Goal: Communication & Community: Share content

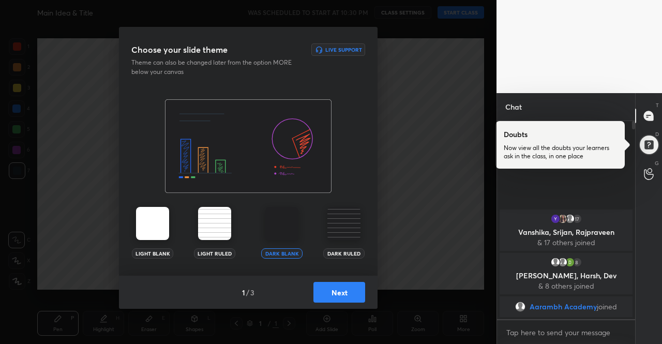
click at [158, 223] on img at bounding box center [152, 223] width 33 height 33
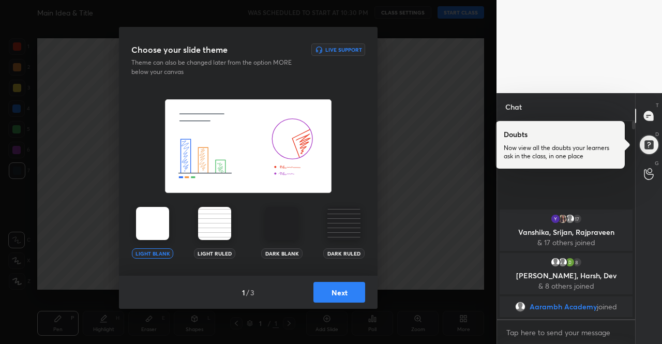
click at [342, 281] on div "1 / 3 Next" at bounding box center [248, 292] width 259 height 33
click at [345, 288] on button "Next" at bounding box center [339, 292] width 52 height 21
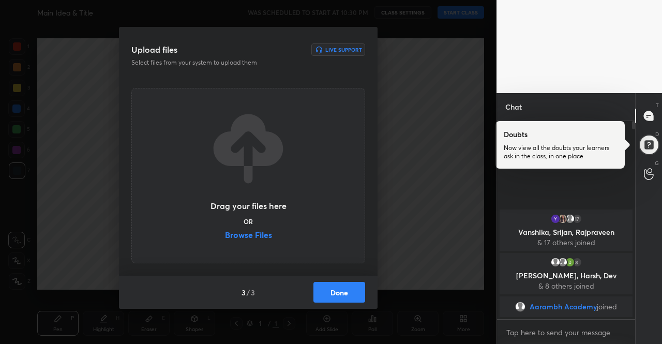
click at [355, 290] on button "Done" at bounding box center [339, 292] width 52 height 21
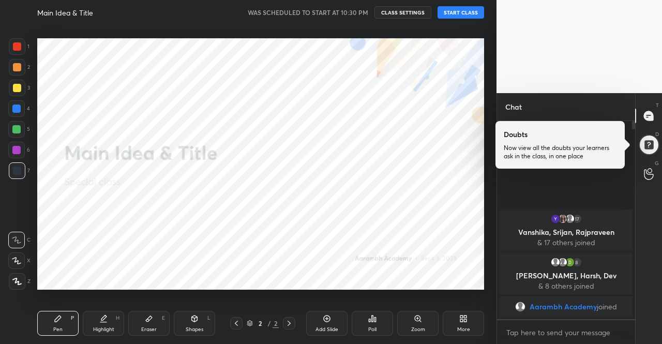
click at [462, 12] on button "START CLASS" at bounding box center [461, 12] width 47 height 12
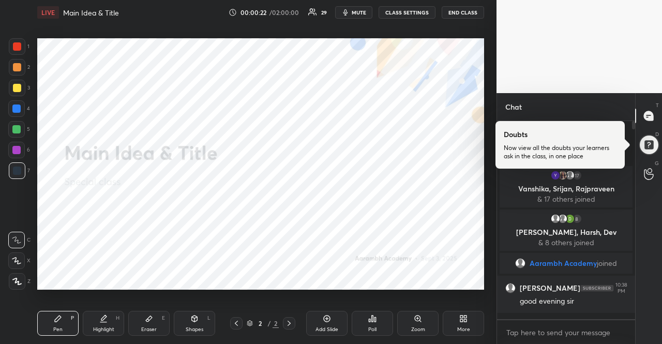
click at [451, 316] on div "More" at bounding box center [463, 323] width 41 height 25
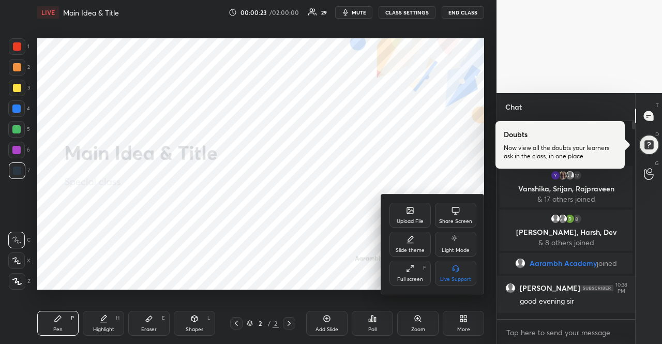
click at [399, 212] on div "Upload File" at bounding box center [410, 215] width 41 height 25
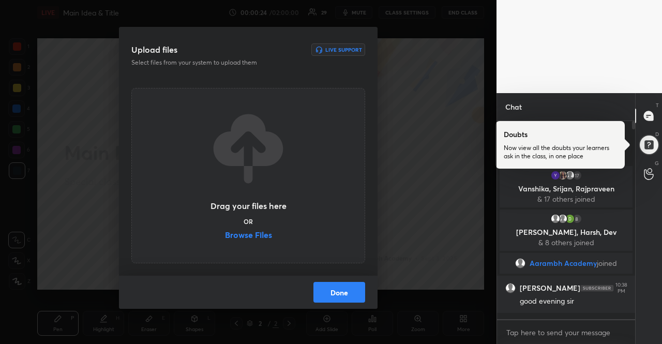
click at [260, 231] on label "Browse Files" at bounding box center [248, 236] width 47 height 11
click at [225, 231] on input "Browse Files" at bounding box center [225, 236] width 0 height 11
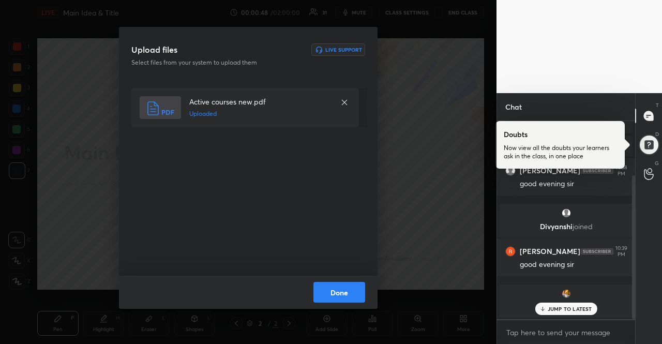
scroll to position [118, 0]
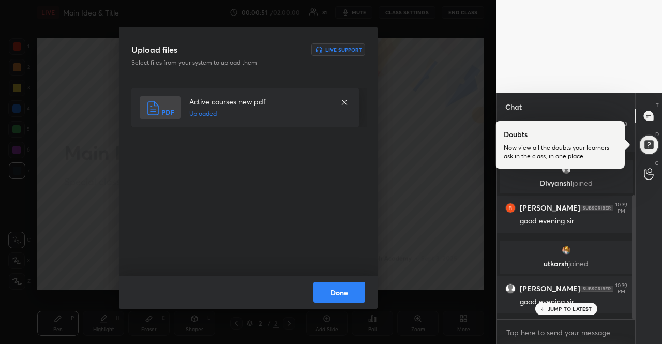
click at [331, 282] on button "Done" at bounding box center [339, 292] width 52 height 21
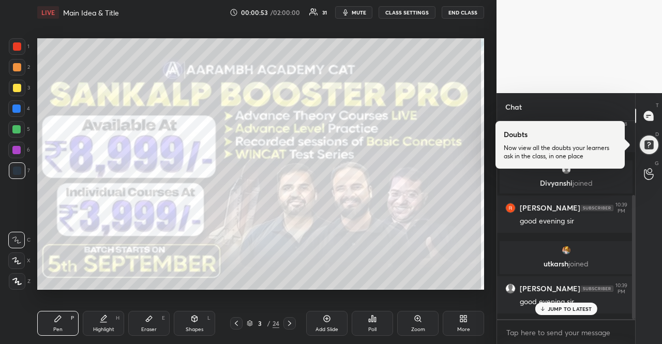
click at [247, 326] on icon at bounding box center [250, 323] width 6 height 6
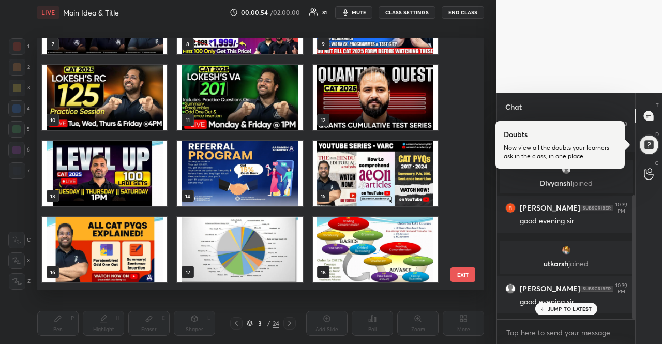
scroll to position [310, 0]
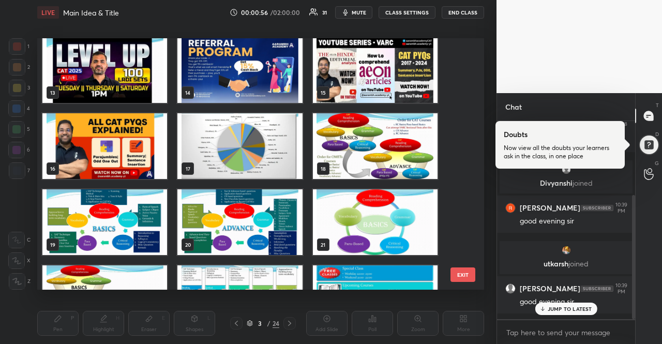
click at [360, 152] on img "grid" at bounding box center [375, 146] width 125 height 66
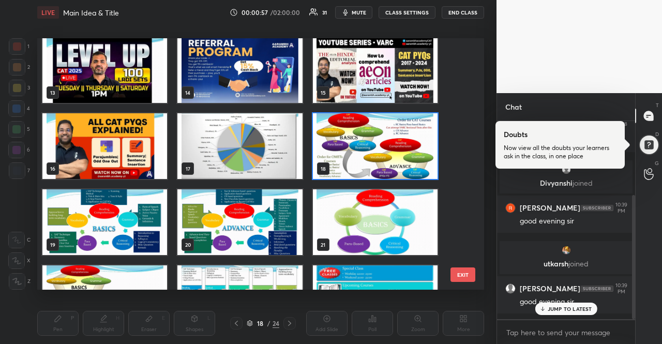
click at [360, 152] on img "grid" at bounding box center [375, 146] width 125 height 66
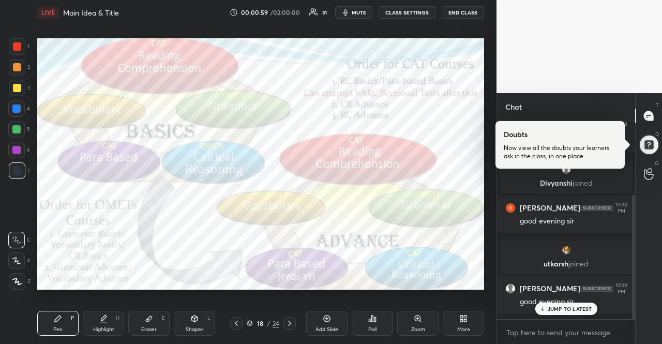
click at [10, 86] on div at bounding box center [17, 88] width 17 height 17
click at [11, 86] on div at bounding box center [17, 88] width 17 height 17
click at [18, 259] on icon at bounding box center [16, 260] width 9 height 7
click at [19, 257] on icon at bounding box center [16, 260] width 9 height 7
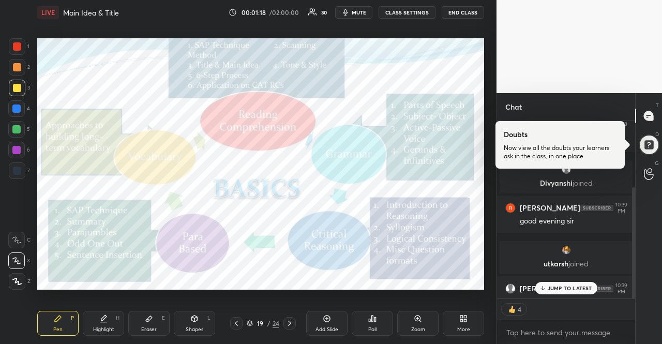
scroll to position [182, 0]
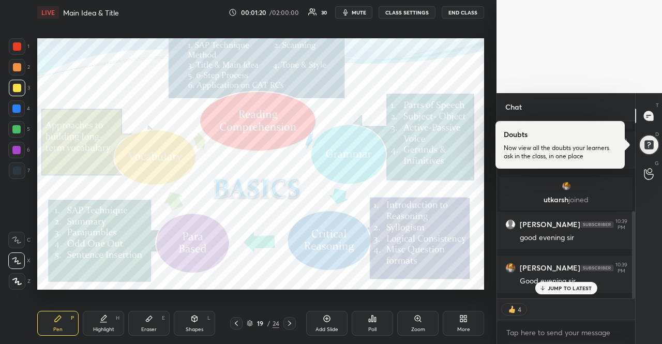
click at [579, 289] on p "JUMP TO LATEST" at bounding box center [570, 288] width 44 height 6
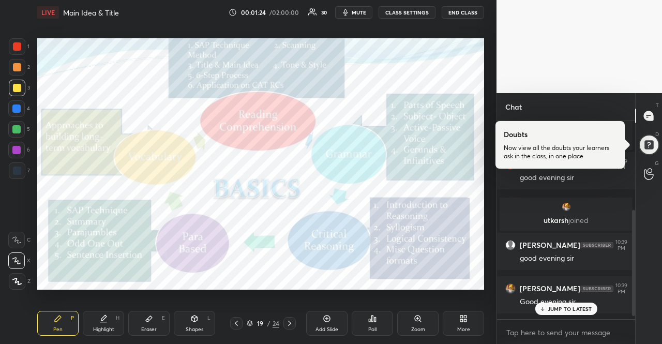
click at [335, 37] on div "Setting up your live class Poll for secs No correct answer Start poll" at bounding box center [260, 164] width 455 height 278
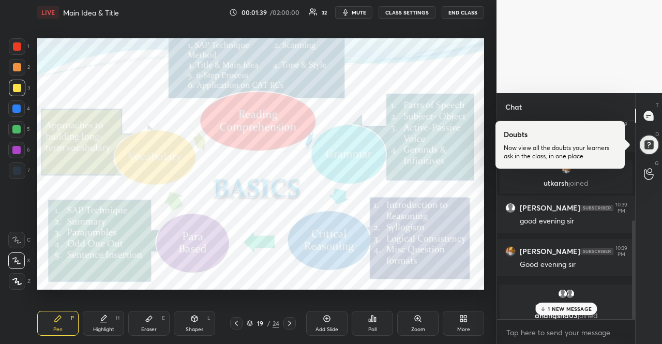
click at [579, 307] on p "1 NEW MESSAGE" at bounding box center [570, 309] width 44 height 6
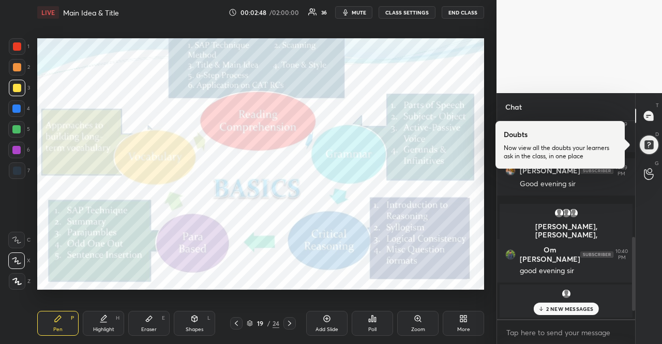
scroll to position [332, 0]
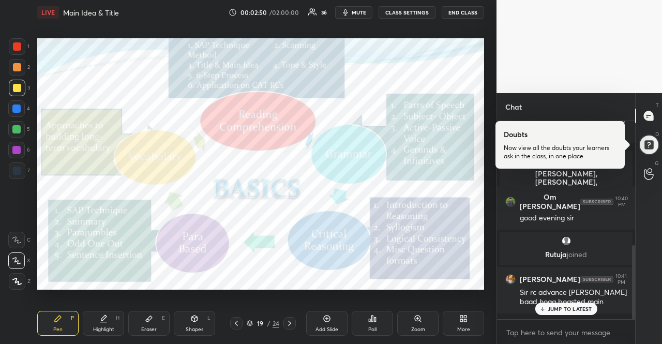
click at [558, 313] on div "JUMP TO LATEST" at bounding box center [566, 309] width 62 height 12
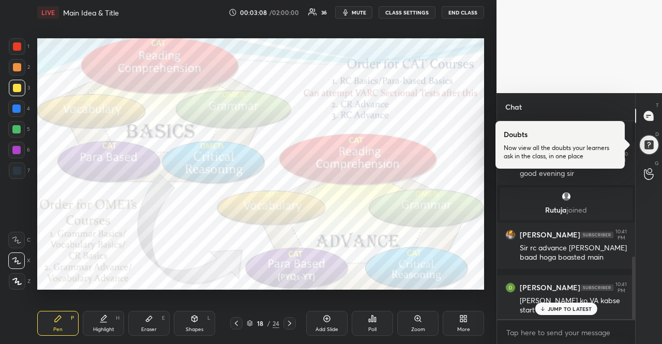
scroll to position [429, 0]
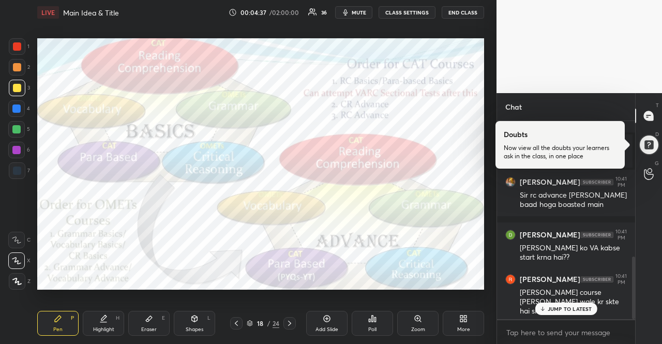
click at [561, 308] on p "JUMP TO LATEST" at bounding box center [570, 309] width 44 height 6
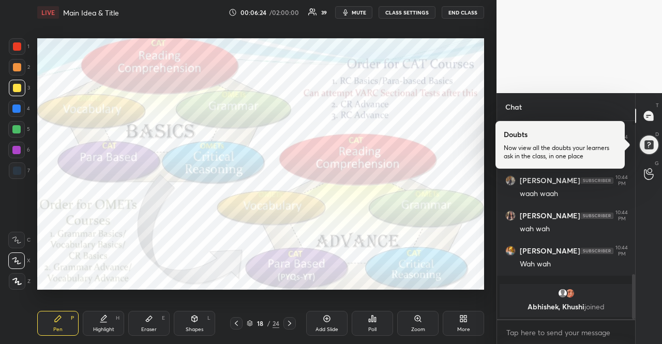
scroll to position [676, 0]
click at [467, 327] on div "More" at bounding box center [463, 329] width 13 height 5
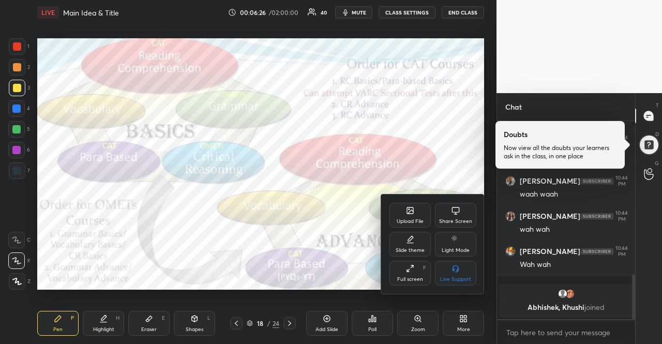
click at [407, 220] on div "Upload File" at bounding box center [410, 221] width 27 height 5
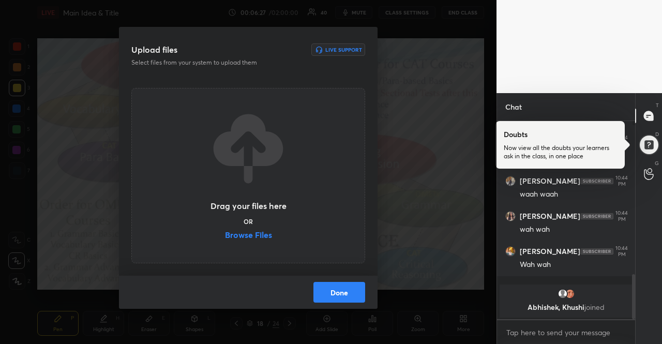
click at [252, 228] on div "Drag your files here OR Browse Files" at bounding box center [249, 176] width 78 height 132
click at [254, 233] on label "Browse Files" at bounding box center [248, 236] width 47 height 11
click at [225, 233] on input "Browse Files" at bounding box center [225, 236] width 0 height 11
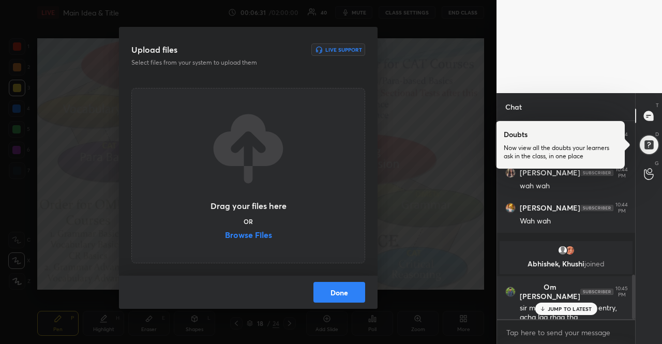
scroll to position [685, 0]
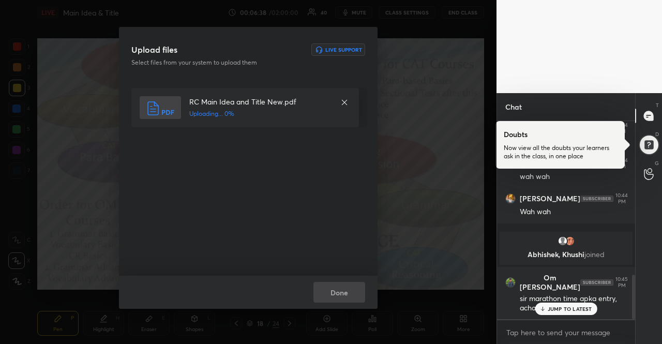
click at [562, 312] on p "JUMP TO LATEST" at bounding box center [570, 309] width 44 height 6
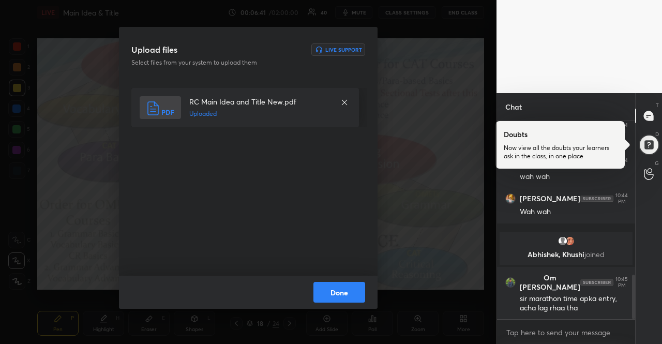
click at [331, 292] on button "Done" at bounding box center [339, 292] width 52 height 21
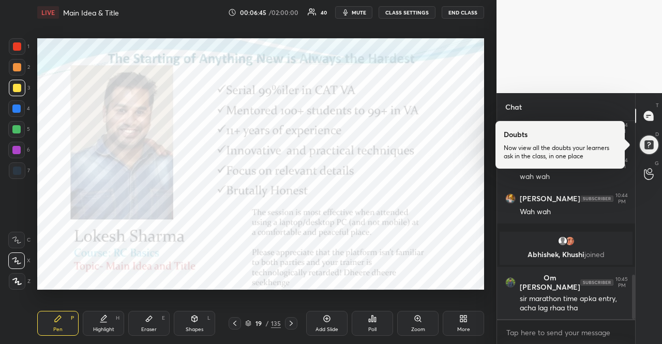
drag, startPoint x: 250, startPoint y: 323, endPoint x: 243, endPoint y: 318, distance: 9.2
click at [249, 323] on icon at bounding box center [248, 323] width 6 height 6
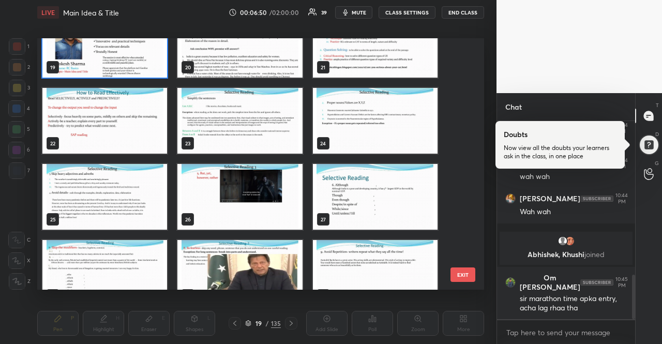
scroll to position [436, 0]
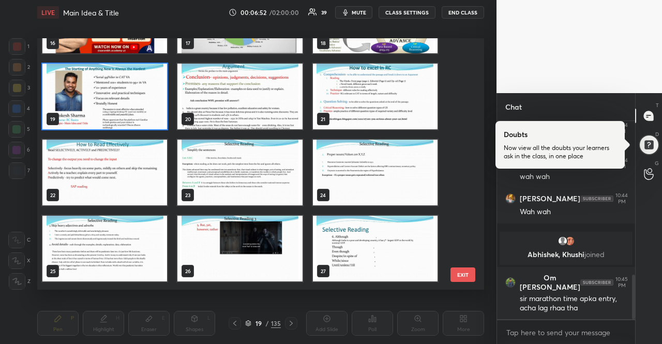
click at [271, 81] on img "grid" at bounding box center [239, 97] width 125 height 66
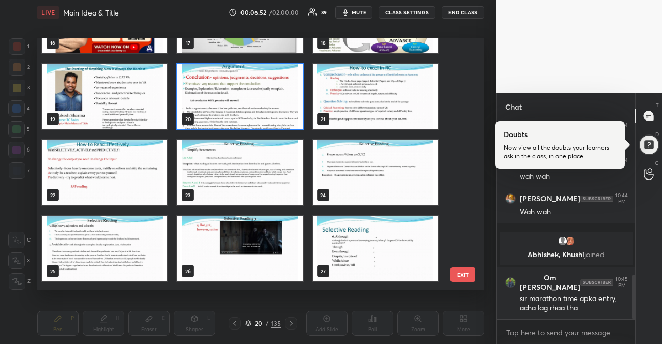
click at [271, 81] on img "grid" at bounding box center [239, 97] width 125 height 66
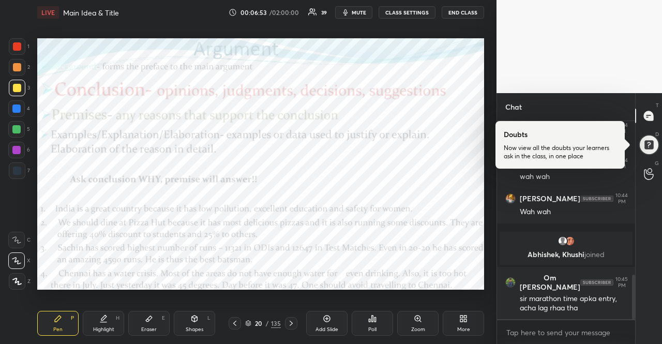
scroll to position [0, 0]
click at [16, 104] on div at bounding box center [16, 108] width 8 height 8
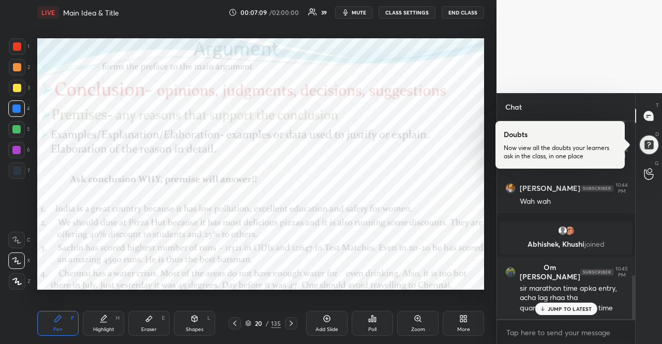
click at [19, 47] on div at bounding box center [17, 46] width 8 height 8
click at [12, 125] on div at bounding box center [16, 129] width 17 height 17
click at [14, 126] on div at bounding box center [16, 129] width 8 height 8
drag, startPoint x: 16, startPoint y: 169, endPoint x: 19, endPoint y: 134, distance: 34.8
click at [17, 169] on div at bounding box center [17, 171] width 8 height 8
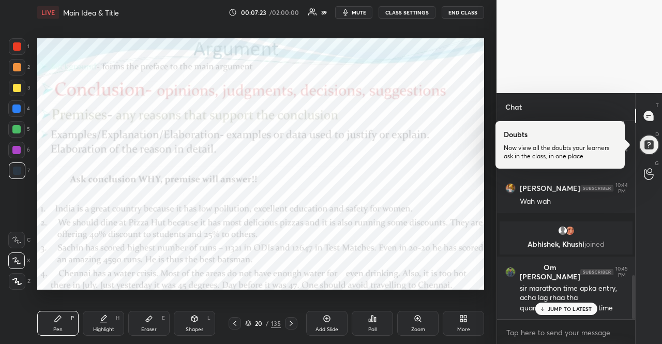
click at [18, 63] on div at bounding box center [17, 67] width 17 height 17
click at [11, 67] on div at bounding box center [17, 67] width 17 height 17
click at [249, 321] on icon at bounding box center [248, 323] width 6 height 6
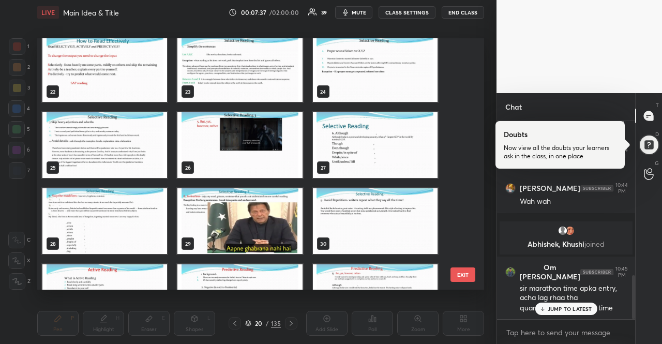
scroll to position [643, 0]
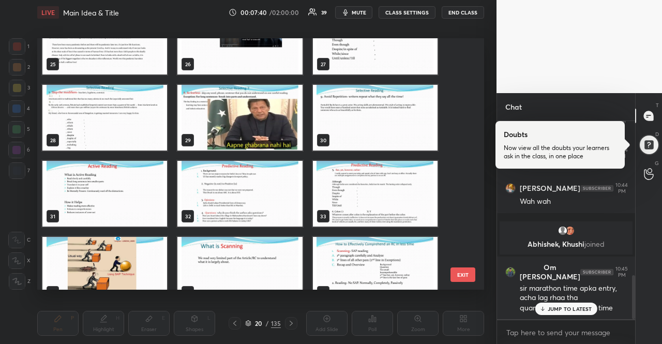
click at [233, 118] on img "grid" at bounding box center [239, 118] width 125 height 66
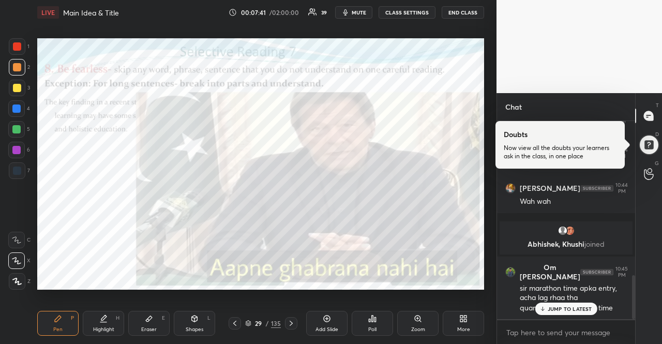
scroll to position [0, 0]
drag, startPoint x: 249, startPoint y: 322, endPoint x: 249, endPoint y: 300, distance: 22.8
click at [249, 322] on icon at bounding box center [248, 323] width 6 height 6
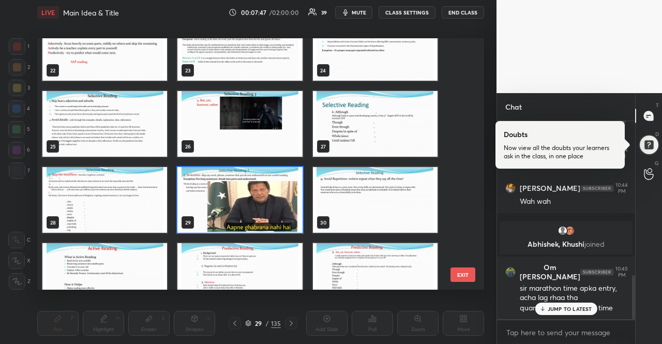
scroll to position [612, 0]
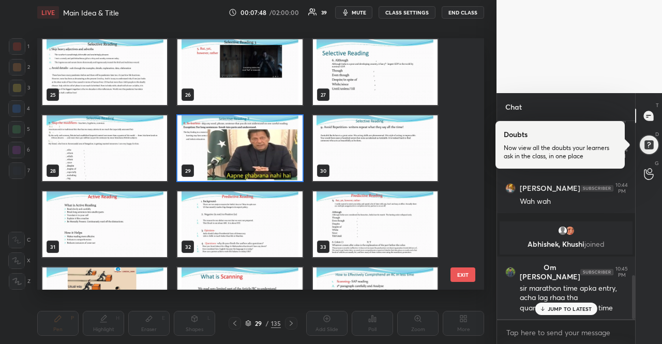
click at [371, 162] on img "grid" at bounding box center [375, 148] width 125 height 66
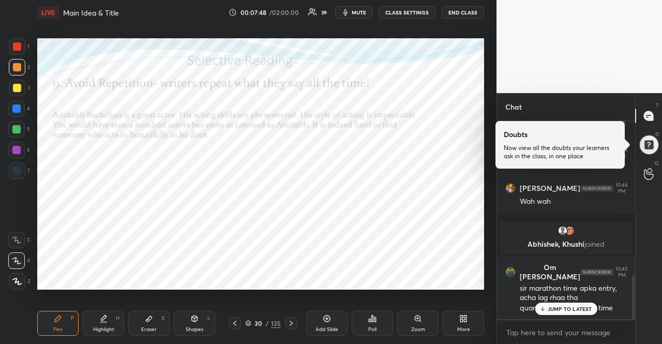
click at [371, 162] on img "grid" at bounding box center [375, 148] width 125 height 66
click at [247, 321] on icon at bounding box center [248, 322] width 5 height 3
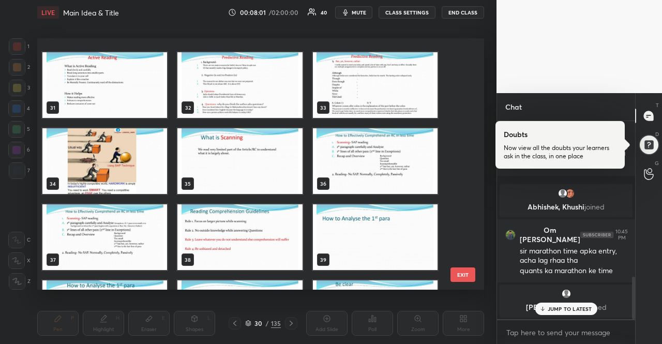
scroll to position [768, 0]
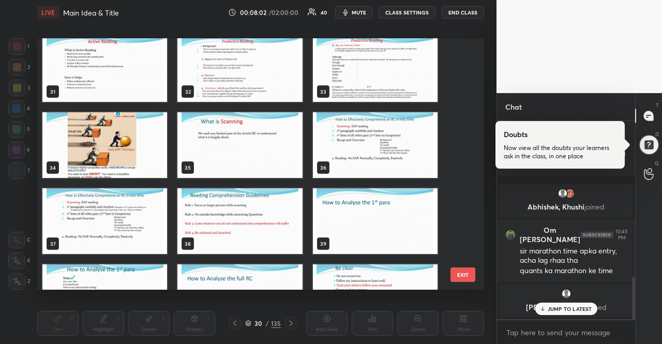
click at [287, 139] on img "grid" at bounding box center [239, 145] width 125 height 66
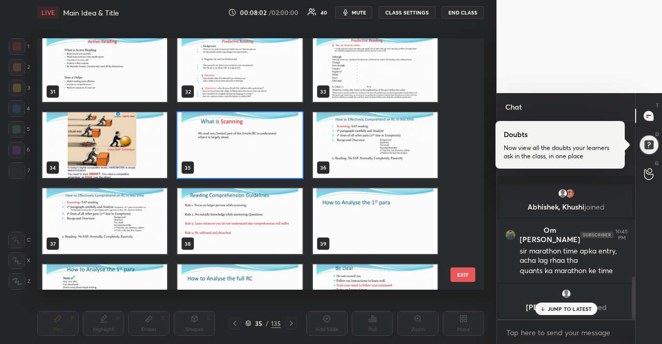
click at [287, 139] on img "grid" at bounding box center [239, 145] width 125 height 66
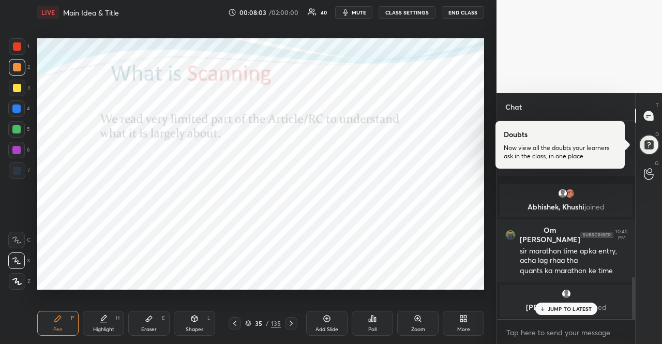
scroll to position [0, 0]
click at [20, 110] on div at bounding box center [16, 108] width 17 height 17
click at [18, 112] on div at bounding box center [16, 108] width 17 height 17
drag, startPoint x: 10, startPoint y: 173, endPoint x: 5, endPoint y: 164, distance: 10.7
click at [9, 173] on div at bounding box center [17, 170] width 17 height 17
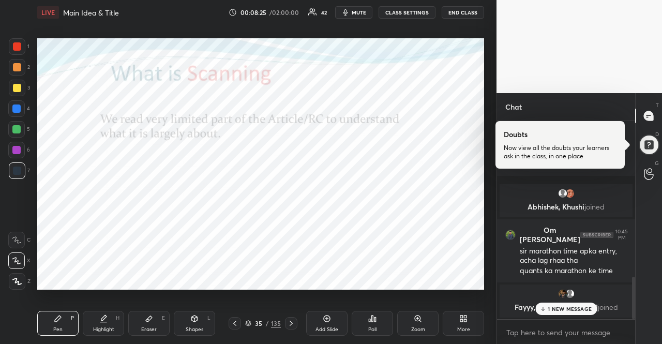
click at [14, 146] on div at bounding box center [16, 150] width 8 height 8
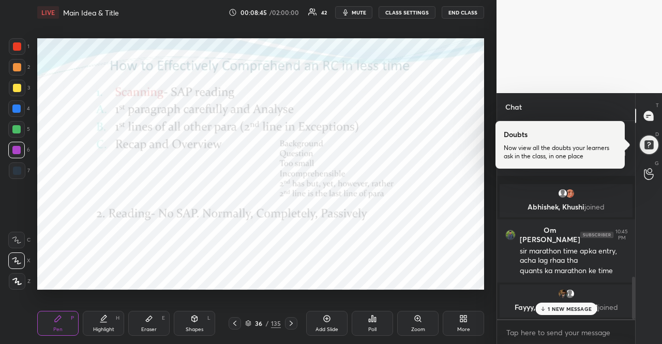
drag, startPoint x: 17, startPoint y: 107, endPoint x: 17, endPoint y: 101, distance: 5.2
click at [17, 106] on div at bounding box center [16, 108] width 8 height 8
click at [639, 116] on div at bounding box center [649, 116] width 21 height 19
click at [650, 140] on div at bounding box center [649, 145] width 22 height 22
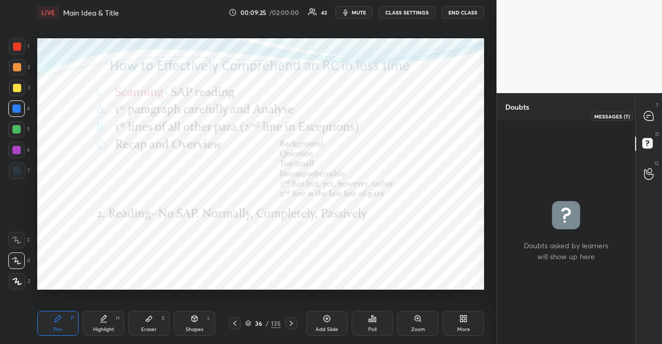
click at [644, 118] on icon at bounding box center [649, 116] width 11 height 11
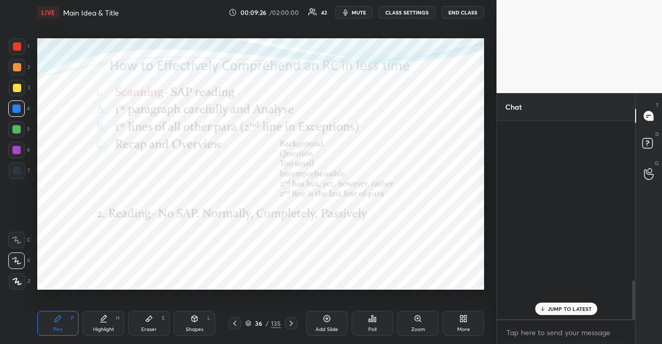
scroll to position [195, 135]
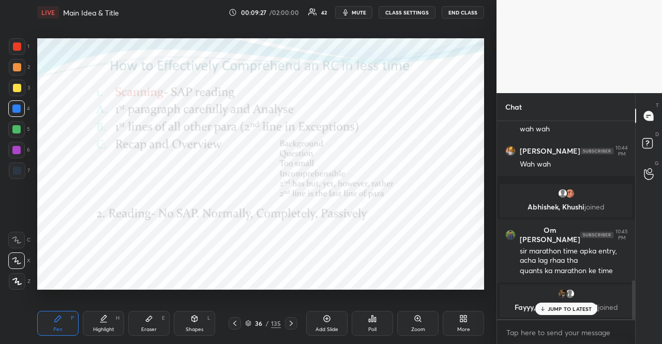
click at [578, 310] on p "JUMP TO LATEST" at bounding box center [570, 309] width 44 height 6
click at [290, 320] on icon at bounding box center [291, 323] width 8 height 8
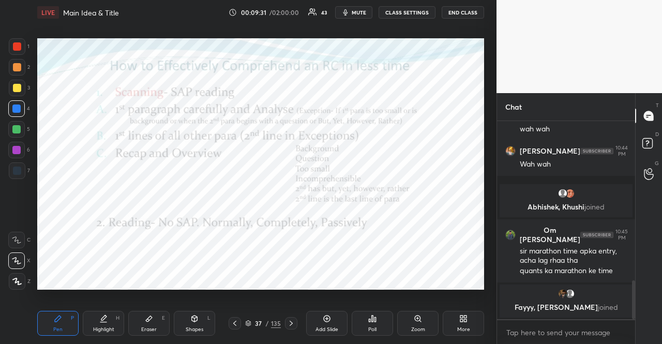
click at [290, 320] on icon at bounding box center [291, 323] width 8 height 8
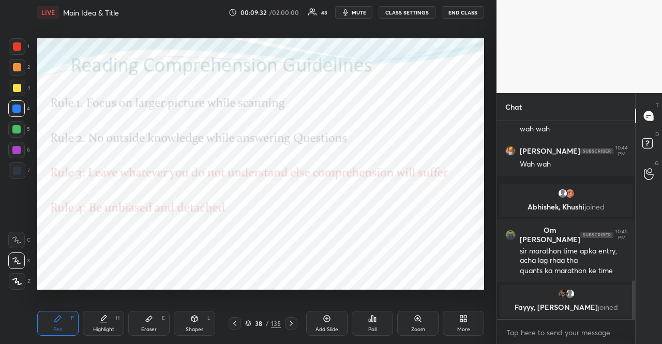
click at [290, 320] on icon at bounding box center [291, 323] width 8 height 8
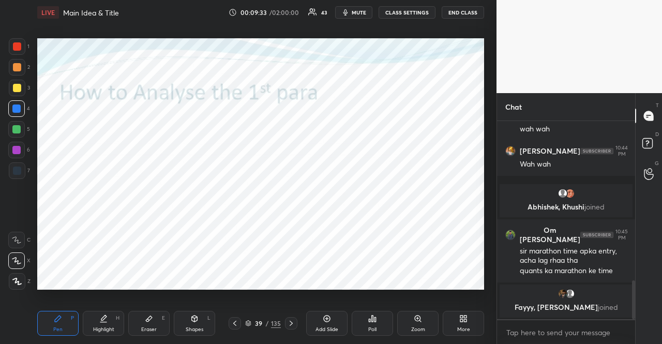
click at [290, 320] on icon at bounding box center [291, 323] width 8 height 8
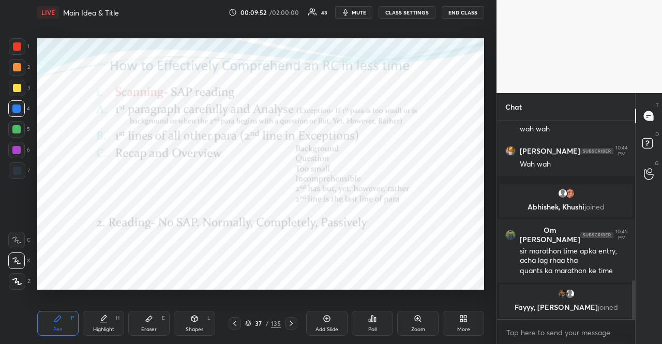
scroll to position [814, 0]
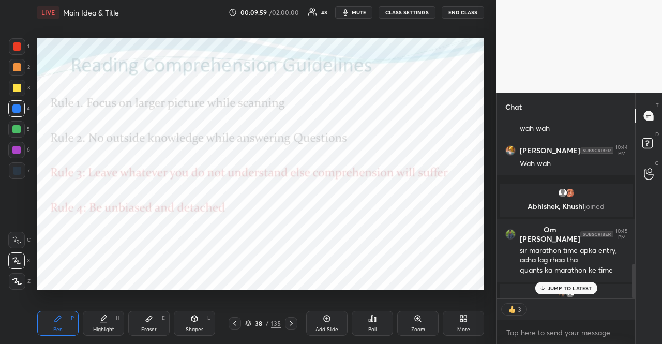
click at [25, 124] on div "5" at bounding box center [19, 129] width 22 height 17
click at [18, 134] on div at bounding box center [16, 129] width 17 height 17
click at [200, 312] on div "Shapes L" at bounding box center [194, 323] width 41 height 25
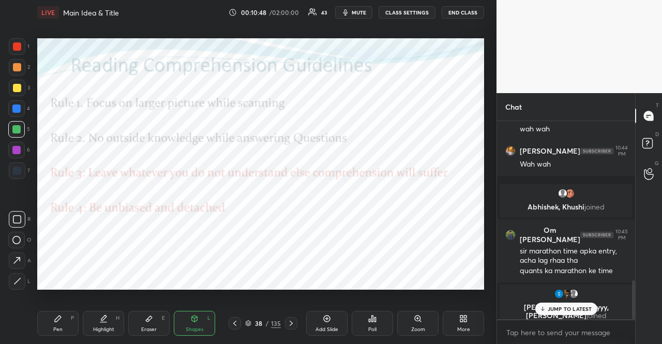
scroll to position [3, 3]
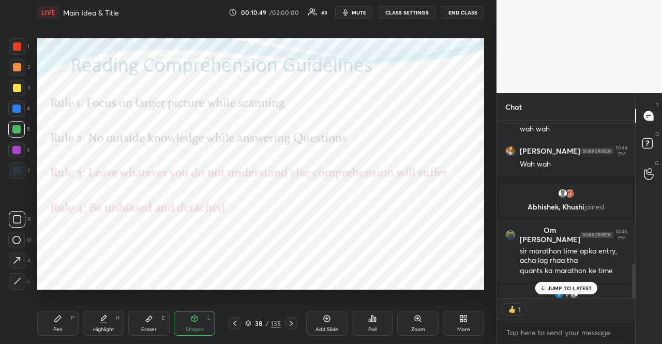
click at [10, 111] on div at bounding box center [16, 108] width 17 height 17
click at [196, 338] on div "Pen P Highlight H Eraser E Shapes L 38 / 135 Add Slide Poll Zoom More" at bounding box center [260, 323] width 447 height 41
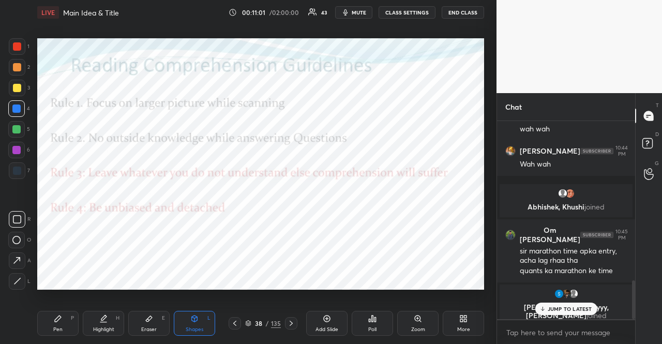
scroll to position [813, 0]
click at [253, 319] on div "38 / 135" at bounding box center [263, 323] width 36 height 9
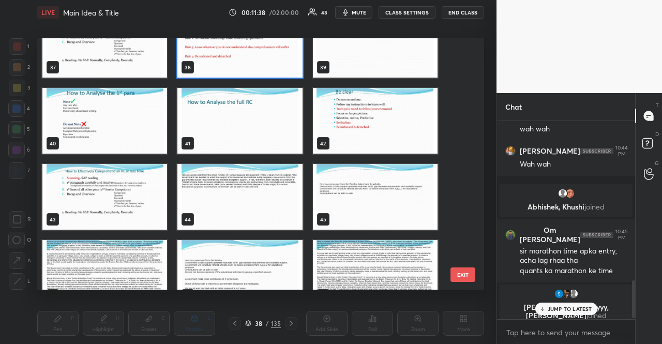
click at [577, 331] on textarea at bounding box center [566, 332] width 122 height 17
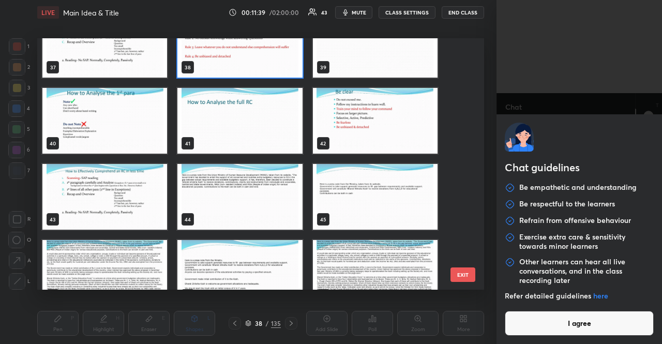
click at [577, 330] on button "I agree" at bounding box center [579, 323] width 149 height 25
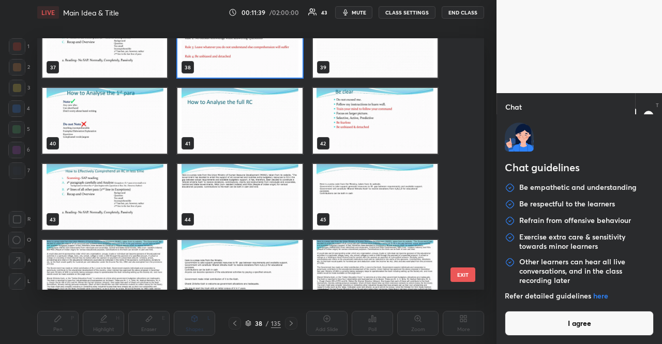
type textarea "x"
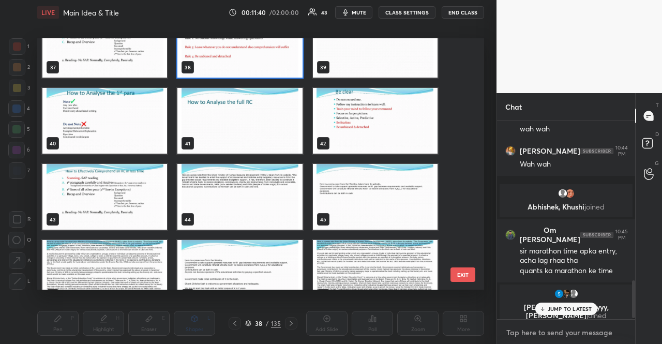
click at [578, 330] on textarea at bounding box center [566, 332] width 122 height 17
paste textarea "Main group for my posts/material [URL][DOMAIN_NAME] Discussion group [URL][DOMA…"
type textarea "Main group for my posts/material [URL][DOMAIN_NAME] Discussion group [URL][DOMA…"
type textarea "x"
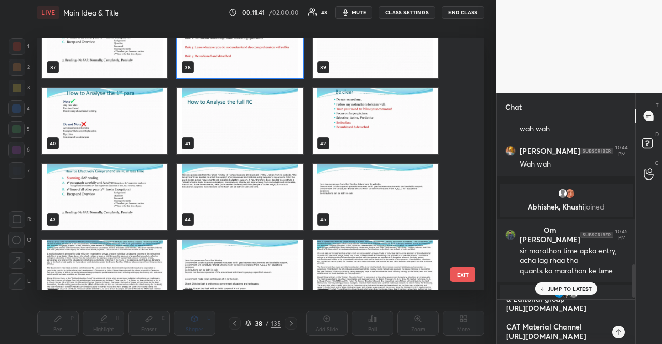
scroll to position [0, 0]
click at [558, 309] on textarea "Main group for my posts/material [URL][DOMAIN_NAME] Discussion group [URL][DOMA…" at bounding box center [555, 322] width 101 height 44
drag, startPoint x: 588, startPoint y: 321, endPoint x: 501, endPoint y: 329, distance: 86.8
click at [501, 329] on div "Main group for my posts/material [URL][DOMAIN_NAME] Discussion group [URL][DOMA…" at bounding box center [566, 322] width 138 height 44
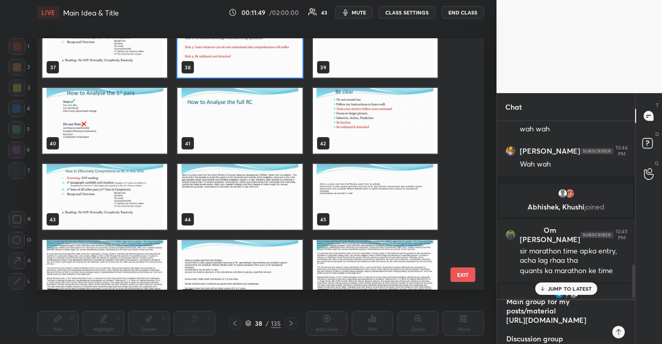
type textarea "Main group for my posts/material [URL][DOMAIN_NAME] [DEMOGRAPHIC_DATA] pdf & Ed…"
type textarea "x"
type textarea "Main group for my posts/material [URL][DOMAIN_NAME] [DEMOGRAPHIC_DATA] pdf & Ed…"
type textarea "x"
type textarea "Main group for my posts/material [URL][DOMAIN_NAME] [DEMOGRAPHIC_DATA] pdf & Ed…"
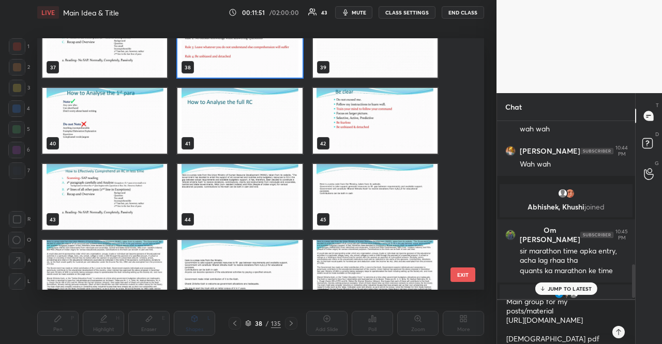
type textarea "x"
click at [617, 330] on icon at bounding box center [619, 332] width 8 height 8
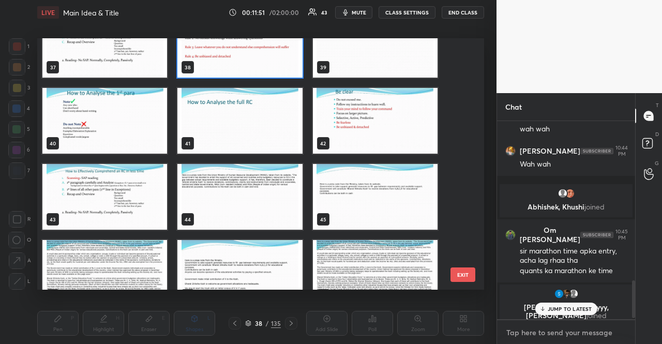
scroll to position [195, 135]
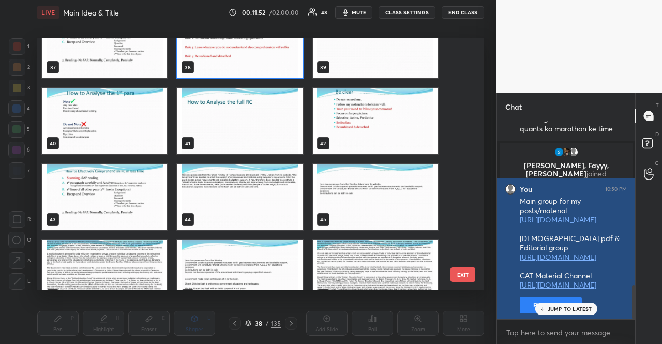
click at [529, 298] on button "Pin message" at bounding box center [551, 305] width 62 height 17
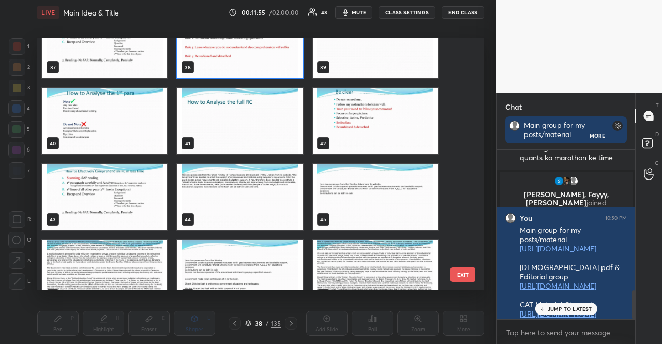
click at [356, 98] on img "grid" at bounding box center [375, 121] width 125 height 66
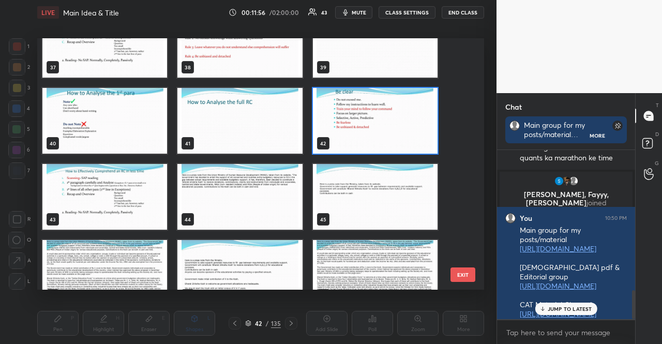
click at [356, 98] on img "grid" at bounding box center [375, 121] width 125 height 66
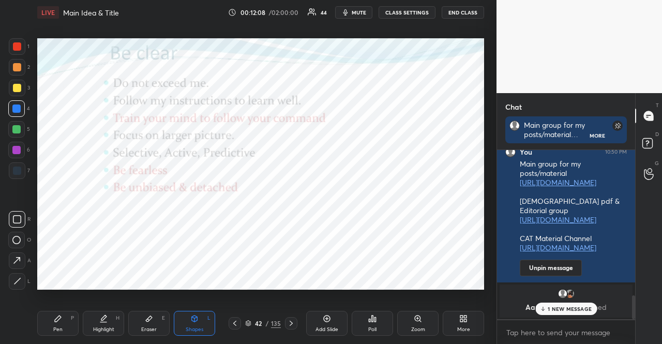
click at [16, 101] on div at bounding box center [16, 108] width 17 height 17
click at [54, 317] on icon at bounding box center [58, 319] width 8 height 8
click at [21, 279] on icon at bounding box center [16, 281] width 9 height 7
click at [199, 313] on div "Shapes L" at bounding box center [194, 323] width 41 height 25
click at [574, 309] on p "2 NEW MESSAGES" at bounding box center [570, 309] width 48 height 6
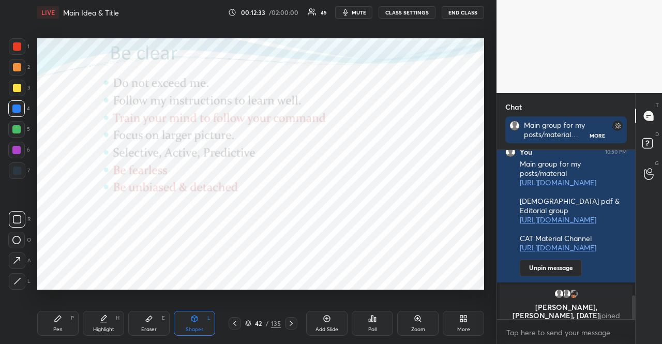
click at [23, 127] on div at bounding box center [16, 129] width 17 height 17
click at [17, 69] on div at bounding box center [17, 67] width 8 height 8
click at [19, 155] on div at bounding box center [16, 150] width 17 height 17
click at [9, 112] on div at bounding box center [16, 108] width 17 height 17
click at [19, 65] on div at bounding box center [17, 67] width 8 height 8
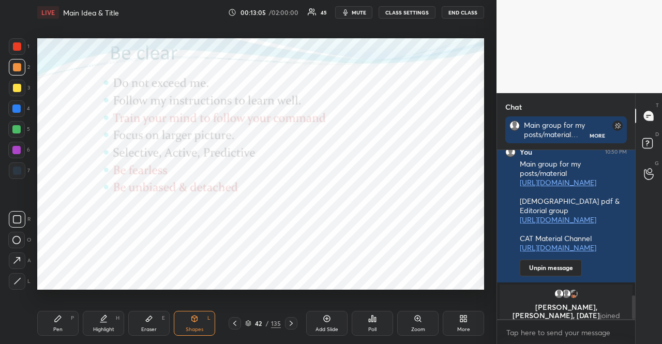
click at [14, 152] on div at bounding box center [16, 150] width 8 height 8
click at [25, 174] on div "7" at bounding box center [19, 170] width 21 height 17
click at [19, 168] on div at bounding box center [17, 171] width 8 height 8
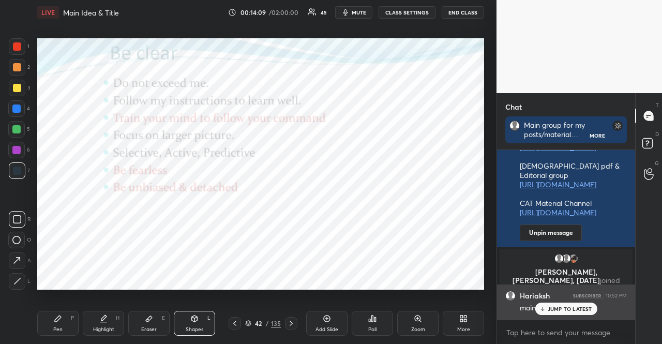
drag, startPoint x: 563, startPoint y: 311, endPoint x: 548, endPoint y: 311, distance: 15.0
click at [562, 311] on p "JUMP TO LATEST" at bounding box center [570, 309] width 44 height 6
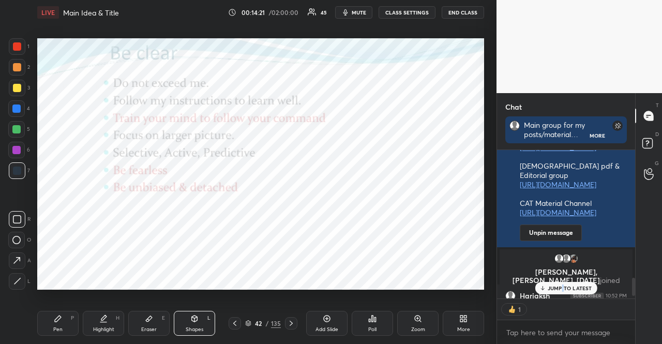
scroll to position [1057, 0]
click at [555, 289] on p "JUMP TO LATEST" at bounding box center [570, 288] width 44 height 6
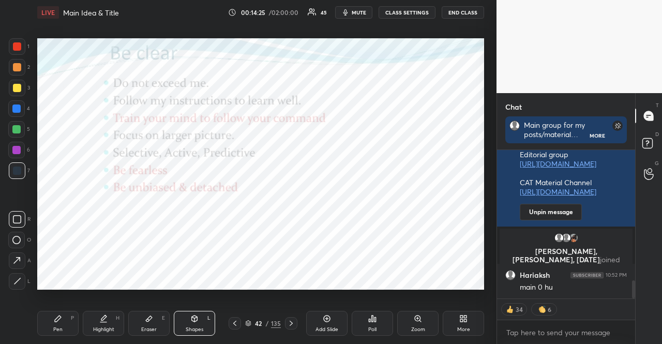
click at [294, 323] on icon at bounding box center [291, 323] width 8 height 8
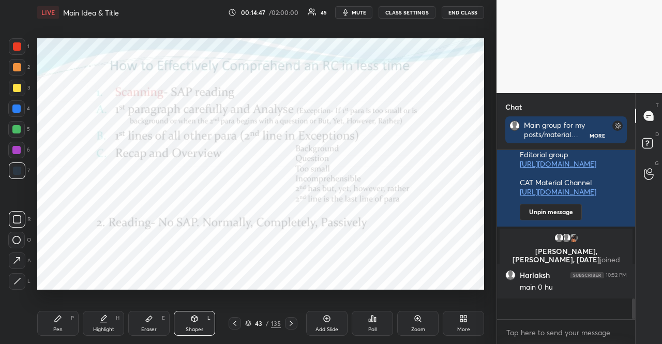
scroll to position [1056, 0]
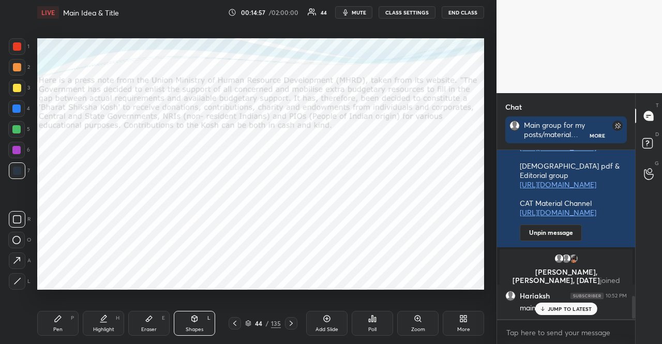
click at [8, 146] on div at bounding box center [16, 150] width 17 height 17
click at [21, 288] on div at bounding box center [17, 281] width 17 height 17
click at [49, 318] on div "Pen P" at bounding box center [57, 323] width 41 height 25
click at [18, 285] on icon at bounding box center [17, 281] width 8 height 6
click at [188, 327] on div "Shapes" at bounding box center [195, 329] width 18 height 5
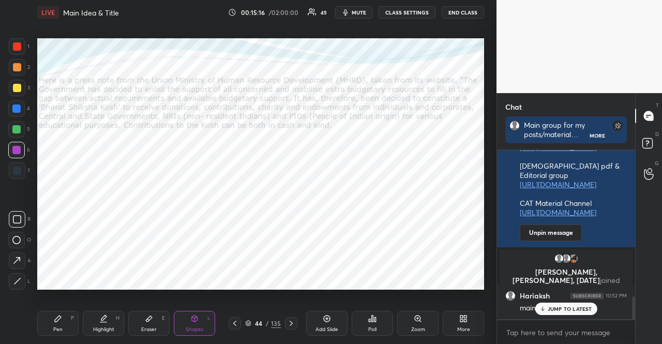
scroll to position [1094, 0]
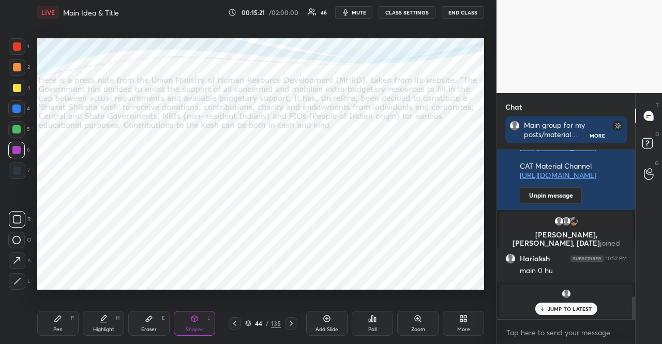
click at [59, 319] on icon at bounding box center [58, 319] width 6 height 6
click at [18, 279] on icon at bounding box center [16, 281] width 9 height 7
click at [205, 328] on div "Shapes L" at bounding box center [194, 323] width 41 height 25
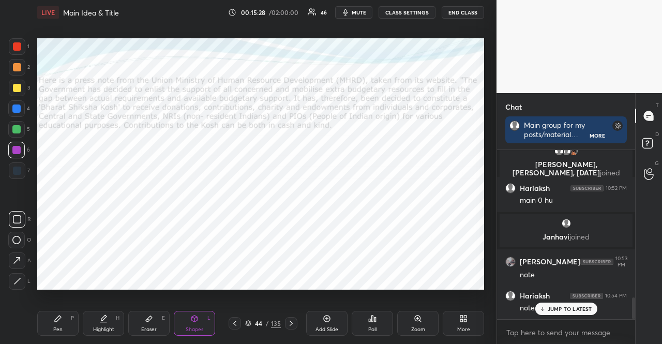
click at [584, 308] on p "JUMP TO LATEST" at bounding box center [570, 309] width 44 height 6
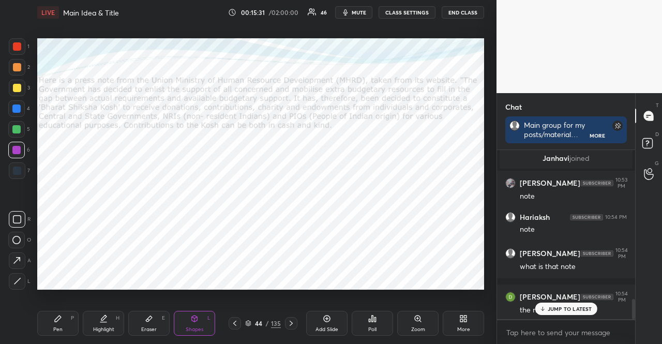
scroll to position [1278, 0]
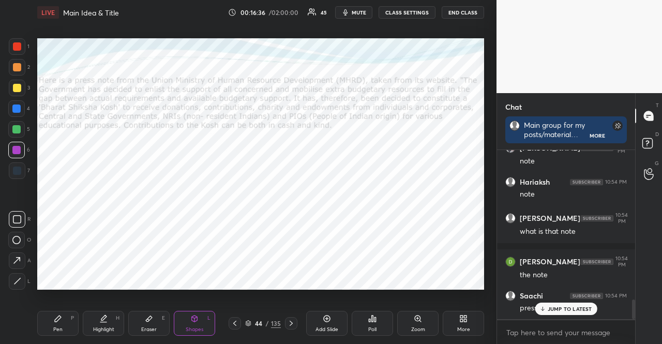
drag, startPoint x: 52, startPoint y: 320, endPoint x: 25, endPoint y: 288, distance: 42.2
click at [52, 320] on div "Pen P" at bounding box center [57, 323] width 41 height 25
click at [21, 285] on div at bounding box center [17, 281] width 17 height 17
click at [193, 312] on div "Shapes L" at bounding box center [194, 323] width 41 height 25
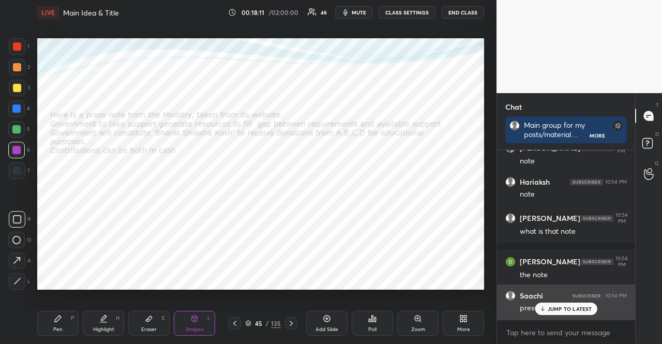
click at [572, 306] on p "JUMP TO LATEST" at bounding box center [570, 309] width 44 height 6
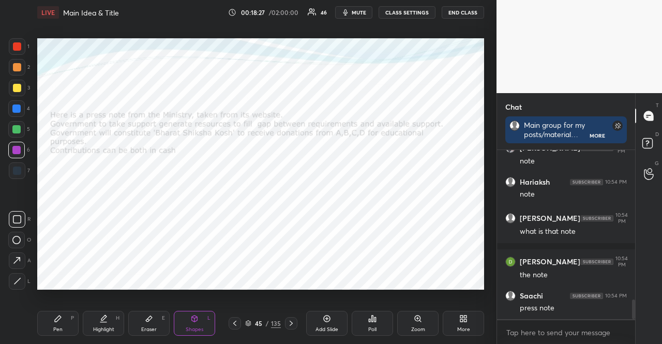
scroll to position [1321, 0]
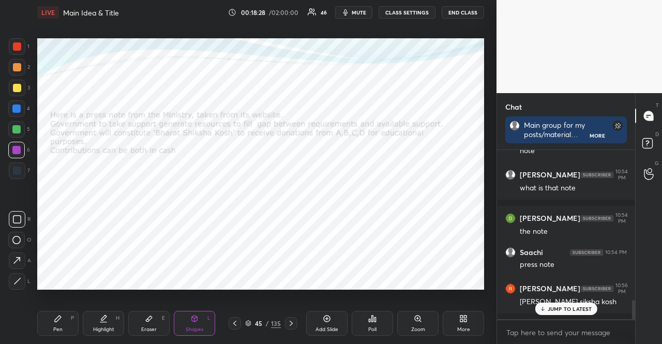
click at [569, 308] on p "JUMP TO LATEST" at bounding box center [570, 309] width 44 height 6
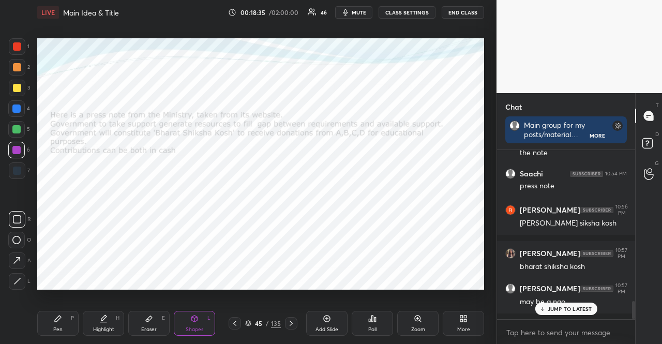
scroll to position [1443, 0]
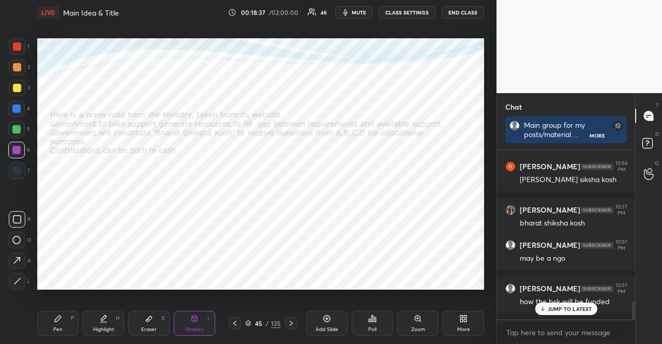
click at [575, 303] on div "JUMP TO LATEST" at bounding box center [566, 309] width 62 height 12
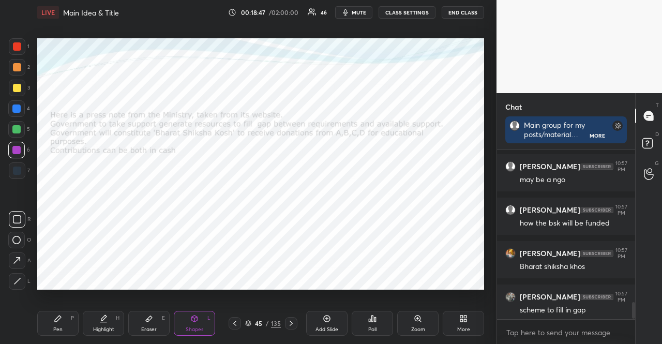
scroll to position [1584, 0]
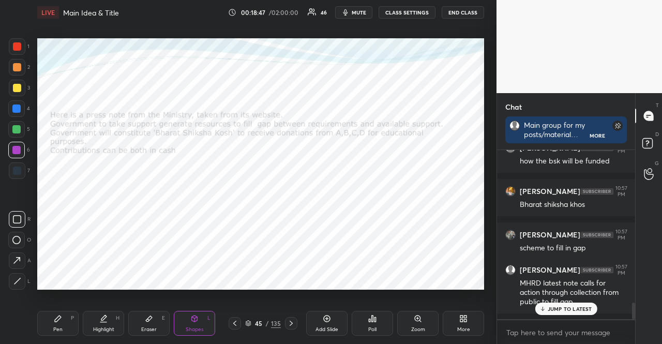
click at [581, 306] on p "JUMP TO LATEST" at bounding box center [570, 309] width 44 height 6
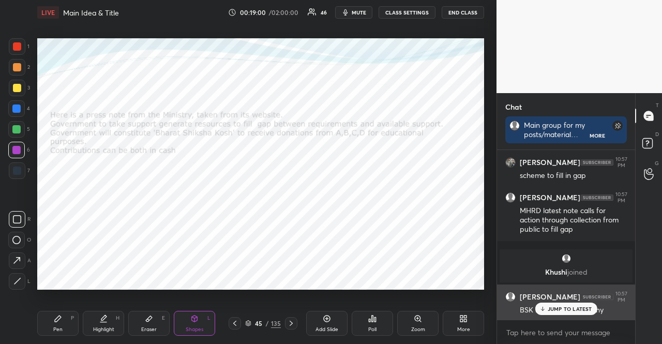
scroll to position [1164, 0]
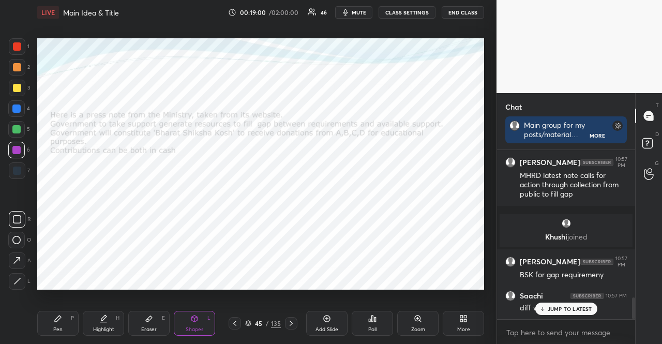
click at [567, 307] on p "JUMP TO LATEST" at bounding box center [570, 309] width 44 height 6
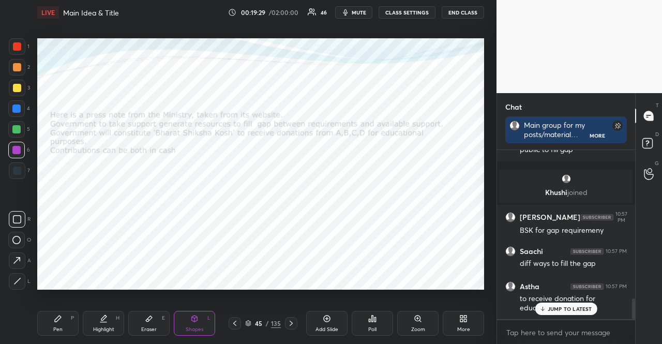
click at [583, 304] on div "JUMP TO LATEST" at bounding box center [566, 309] width 62 height 12
click at [58, 318] on icon at bounding box center [58, 319] width 6 height 6
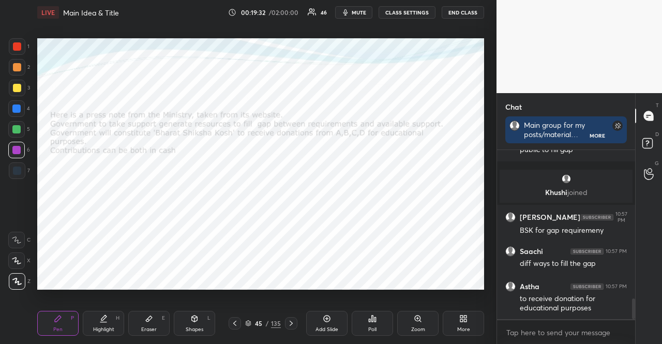
click at [19, 283] on icon at bounding box center [17, 281] width 8 height 6
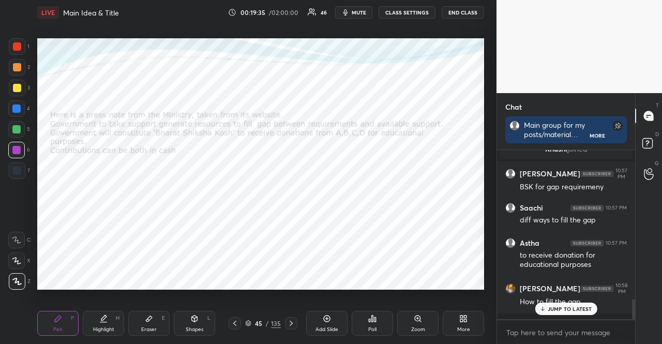
click at [545, 311] on icon at bounding box center [542, 309] width 7 height 6
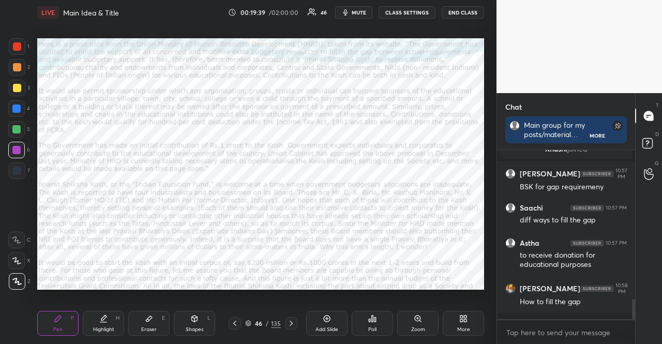
drag, startPoint x: 191, startPoint y: 322, endPoint x: 191, endPoint y: 295, distance: 26.9
click at [191, 322] on icon at bounding box center [194, 319] width 8 height 8
click at [18, 100] on div at bounding box center [16, 108] width 17 height 17
click at [12, 129] on div at bounding box center [16, 129] width 17 height 17
click at [54, 322] on icon at bounding box center [58, 319] width 8 height 8
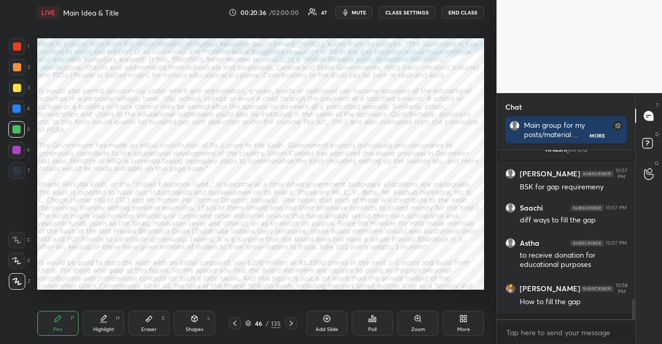
click at [18, 253] on div at bounding box center [16, 260] width 17 height 17
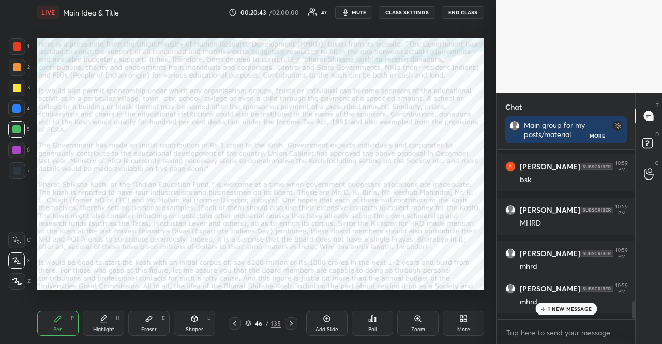
scroll to position [1461, 0]
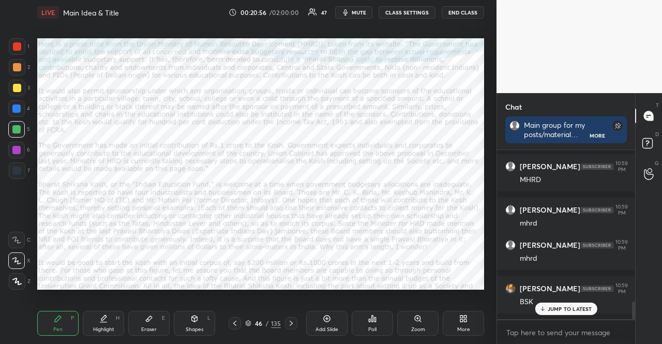
click at [20, 282] on icon at bounding box center [16, 281] width 9 height 7
click at [187, 321] on div "Shapes L" at bounding box center [194, 323] width 41 height 25
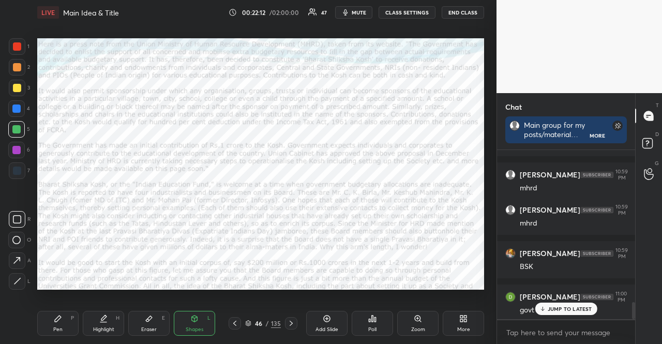
click at [16, 109] on div at bounding box center [16, 108] width 8 height 8
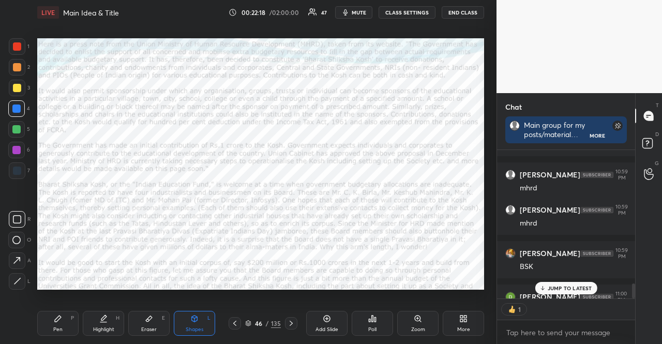
scroll to position [3, 3]
click at [564, 283] on div "JUMP TO LATEST" at bounding box center [566, 288] width 62 height 12
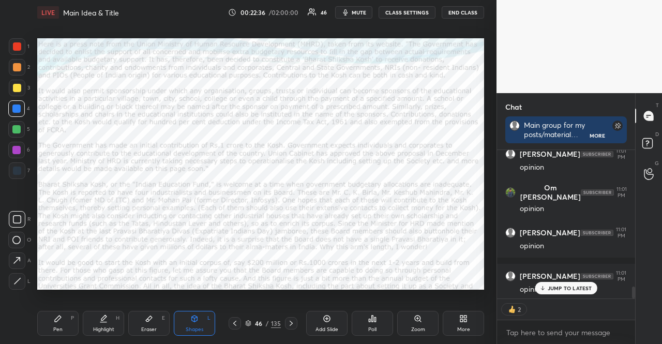
scroll to position [1717, 0]
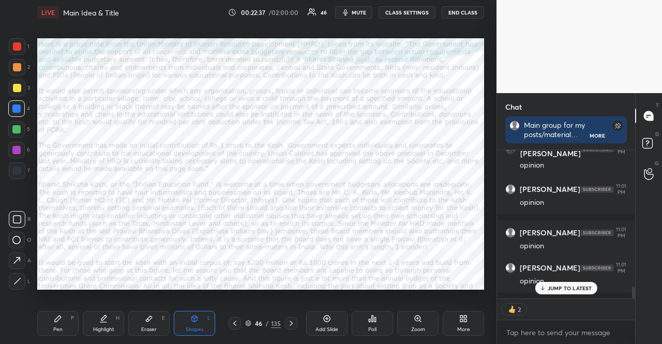
type textarea "x"
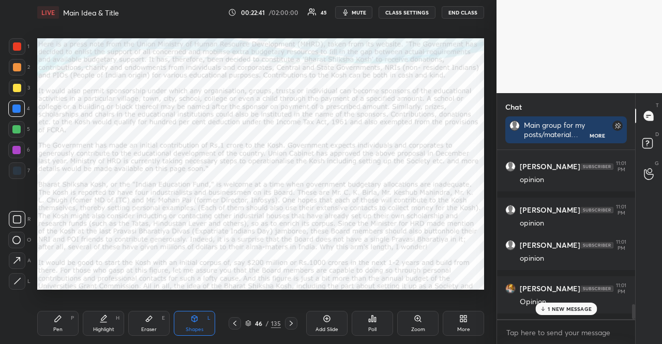
scroll to position [1775, 0]
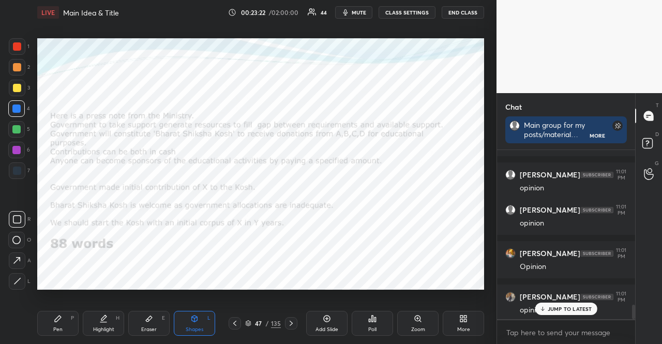
click at [14, 152] on div at bounding box center [16, 150] width 8 height 8
click at [403, 13] on button "CLASS SETTINGS" at bounding box center [407, 12] width 57 height 12
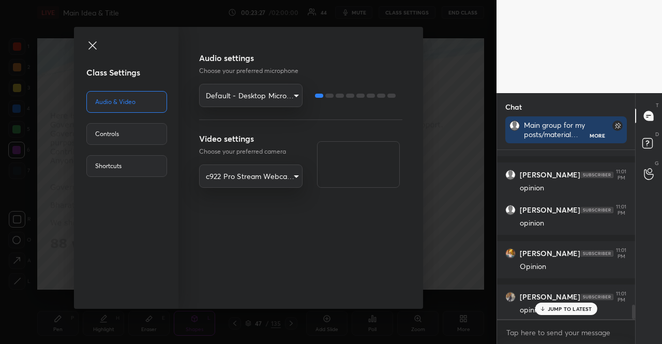
scroll to position [1813, 0]
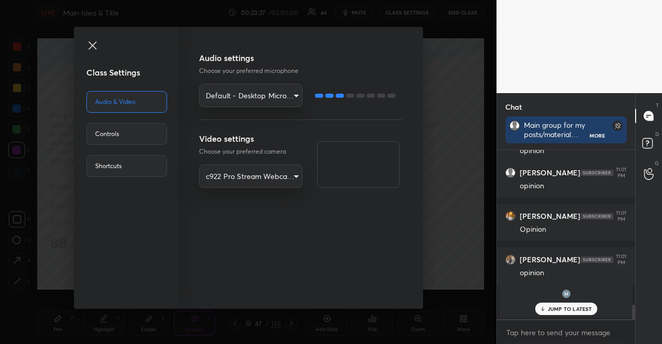
click at [122, 136] on div "Controls" at bounding box center [126, 134] width 81 height 22
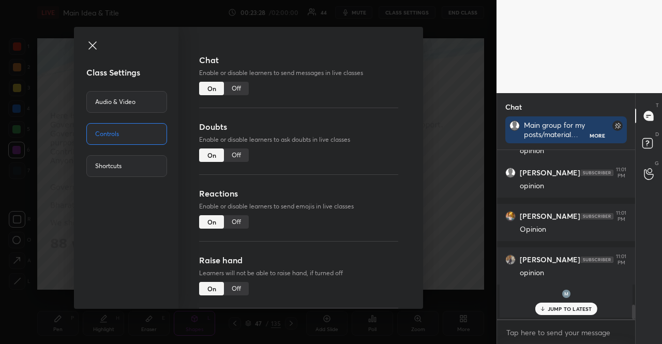
click at [238, 91] on div "Off" at bounding box center [236, 88] width 25 height 13
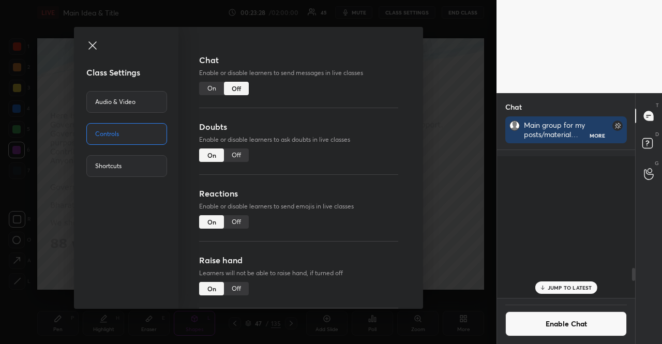
scroll to position [145, 135]
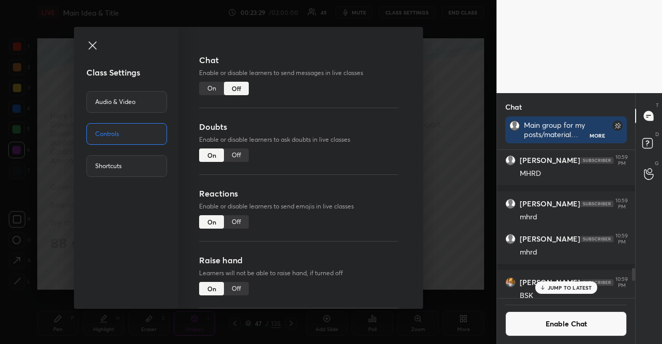
click at [91, 39] on icon at bounding box center [92, 45] width 12 height 12
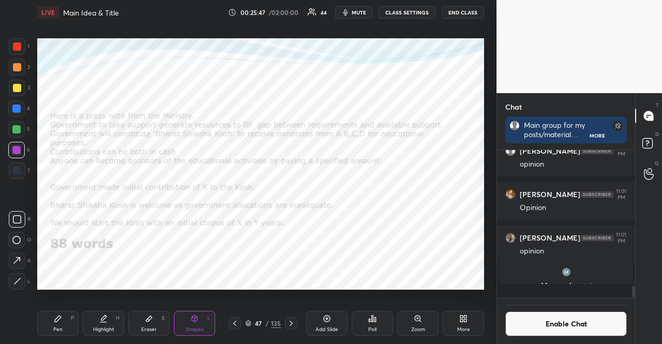
scroll to position [1724, 0]
click at [291, 317] on div at bounding box center [291, 323] width 12 height 12
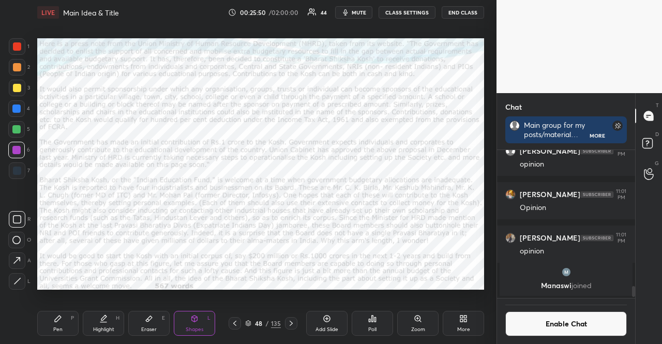
click at [377, 323] on div "Poll" at bounding box center [372, 323] width 41 height 25
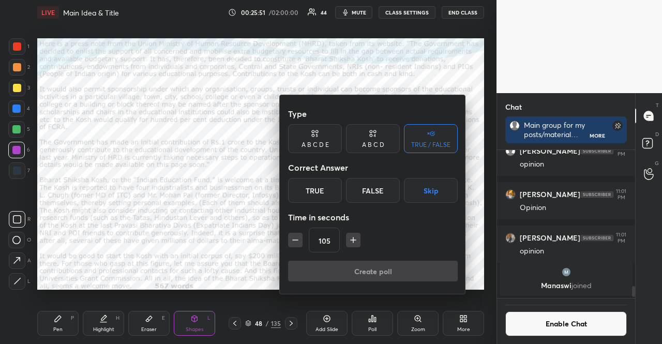
click at [357, 240] on button "button" at bounding box center [353, 240] width 14 height 14
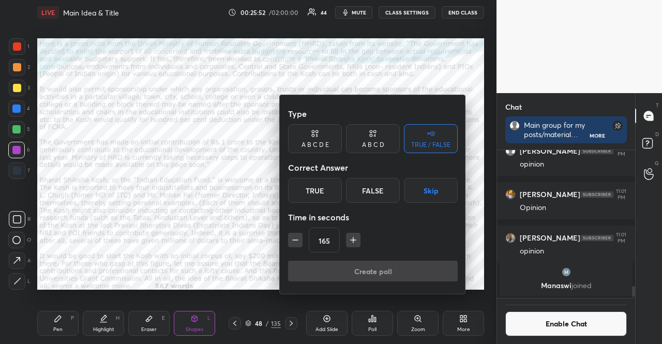
type input "180"
click at [410, 196] on button "Skip" at bounding box center [431, 190] width 54 height 25
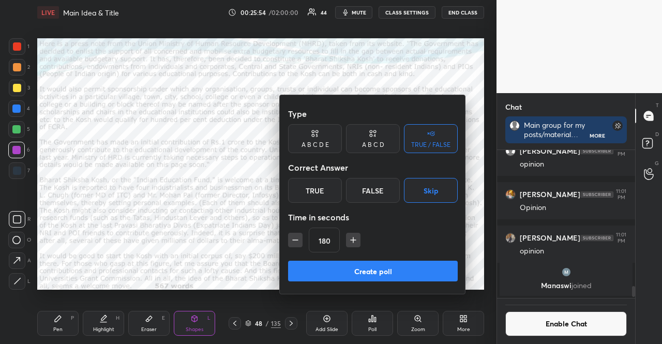
click at [397, 267] on button "Create poll" at bounding box center [373, 271] width 170 height 21
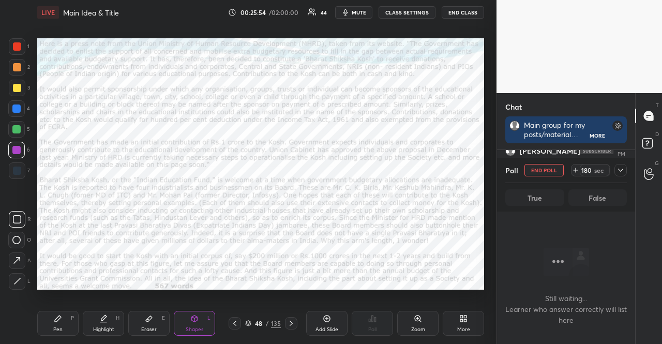
scroll to position [138, 135]
drag, startPoint x: 360, startPoint y: 9, endPoint x: 362, endPoint y: 0, distance: 8.9
click at [360, 9] on span "mute" at bounding box center [359, 12] width 14 height 7
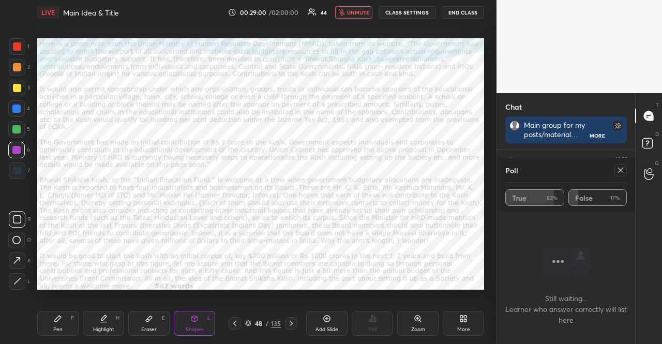
click at [349, 11] on button "unmute" at bounding box center [353, 12] width 37 height 12
click at [622, 169] on icon at bounding box center [621, 170] width 8 height 8
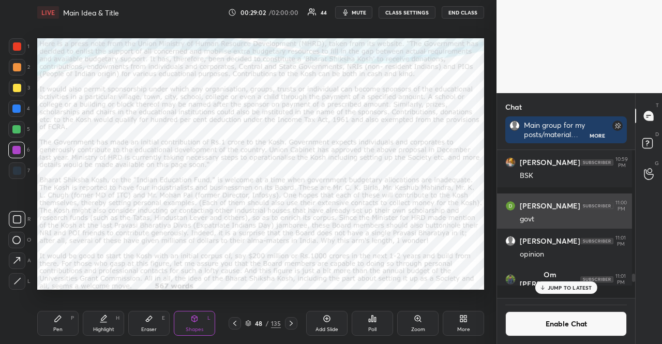
scroll to position [3, 3]
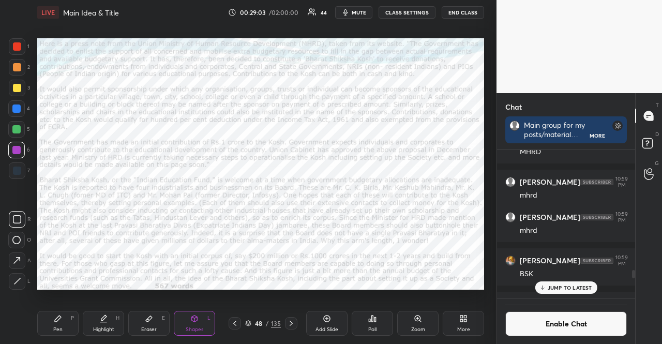
click at [385, 319] on div "Poll" at bounding box center [372, 323] width 41 height 25
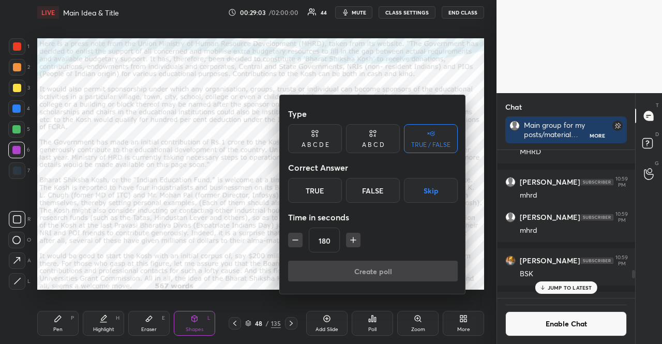
click at [429, 134] on icon at bounding box center [429, 134] width 2 height 2
click at [437, 191] on button "Skip" at bounding box center [431, 190] width 54 height 25
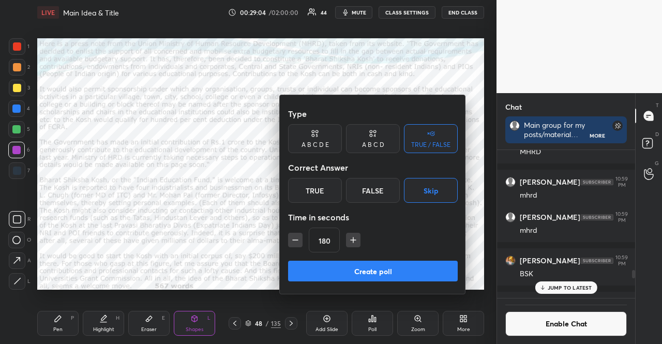
click at [300, 236] on icon "button" at bounding box center [295, 240] width 10 height 10
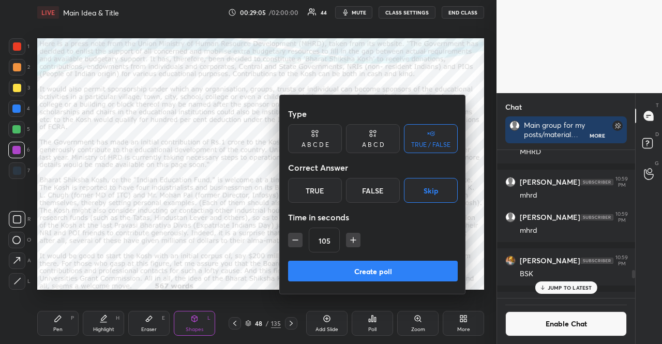
click at [300, 236] on icon "button" at bounding box center [295, 240] width 10 height 10
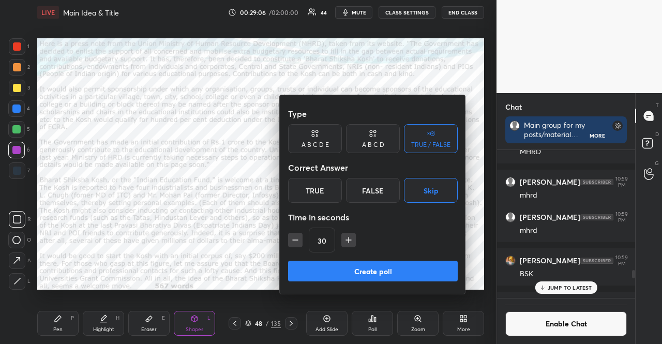
click at [300, 236] on icon "button" at bounding box center [295, 240] width 10 height 10
type input "15"
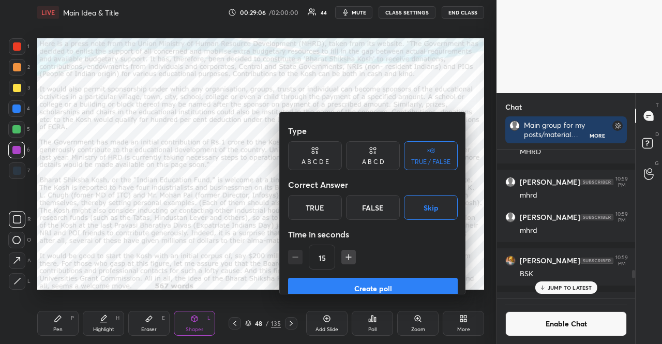
click at [300, 245] on div "15" at bounding box center [373, 257] width 170 height 25
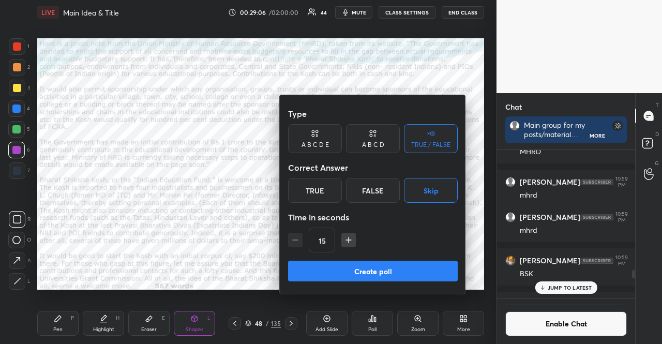
click at [300, 236] on div "15" at bounding box center [373, 240] width 170 height 25
click at [299, 236] on div "15" at bounding box center [373, 240] width 170 height 25
click at [323, 273] on button "Create poll" at bounding box center [373, 271] width 170 height 21
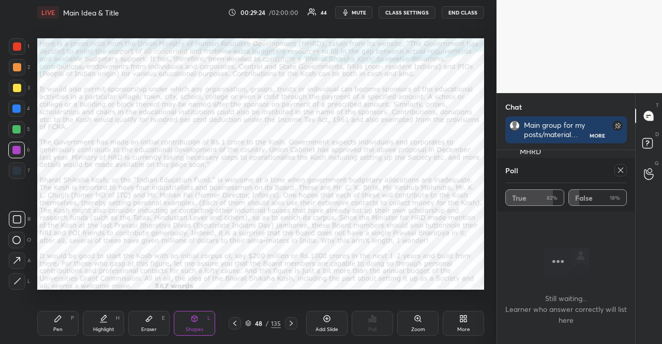
click at [624, 173] on icon at bounding box center [621, 170] width 8 height 8
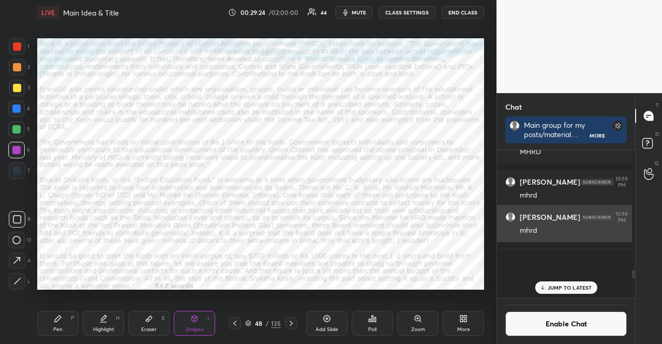
scroll to position [4, 3]
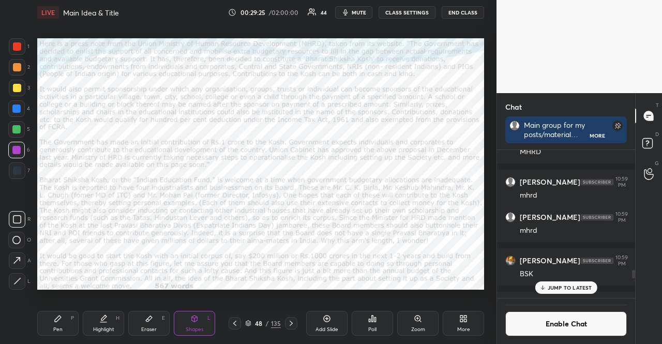
click at [291, 317] on div at bounding box center [291, 323] width 12 height 12
click at [546, 282] on div "JUMP TO LATEST" at bounding box center [566, 287] width 62 height 12
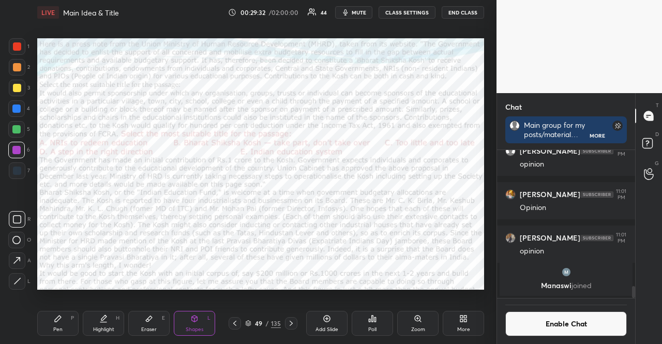
click at [370, 322] on icon at bounding box center [372, 319] width 8 height 8
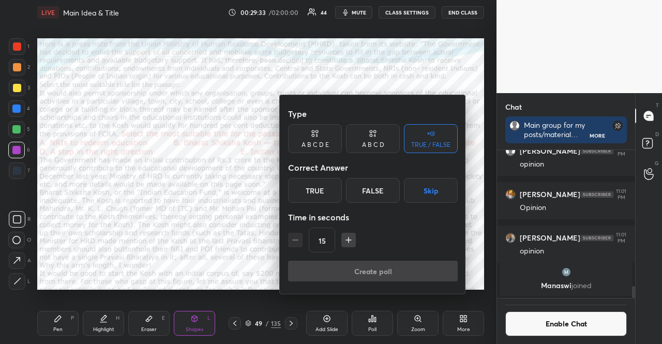
click at [296, 142] on div "A B C D E" at bounding box center [315, 138] width 54 height 29
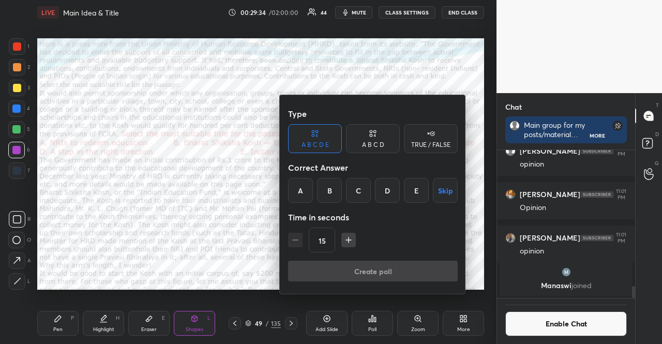
click at [353, 238] on icon "button" at bounding box center [348, 240] width 10 height 10
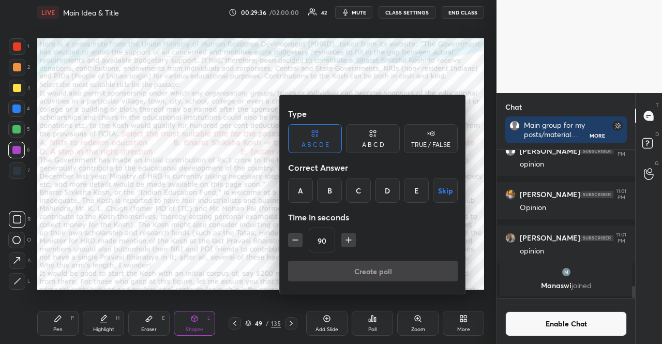
click at [353, 238] on icon "button" at bounding box center [348, 240] width 10 height 10
type input "120"
click at [440, 187] on button "Skip" at bounding box center [445, 190] width 25 height 25
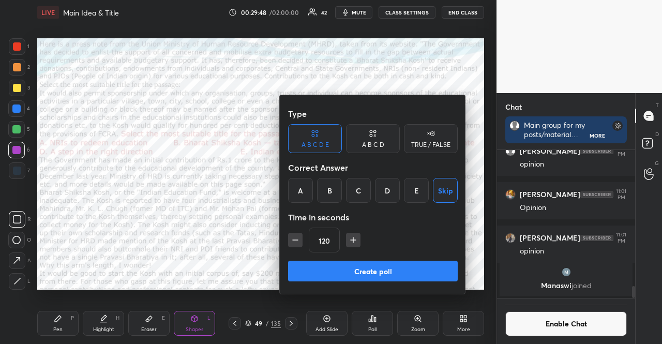
click at [385, 265] on button "Create poll" at bounding box center [373, 271] width 170 height 21
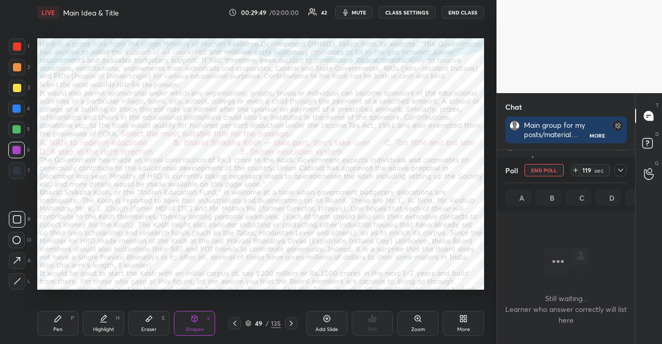
click at [353, 10] on button "mute" at bounding box center [353, 12] width 37 height 12
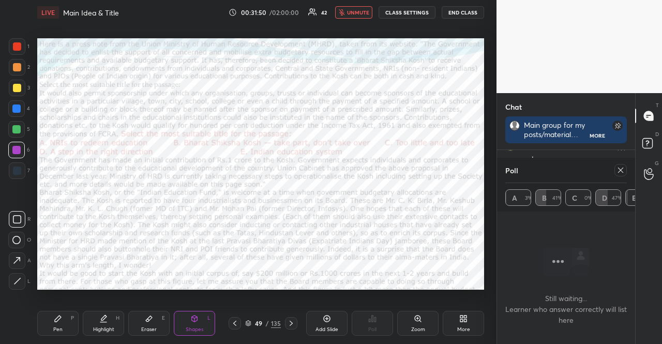
click at [343, 14] on icon "button" at bounding box center [342, 12] width 6 height 6
click at [14, 111] on div at bounding box center [16, 108] width 8 height 8
click at [54, 329] on div "Pen" at bounding box center [57, 329] width 9 height 5
click at [52, 324] on div "Pen P" at bounding box center [57, 323] width 41 height 25
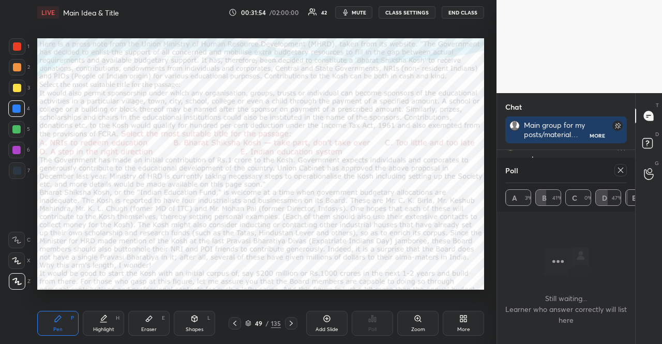
click at [17, 244] on div at bounding box center [16, 240] width 17 height 17
click at [17, 236] on icon at bounding box center [16, 239] width 9 height 7
click at [624, 166] on icon at bounding box center [621, 170] width 8 height 8
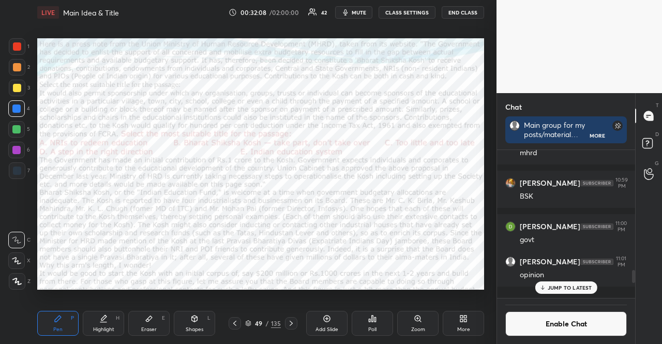
scroll to position [1378, 0]
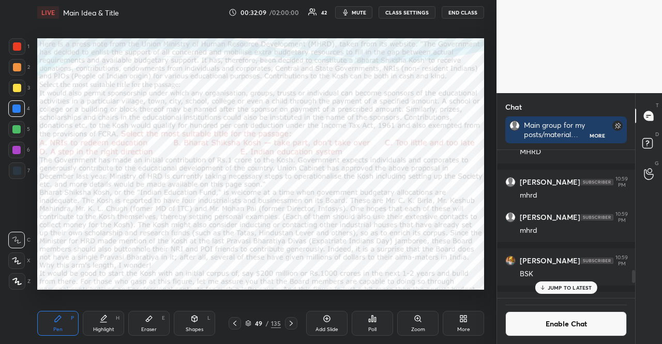
click at [292, 319] on div at bounding box center [291, 323] width 12 height 12
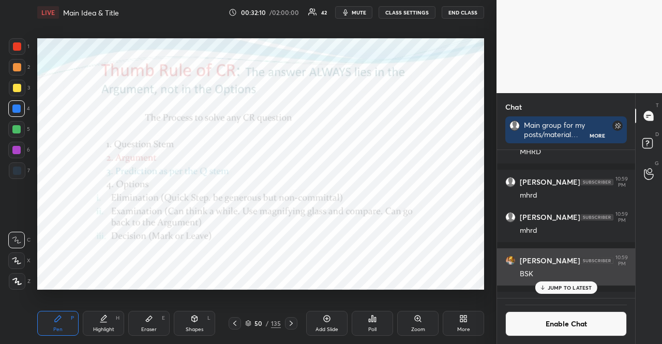
scroll to position [1585, 0]
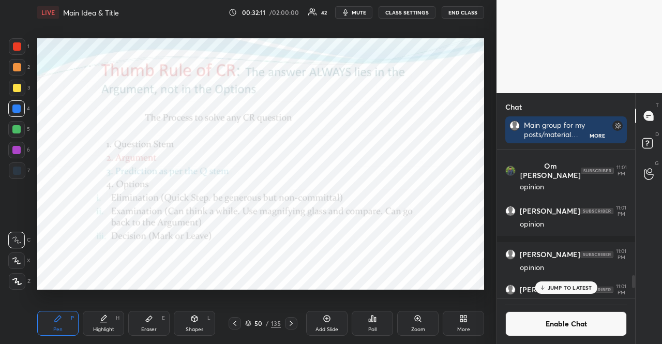
click at [289, 324] on icon at bounding box center [291, 323] width 8 height 8
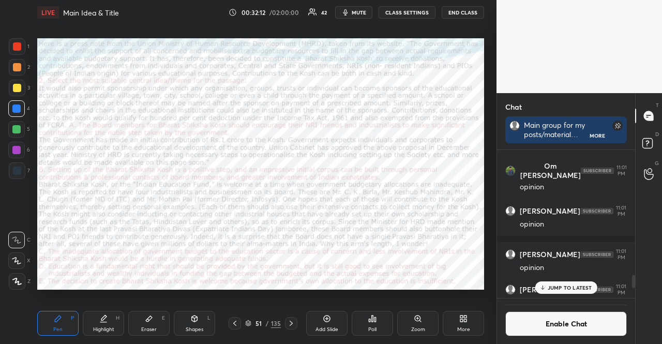
click at [581, 288] on p "JUMP TO LATEST" at bounding box center [570, 288] width 44 height 6
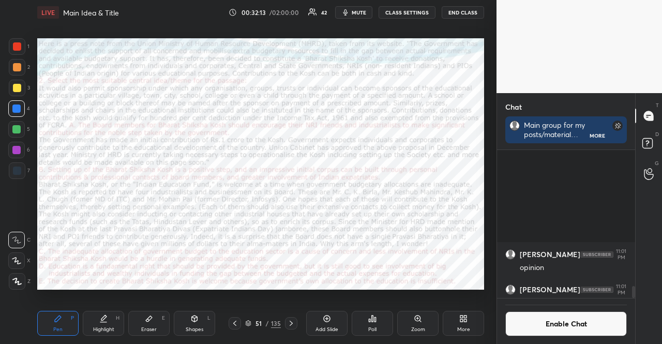
scroll to position [1724, 0]
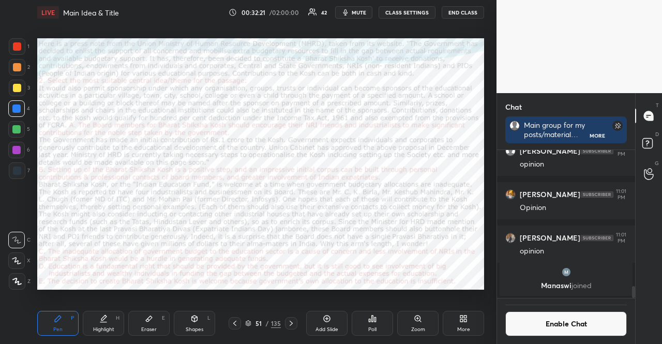
click at [250, 323] on icon at bounding box center [248, 324] width 5 height 2
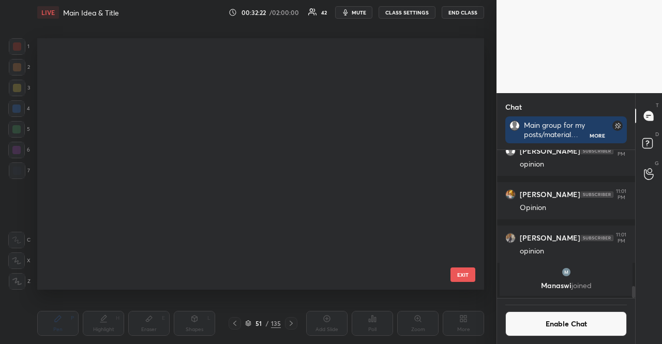
scroll to position [248, 442]
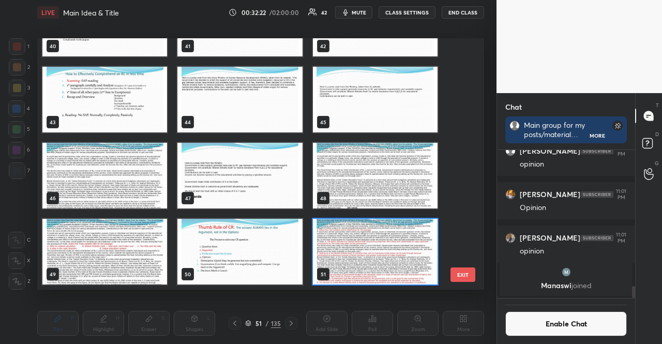
click at [249, 323] on icon at bounding box center [248, 323] width 6 height 6
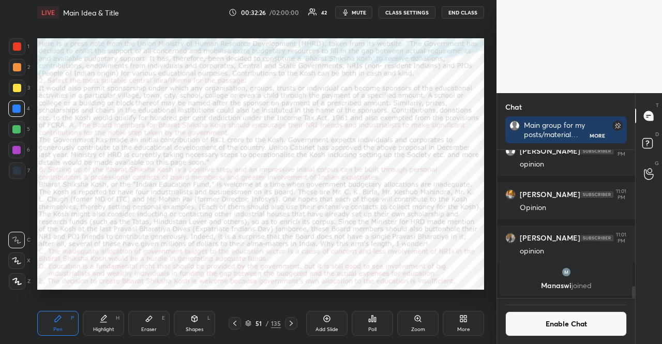
click at [369, 323] on div "Poll" at bounding box center [372, 323] width 41 height 25
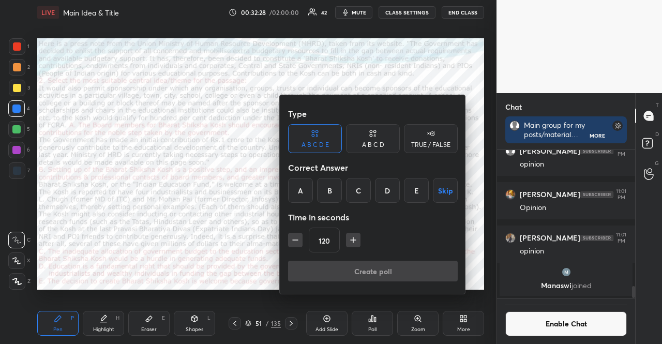
click at [334, 182] on div "B" at bounding box center [329, 190] width 25 height 25
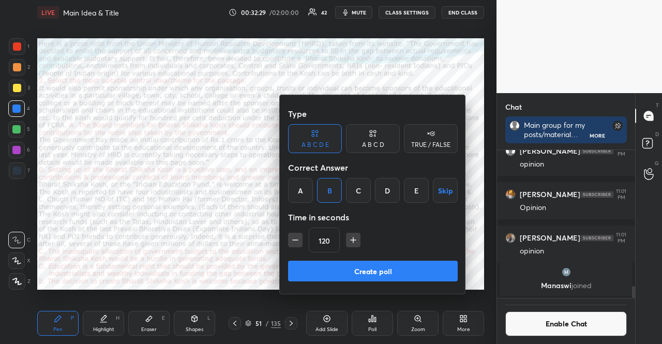
click at [368, 266] on button "Create poll" at bounding box center [373, 271] width 170 height 21
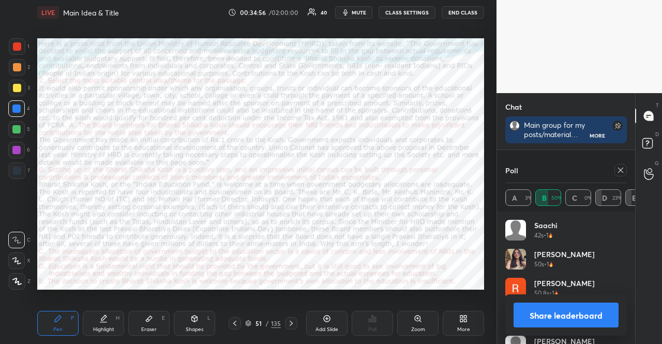
scroll to position [1700, 0]
click at [19, 65] on div at bounding box center [17, 67] width 8 height 8
click at [194, 321] on icon at bounding box center [195, 319] width 6 height 6
click at [17, 107] on div at bounding box center [16, 108] width 8 height 8
click at [623, 164] on div at bounding box center [621, 170] width 12 height 12
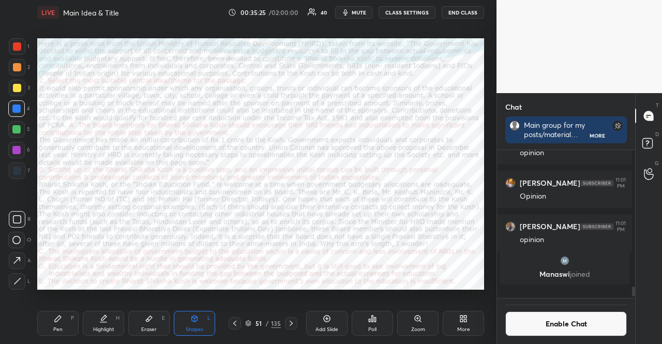
scroll to position [3, 3]
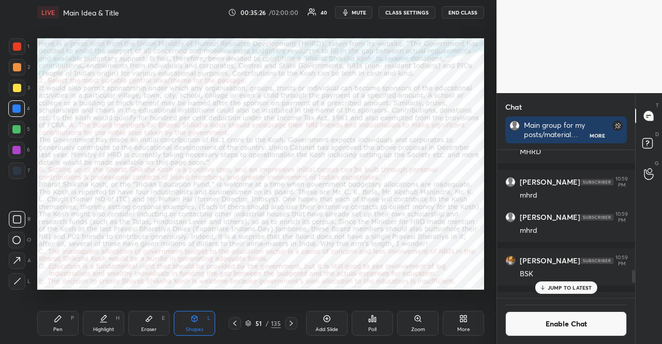
drag, startPoint x: 3, startPoint y: 341, endPoint x: 33, endPoint y: 322, distance: 35.2
click at [13, 335] on div "1 2 3 4 5 6 7 R O A L C X Z Erase all C X Z LIVE Main Idea & Title 00:35:26 / 0…" at bounding box center [244, 172] width 488 height 344
click at [29, 324] on div "1 2 3 4 5 6 7 R O A L C X Z Erase all C X Z LIVE Main Idea & Title 00:35:26 / 0…" at bounding box center [244, 172] width 488 height 344
click at [59, 317] on icon at bounding box center [58, 319] width 6 height 6
click at [555, 319] on button "Enable Chat" at bounding box center [566, 323] width 122 height 25
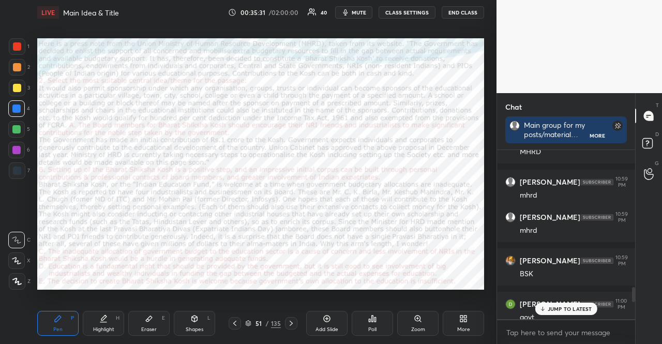
scroll to position [166, 135]
drag, startPoint x: 570, startPoint y: 311, endPoint x: 557, endPoint y: 316, distance: 14.1
click at [570, 311] on p "JUMP TO LATEST" at bounding box center [570, 309] width 44 height 6
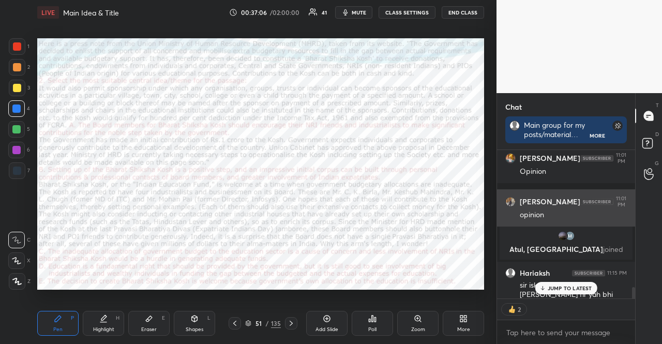
scroll to position [1767, 0]
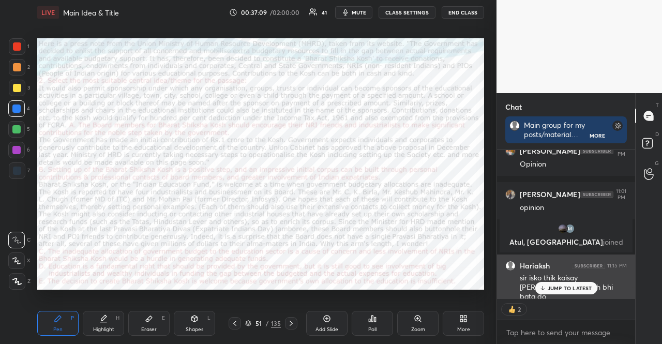
click at [579, 280] on div "sir isko thik kaisay [PERSON_NAME] fir yah bhi bata do" at bounding box center [573, 287] width 107 height 29
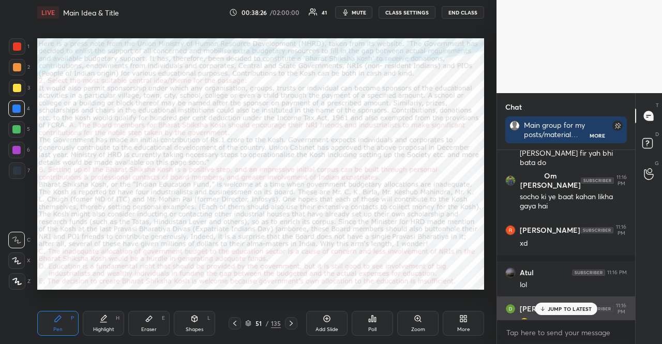
scroll to position [1880, 0]
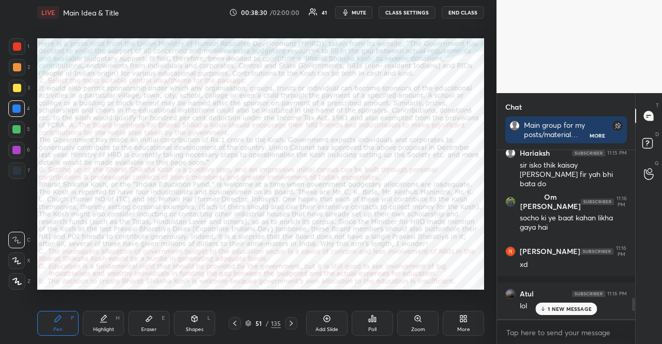
click at [234, 325] on icon at bounding box center [235, 323] width 8 height 8
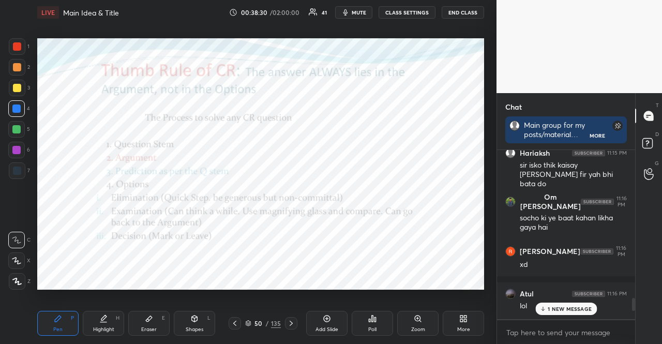
click at [234, 325] on icon at bounding box center [235, 323] width 8 height 8
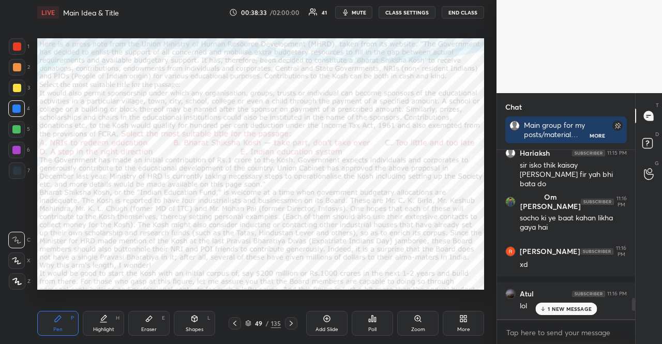
click at [584, 307] on p "1 NEW MESSAGE" at bounding box center [570, 309] width 44 height 6
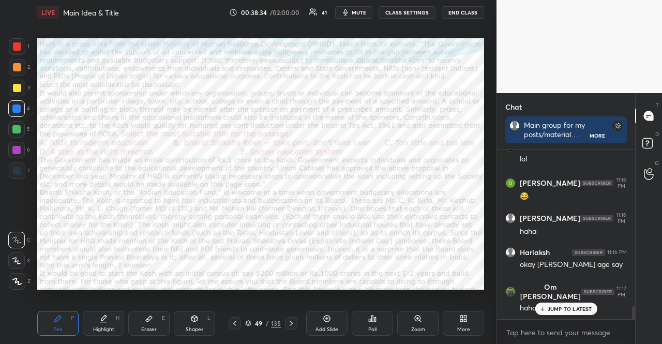
click at [560, 310] on p "JUMP TO LATEST" at bounding box center [570, 309] width 44 height 6
click at [236, 322] on icon at bounding box center [235, 323] width 8 height 8
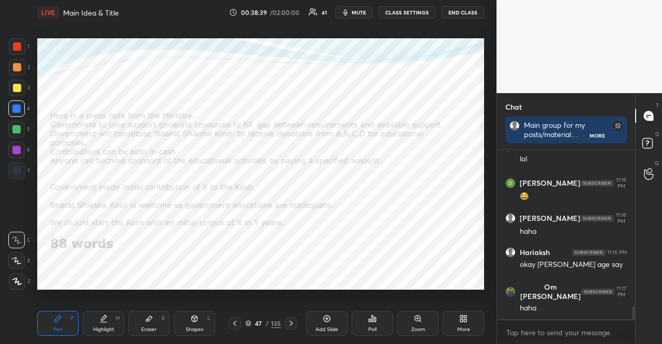
click at [236, 322] on icon at bounding box center [235, 323] width 8 height 8
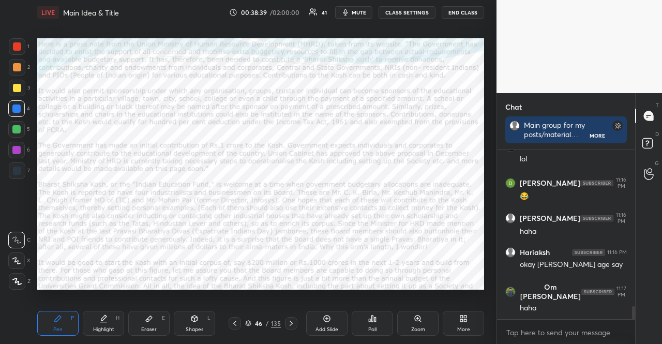
scroll to position [2070, 0]
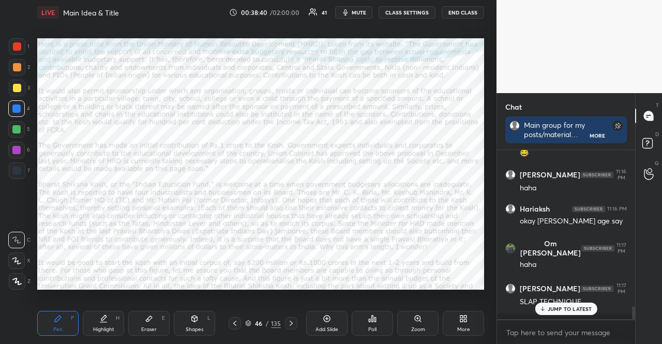
click at [293, 323] on icon at bounding box center [291, 323] width 8 height 8
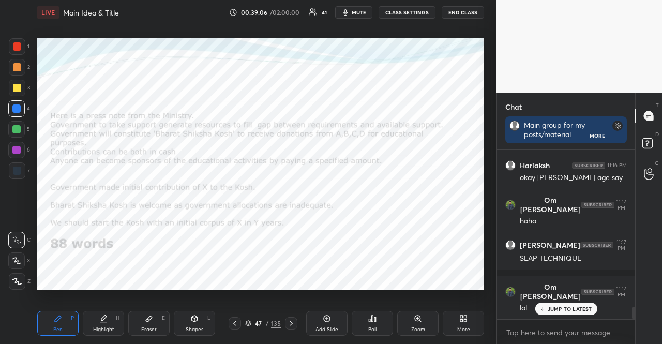
scroll to position [2158, 0]
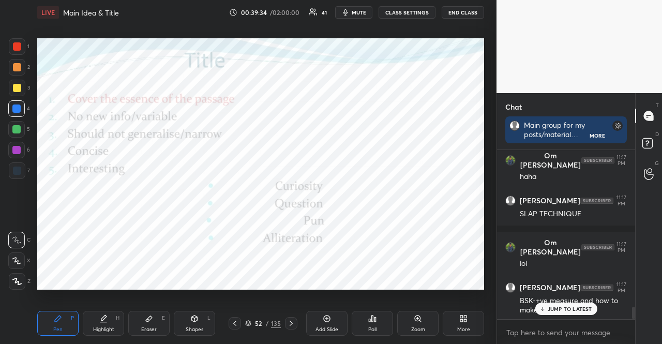
click at [14, 114] on div at bounding box center [16, 108] width 17 height 17
click at [18, 255] on div at bounding box center [16, 260] width 17 height 17
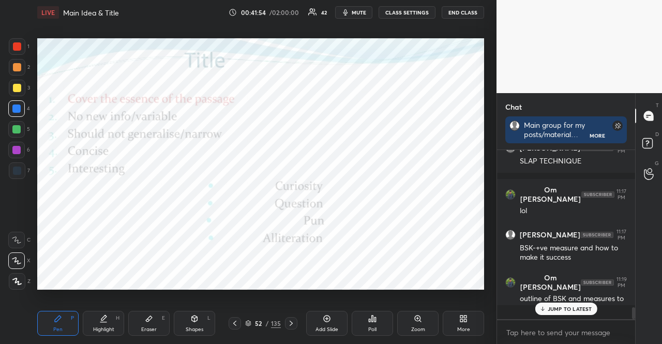
scroll to position [2211, 0]
click at [238, 320] on icon at bounding box center [235, 323] width 8 height 8
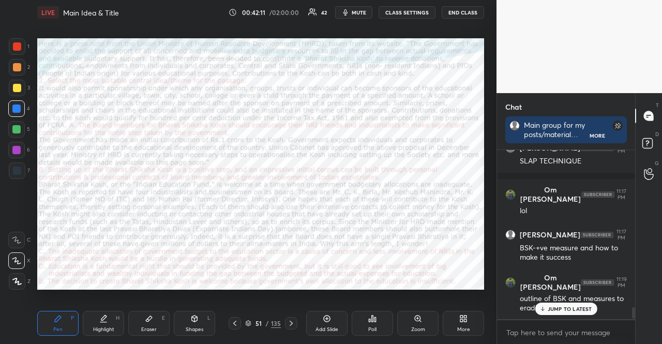
click at [238, 320] on icon at bounding box center [235, 323] width 8 height 8
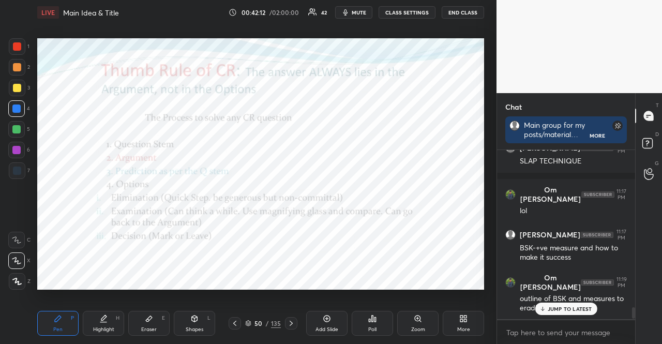
click at [232, 325] on icon at bounding box center [235, 323] width 8 height 8
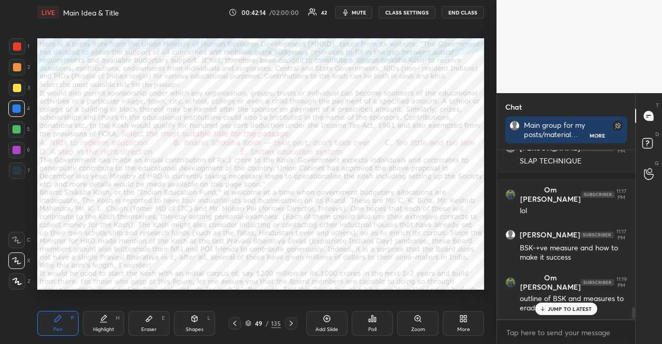
click at [11, 67] on div at bounding box center [17, 67] width 17 height 17
click at [203, 312] on div "Shapes L" at bounding box center [194, 323] width 41 height 25
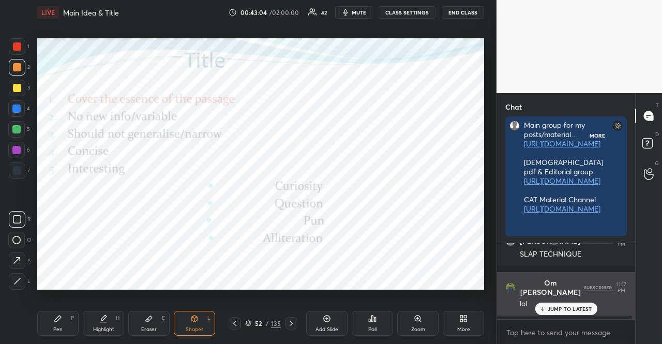
scroll to position [3, 3]
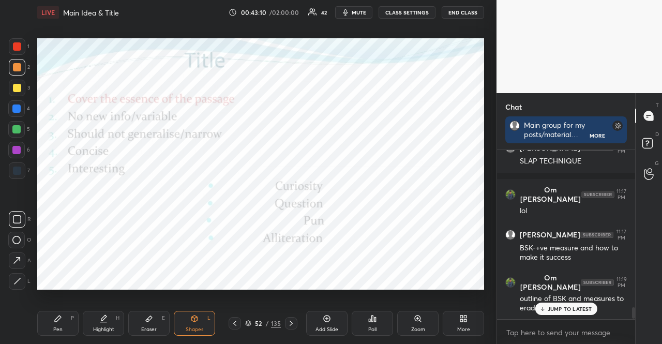
click at [25, 108] on div at bounding box center [16, 108] width 17 height 17
drag, startPoint x: 188, startPoint y: 328, endPoint x: 139, endPoint y: 298, distance: 58.3
click at [187, 328] on div "Shapes" at bounding box center [195, 329] width 18 height 5
click at [16, 129] on div at bounding box center [16, 129] width 8 height 8
click at [16, 149] on div at bounding box center [16, 150] width 8 height 8
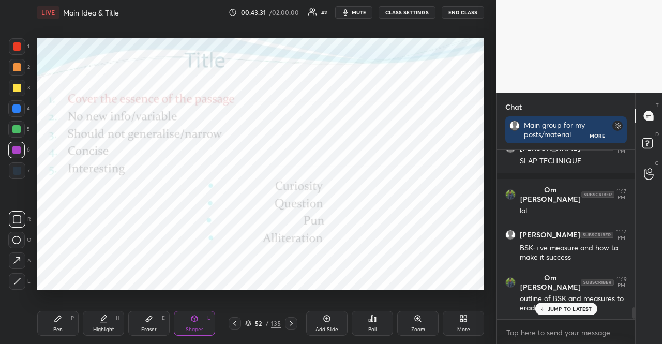
click at [21, 133] on div at bounding box center [16, 129] width 17 height 17
click at [18, 132] on div at bounding box center [16, 129] width 8 height 8
click at [61, 313] on div "Pen P" at bounding box center [57, 323] width 41 height 25
click at [61, 309] on div "Pen P Highlight H Eraser E Shapes L 52 / 135 Add Slide Poll Zoom More" at bounding box center [260, 323] width 447 height 41
click at [25, 152] on div "6" at bounding box center [19, 150] width 22 height 17
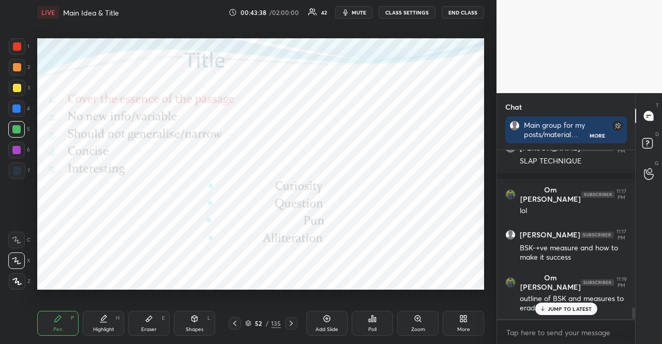
click at [21, 151] on div at bounding box center [16, 150] width 17 height 17
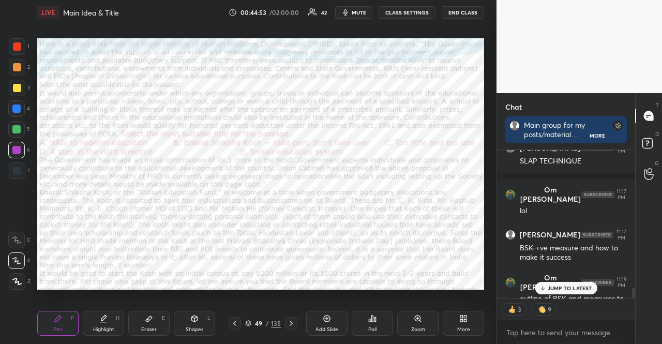
scroll to position [145, 135]
click at [576, 292] on div "JUMP TO LATEST" at bounding box center [566, 288] width 62 height 12
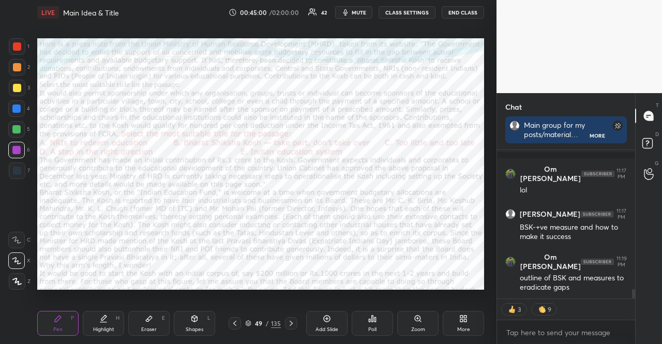
click at [13, 107] on div at bounding box center [16, 108] width 8 height 8
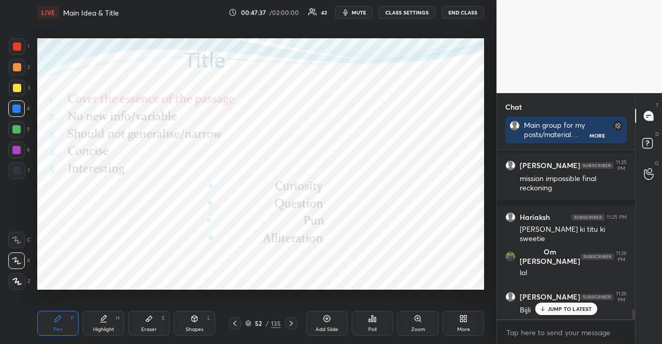
scroll to position [2727, 0]
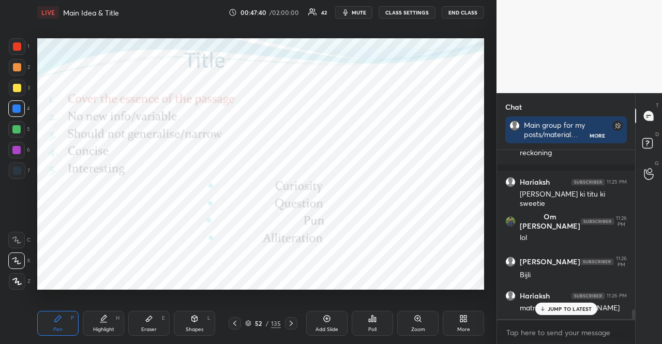
drag, startPoint x: 16, startPoint y: 148, endPoint x: 36, endPoint y: 152, distance: 20.9
click at [16, 149] on div at bounding box center [16, 150] width 8 height 8
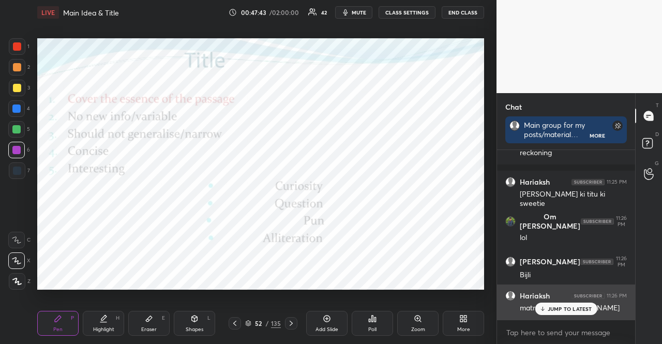
click at [545, 306] on icon at bounding box center [542, 309] width 7 height 6
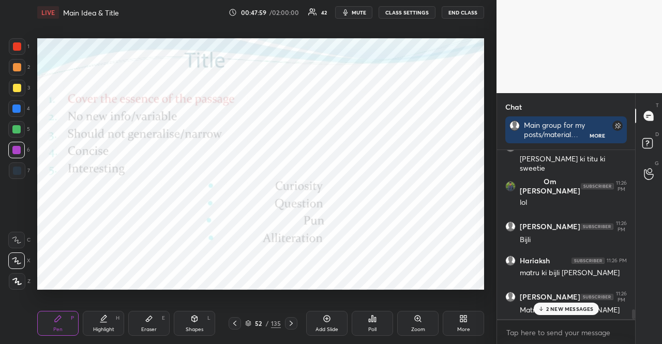
scroll to position [2841, 0]
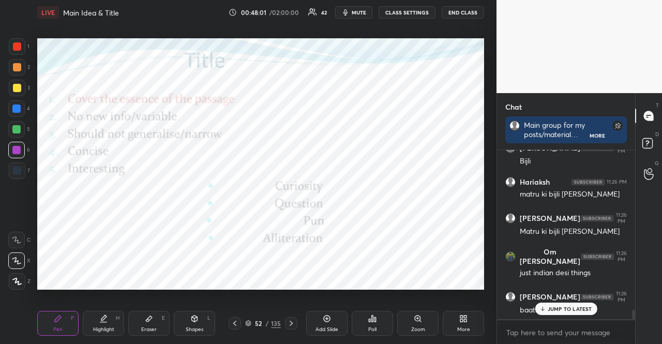
click at [588, 306] on p "JUMP TO LATEST" at bounding box center [570, 309] width 44 height 6
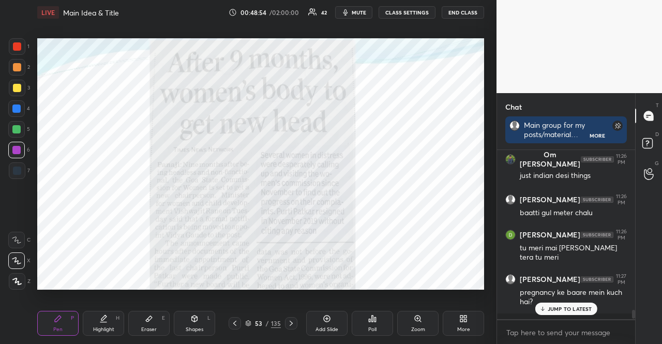
scroll to position [2973, 0]
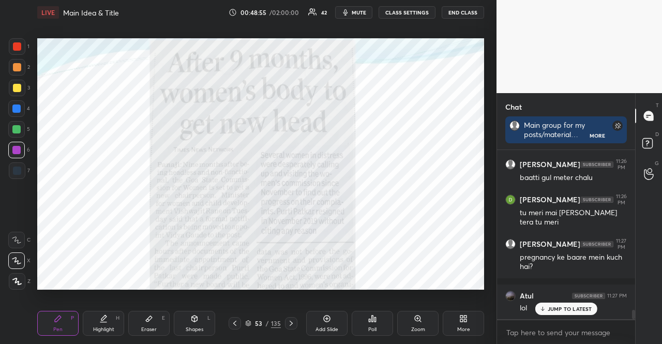
click at [23, 102] on div at bounding box center [16, 108] width 17 height 17
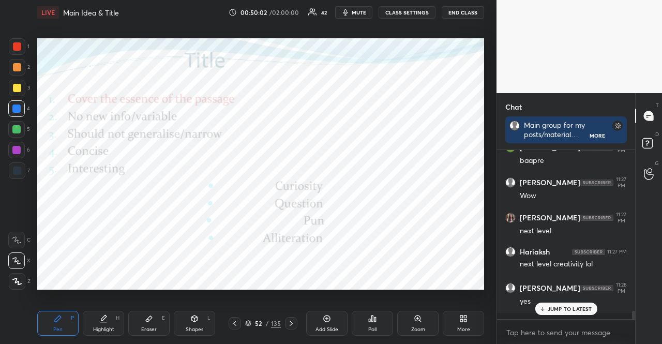
scroll to position [3271, 0]
click at [24, 127] on div at bounding box center [16, 129] width 17 height 17
click at [22, 127] on div at bounding box center [16, 129] width 17 height 17
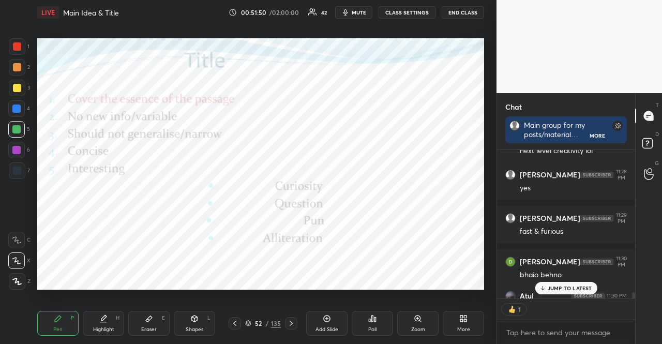
scroll to position [3441, 0]
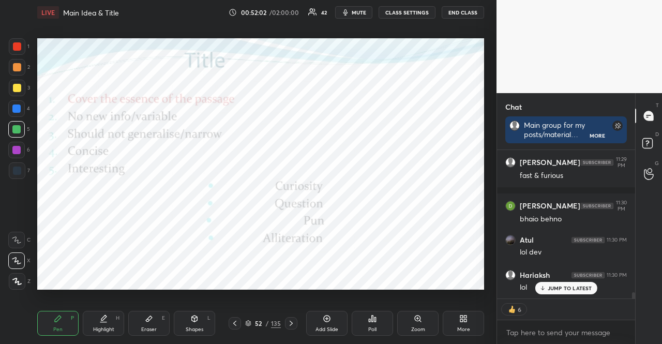
type textarea "x"
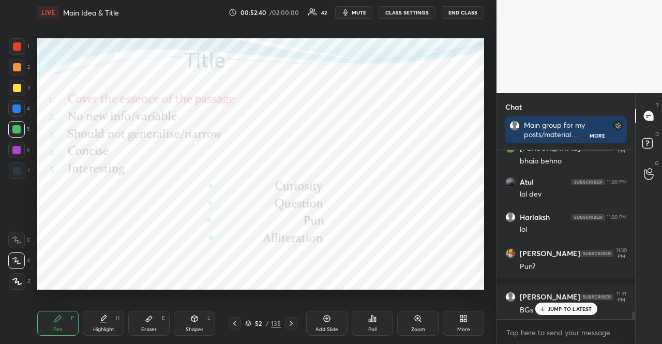
scroll to position [3534, 0]
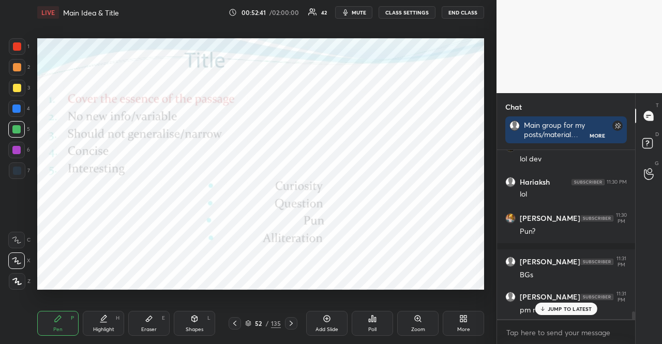
click at [14, 146] on div at bounding box center [16, 150] width 8 height 8
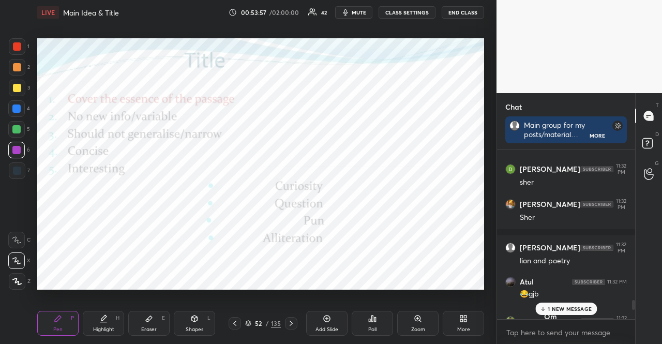
scroll to position [3998, 0]
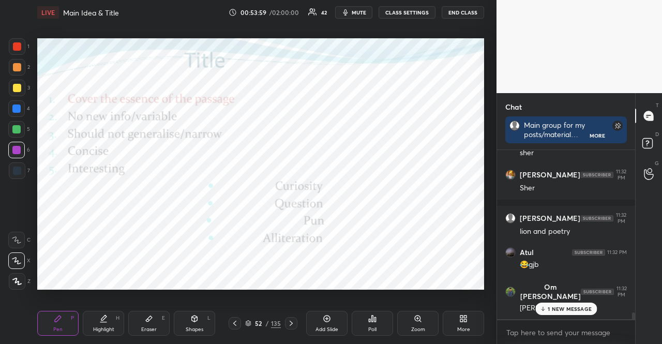
click at [573, 311] on p "1 NEW MESSAGE" at bounding box center [570, 309] width 44 height 6
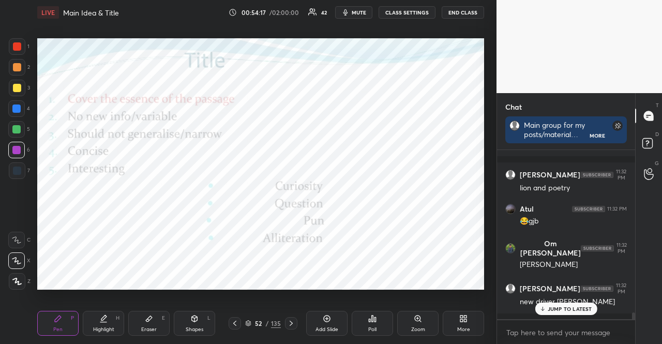
scroll to position [4085, 0]
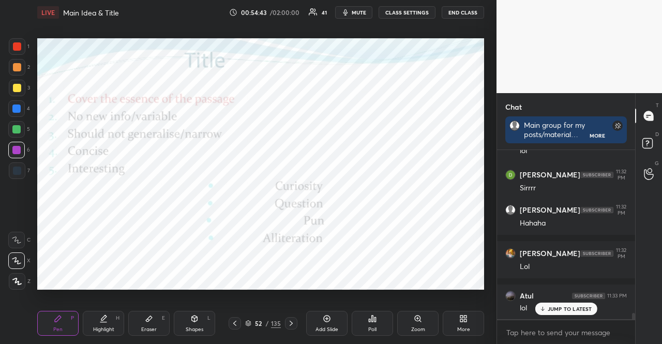
scroll to position [3, 3]
click at [361, 12] on span "mute" at bounding box center [359, 12] width 14 height 7
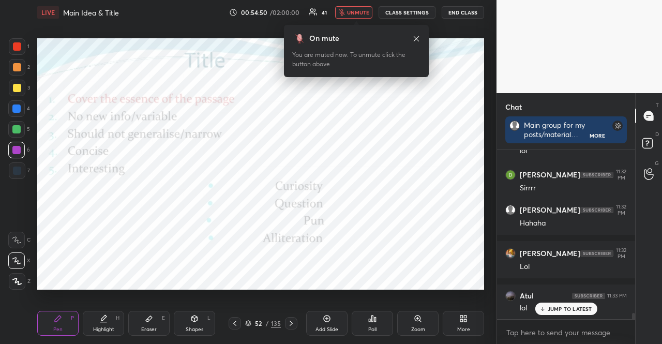
click at [361, 13] on span "unmute" at bounding box center [358, 12] width 22 height 7
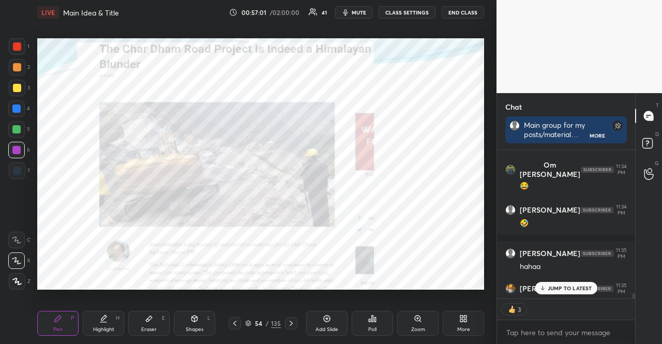
scroll to position [4781, 0]
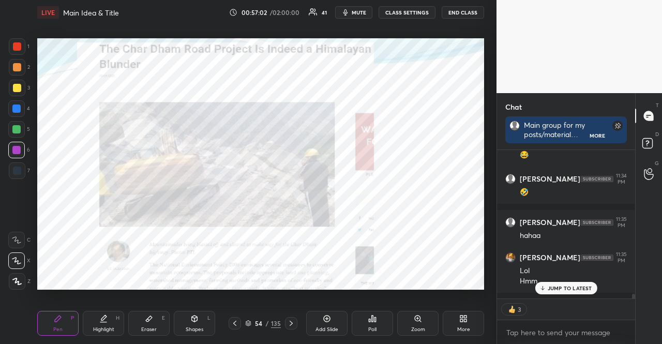
click at [19, 49] on div at bounding box center [17, 46] width 8 height 8
click at [12, 110] on div at bounding box center [16, 108] width 8 height 8
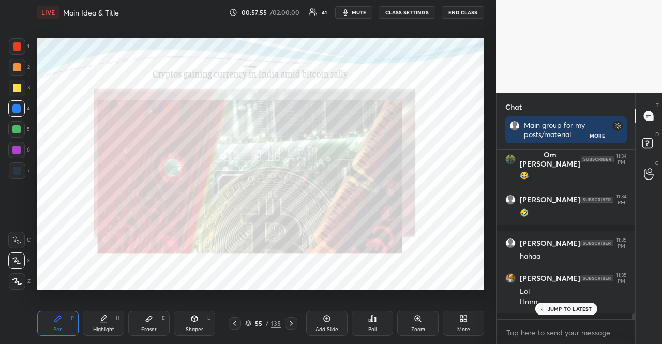
scroll to position [4805, 0]
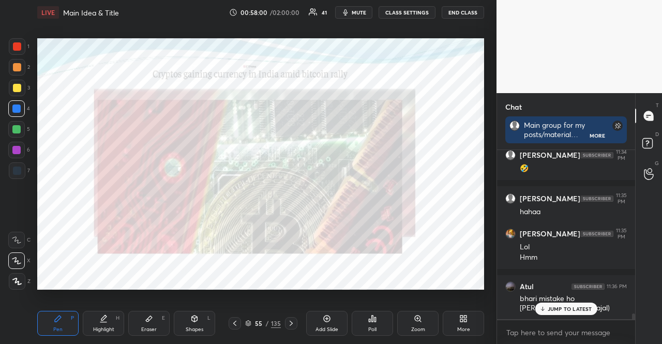
click at [21, 68] on div at bounding box center [17, 67] width 17 height 17
click at [18, 71] on div at bounding box center [17, 67] width 17 height 17
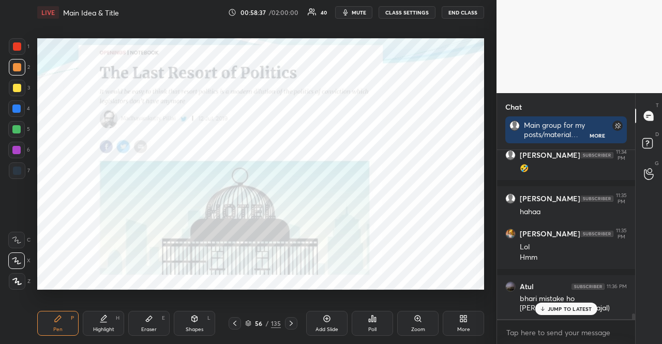
click at [13, 105] on div at bounding box center [16, 108] width 8 height 8
click at [14, 107] on div at bounding box center [16, 108] width 8 height 8
click at [14, 65] on div at bounding box center [17, 67] width 8 height 8
click at [17, 64] on div at bounding box center [17, 67] width 8 height 8
click at [22, 104] on div at bounding box center [16, 108] width 17 height 17
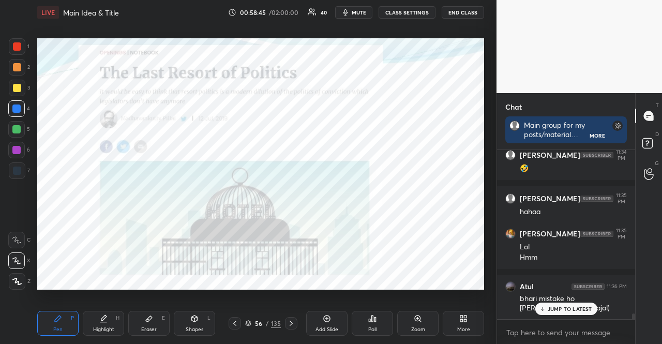
click at [22, 105] on div at bounding box center [16, 108] width 17 height 17
click at [12, 129] on div at bounding box center [16, 129] width 8 height 8
drag, startPoint x: 16, startPoint y: 149, endPoint x: 37, endPoint y: 141, distance: 22.3
click at [16, 148] on div at bounding box center [16, 150] width 8 height 8
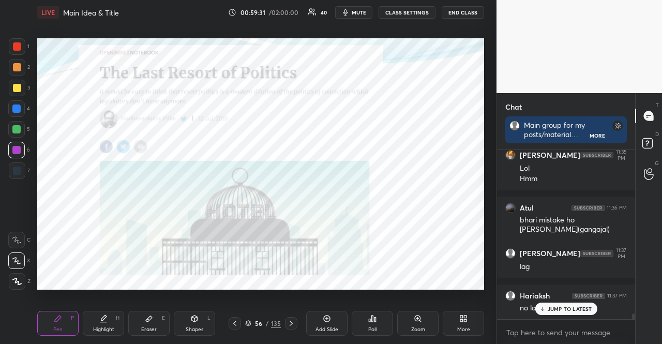
scroll to position [4927, 0]
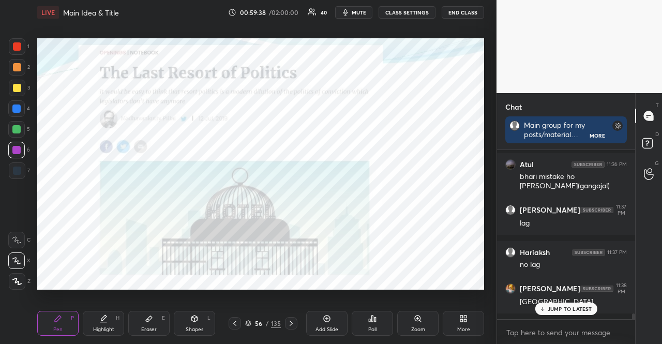
click at [14, 36] on div "1 2 3 4 5 6 7 R O A L C X Z Erase all C X Z LIVE Main Idea & Title 00:59:38 / 0…" at bounding box center [244, 172] width 488 height 344
click at [11, 44] on div at bounding box center [17, 46] width 17 height 17
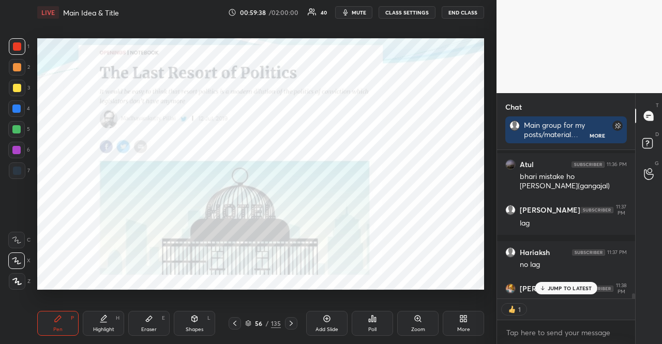
click at [14, 44] on div at bounding box center [17, 46] width 8 height 8
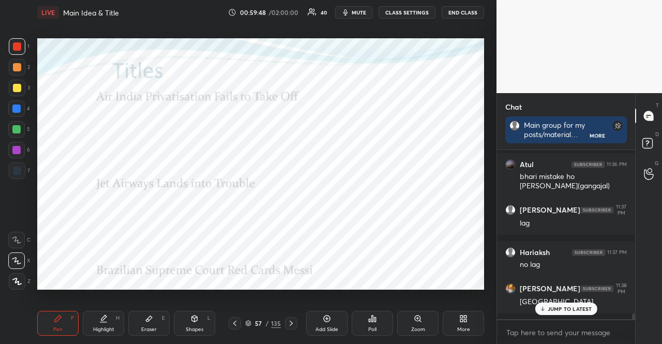
scroll to position [4927, 0]
click at [21, 103] on div at bounding box center [16, 108] width 17 height 17
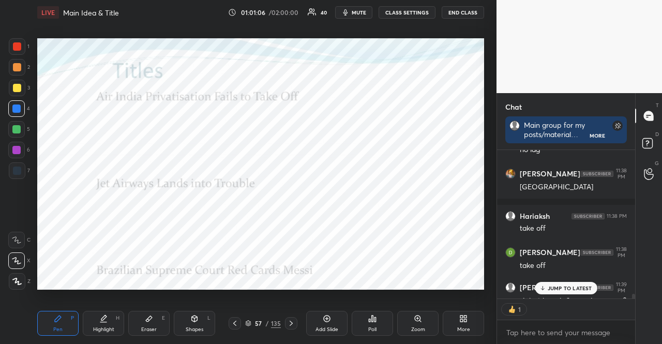
scroll to position [3, 3]
click at [572, 288] on p "JUMP TO LATEST" at bounding box center [570, 288] width 44 height 6
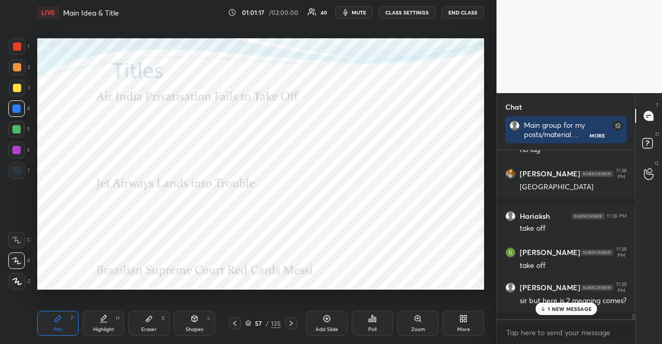
scroll to position [5077, 0]
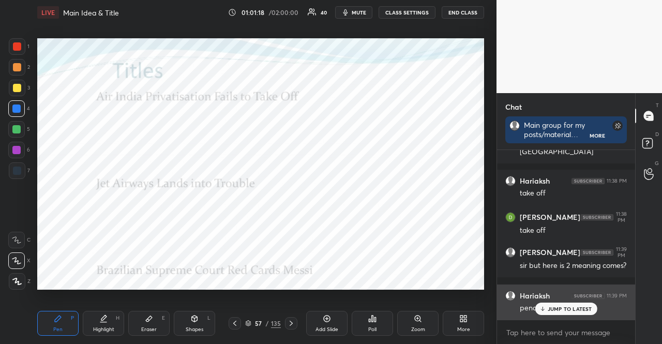
click at [545, 311] on icon at bounding box center [542, 309] width 7 height 6
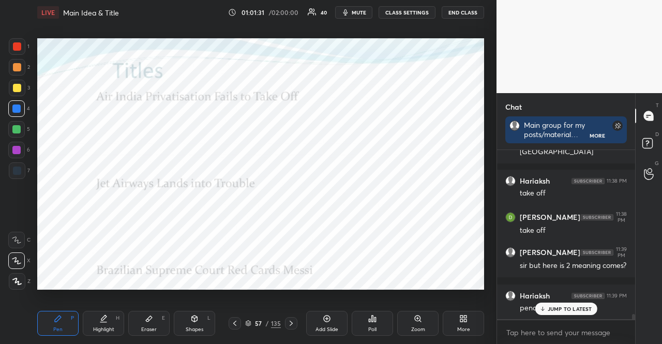
scroll to position [5112, 0]
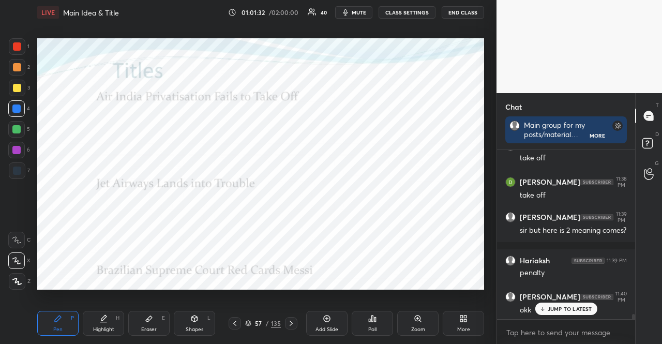
click at [249, 319] on div "57 / 135" at bounding box center [263, 323] width 36 height 9
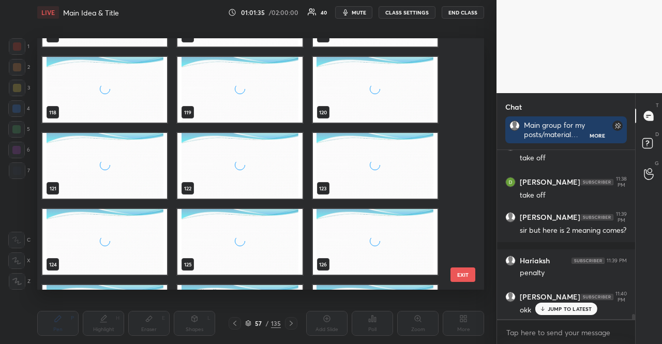
scroll to position [3170, 0]
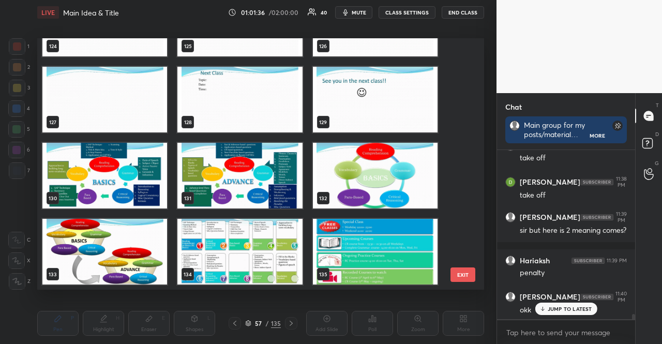
click at [355, 248] on img "grid" at bounding box center [375, 252] width 125 height 66
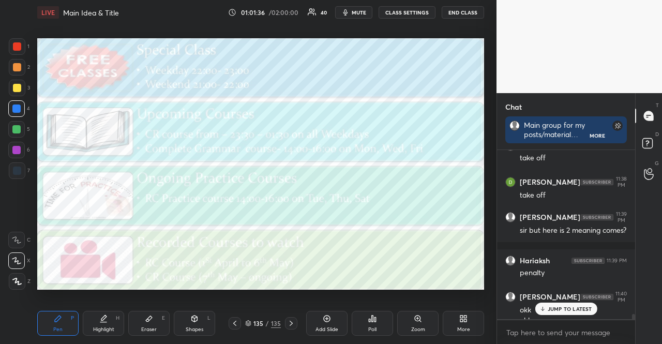
scroll to position [5122, 0]
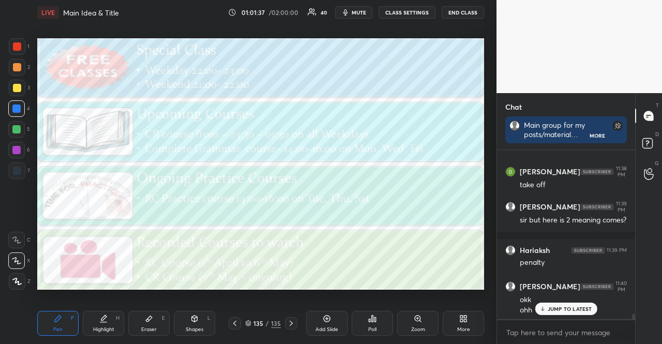
click at [470, 318] on div "More" at bounding box center [463, 323] width 41 height 25
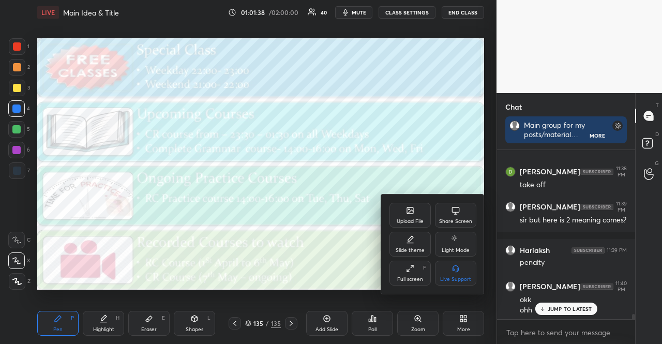
click at [401, 217] on div "Upload File" at bounding box center [410, 215] width 41 height 25
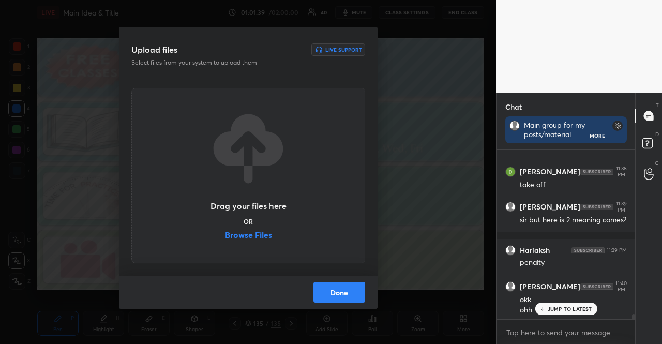
click at [247, 232] on label "Browse Files" at bounding box center [248, 236] width 47 height 11
click at [225, 232] on input "Browse Files" at bounding box center [225, 236] width 0 height 11
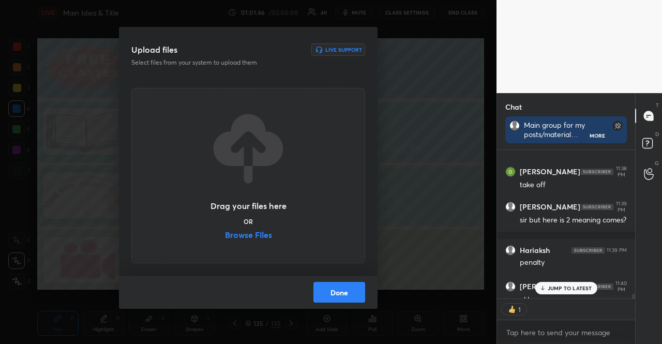
scroll to position [3, 3]
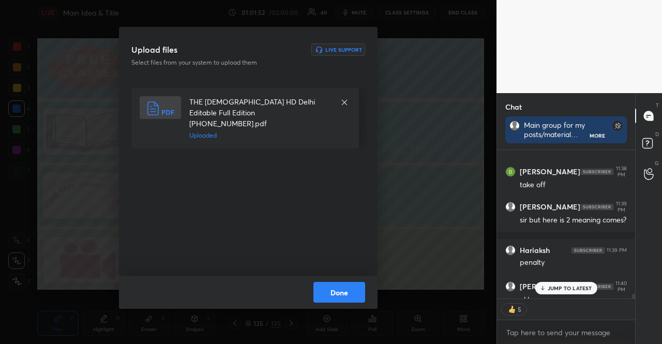
click at [338, 287] on button "Done" at bounding box center [339, 292] width 52 height 21
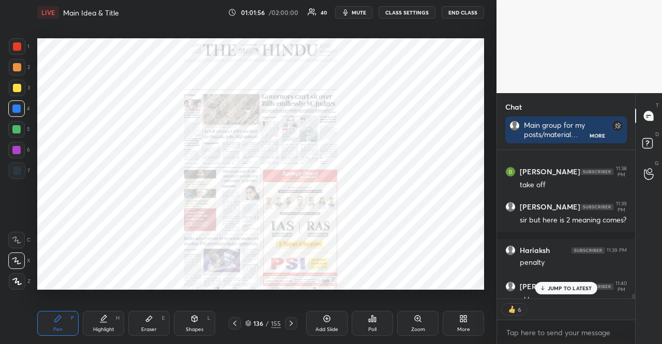
click at [246, 324] on icon at bounding box center [248, 323] width 6 height 6
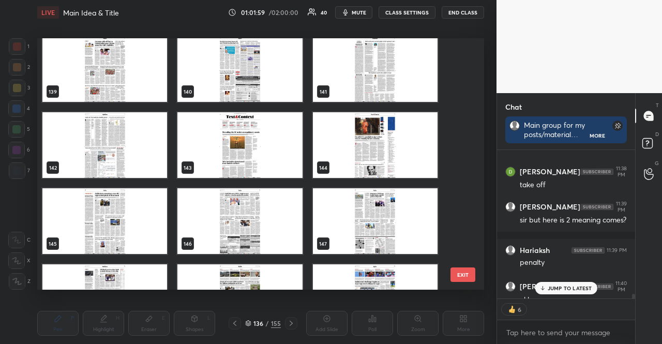
scroll to position [3557, 0]
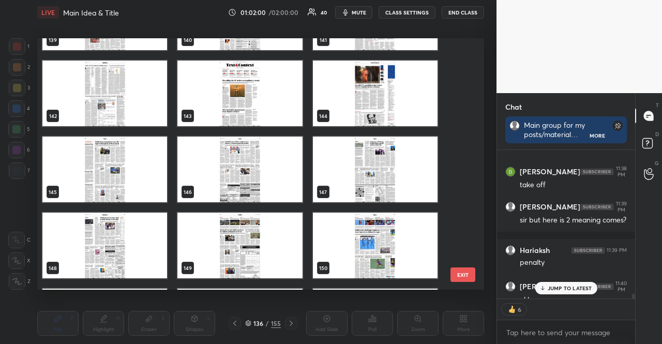
click at [240, 159] on img "grid" at bounding box center [239, 170] width 125 height 66
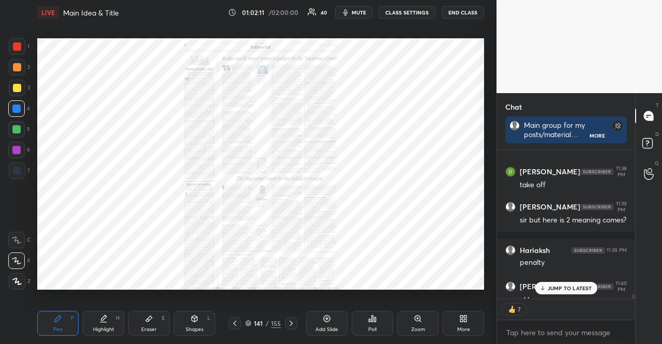
click at [426, 324] on div "Zoom" at bounding box center [417, 323] width 41 height 25
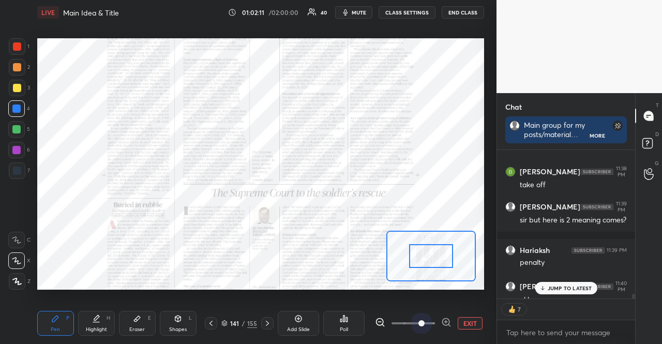
click at [426, 322] on span at bounding box center [413, 324] width 43 height 16
click at [425, 322] on span at bounding box center [421, 323] width 6 height 6
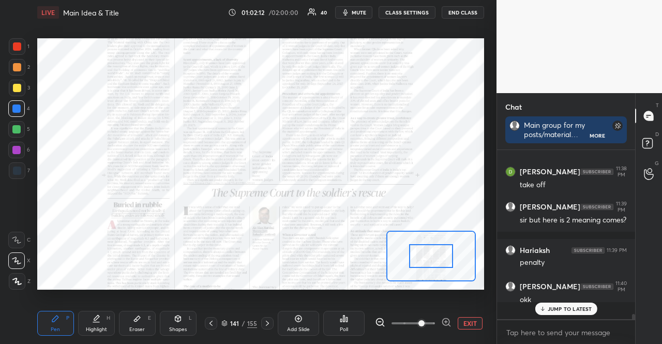
scroll to position [5122, 0]
click at [446, 321] on icon at bounding box center [446, 322] width 10 height 10
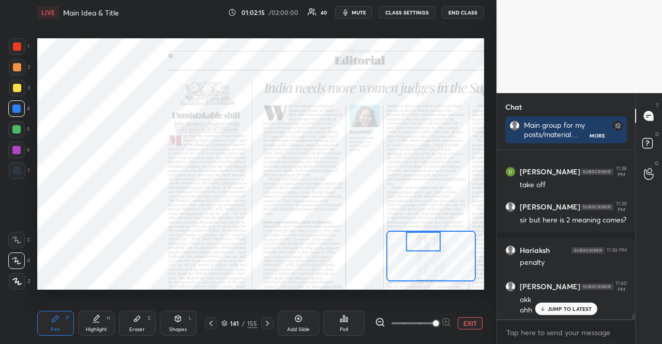
drag, startPoint x: 435, startPoint y: 255, endPoint x: 427, endPoint y: 234, distance: 22.1
click at [427, 234] on div at bounding box center [423, 241] width 35 height 19
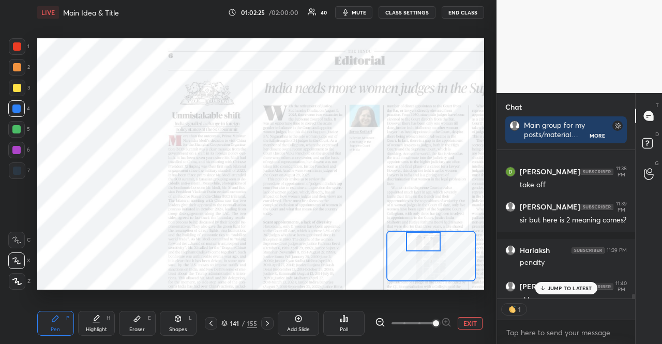
scroll to position [3, 3]
click at [20, 121] on div at bounding box center [16, 129] width 17 height 17
click at [19, 124] on div at bounding box center [16, 129] width 17 height 17
click at [17, 144] on div at bounding box center [16, 150] width 17 height 17
click at [16, 144] on div at bounding box center [16, 150] width 17 height 17
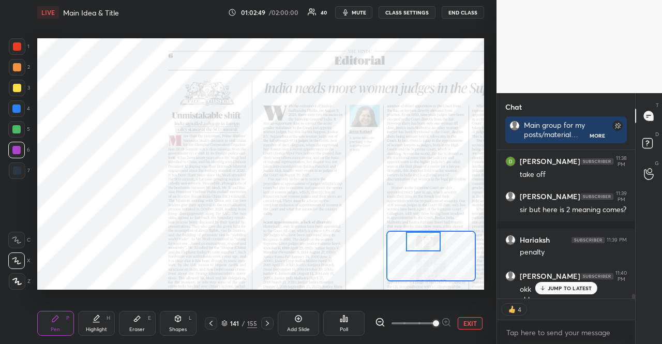
scroll to position [5143, 0]
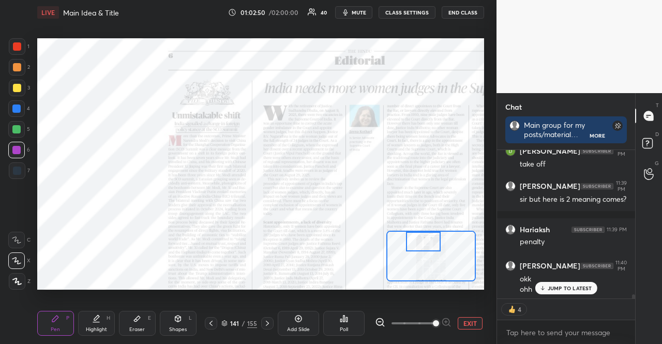
click at [581, 282] on div "JUMP TO LATEST" at bounding box center [566, 288] width 62 height 12
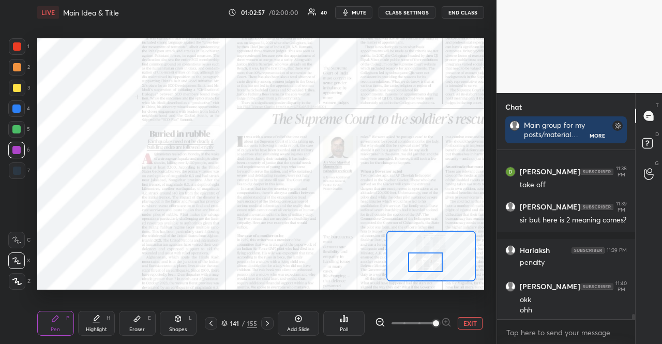
drag, startPoint x: 420, startPoint y: 240, endPoint x: 422, endPoint y: 260, distance: 20.8
click at [422, 260] on div at bounding box center [425, 261] width 35 height 19
click at [16, 111] on div at bounding box center [16, 108] width 8 height 8
click at [17, 111] on div at bounding box center [16, 108] width 8 height 8
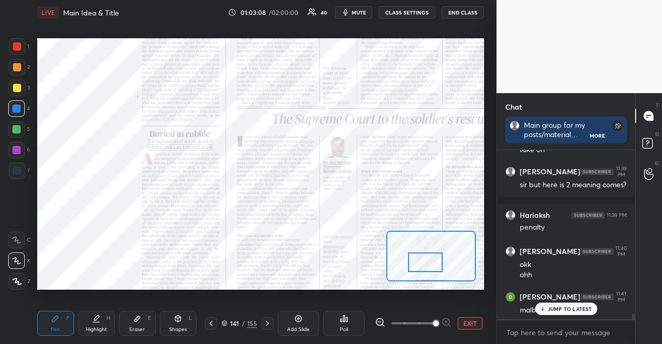
scroll to position [5193, 0]
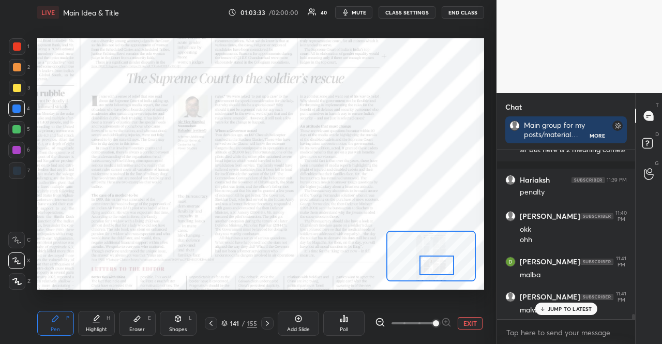
drag, startPoint x: 420, startPoint y: 260, endPoint x: 431, endPoint y: 263, distance: 11.3
click at [431, 263] on div at bounding box center [437, 265] width 35 height 19
click at [265, 323] on icon at bounding box center [267, 323] width 8 height 8
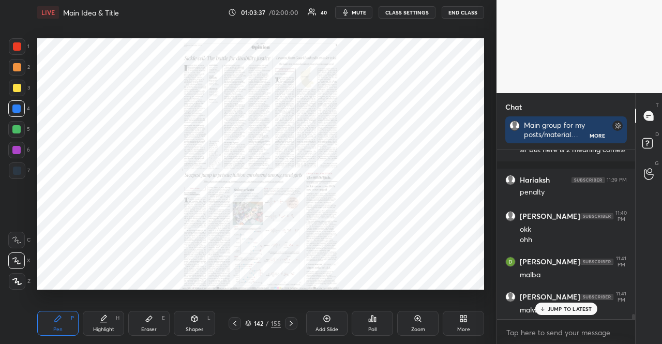
click at [417, 320] on icon at bounding box center [418, 319] width 6 height 6
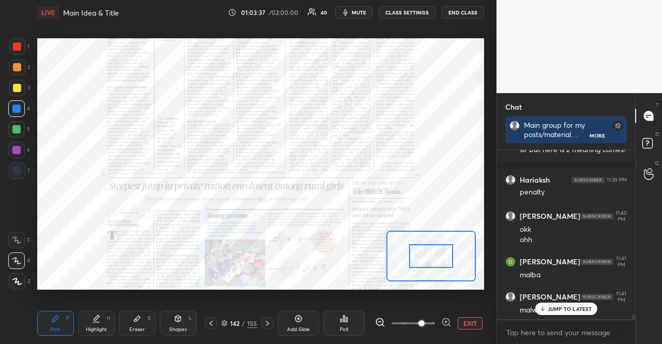
click at [418, 320] on span at bounding box center [421, 323] width 6 height 6
click at [418, 321] on span at bounding box center [421, 323] width 6 height 6
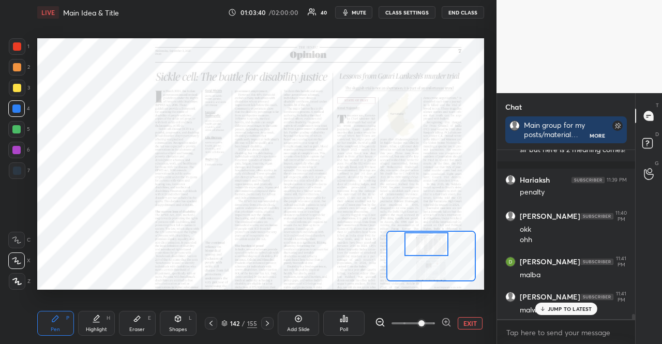
drag, startPoint x: 440, startPoint y: 259, endPoint x: 432, endPoint y: 238, distance: 21.9
click at [435, 241] on div at bounding box center [426, 244] width 43 height 24
drag, startPoint x: 188, startPoint y: 318, endPoint x: 182, endPoint y: 309, distance: 10.9
click at [187, 318] on div "Shapes L" at bounding box center [178, 323] width 37 height 25
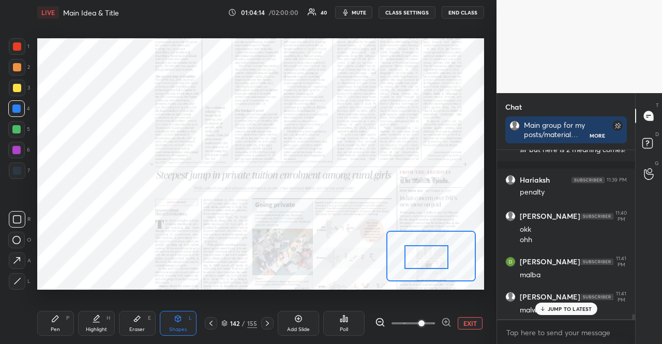
drag, startPoint x: 424, startPoint y: 251, endPoint x: 424, endPoint y: 264, distance: 12.9
click at [424, 264] on div at bounding box center [426, 257] width 43 height 24
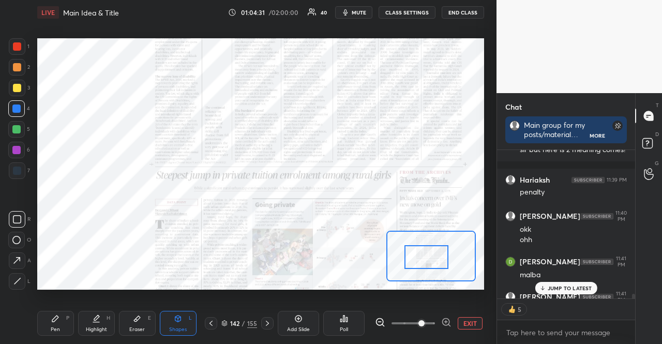
click at [222, 322] on icon at bounding box center [224, 322] width 5 height 3
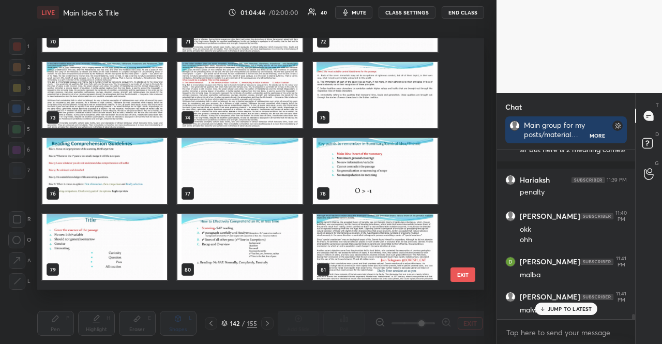
scroll to position [1743, 0]
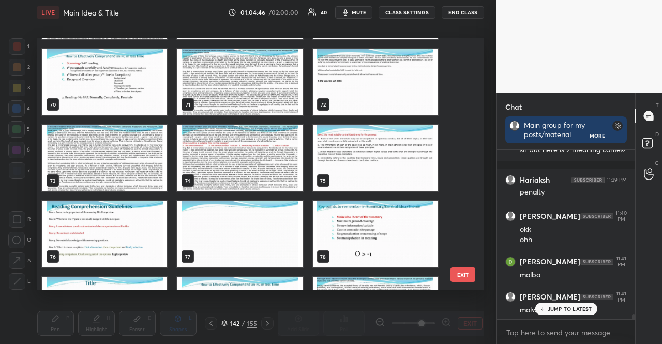
click at [259, 168] on img "grid" at bounding box center [239, 158] width 125 height 66
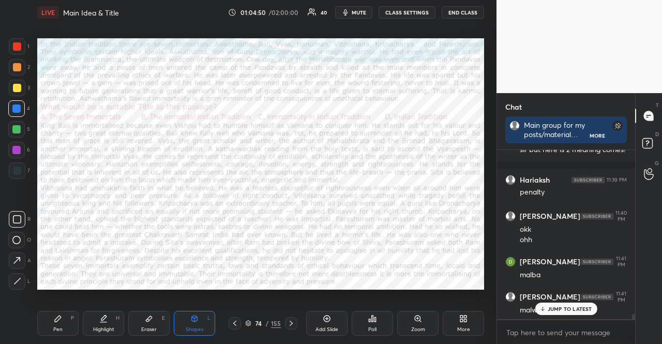
click at [247, 324] on icon at bounding box center [248, 324] width 5 height 2
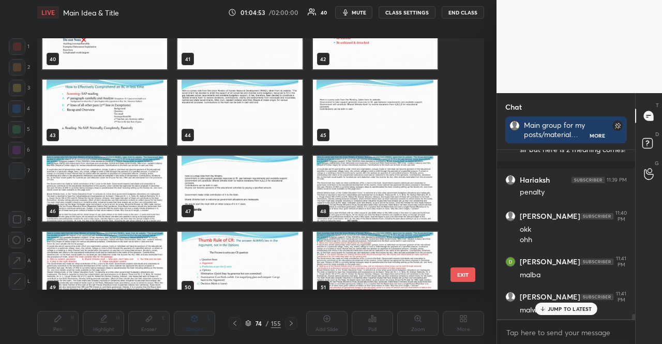
scroll to position [1029, 0]
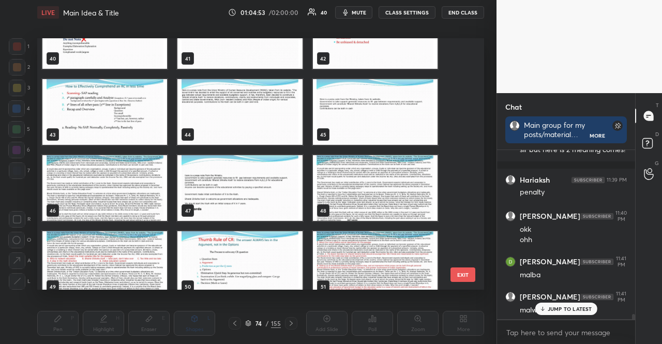
click at [216, 186] on img "grid" at bounding box center [239, 188] width 125 height 66
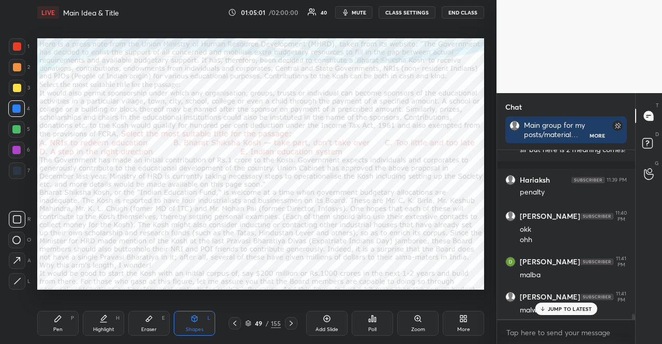
click at [186, 311] on div "Shapes L" at bounding box center [194, 323] width 41 height 25
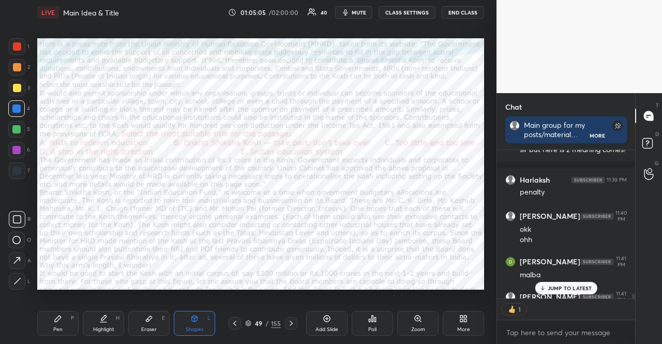
drag, startPoint x: 68, startPoint y: 321, endPoint x: 76, endPoint y: 306, distance: 16.7
click at [67, 321] on div "Pen P" at bounding box center [57, 323] width 41 height 25
click at [572, 288] on p "JUMP TO LATEST" at bounding box center [570, 288] width 44 height 6
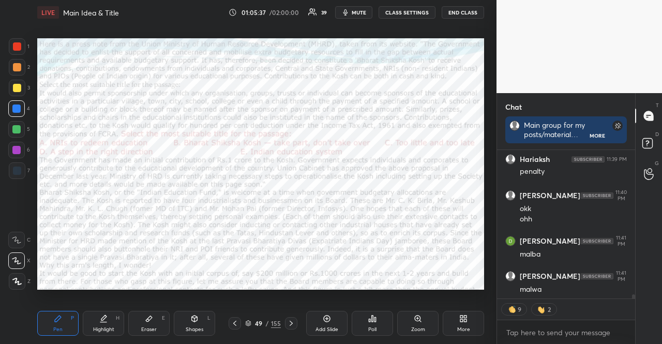
scroll to position [5193, 0]
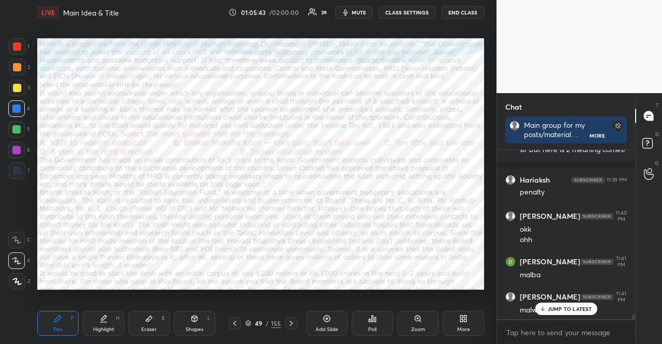
click at [585, 308] on p "JUMP TO LATEST" at bounding box center [570, 309] width 44 height 6
click at [245, 321] on div "49 / 155" at bounding box center [263, 323] width 69 height 12
click at [249, 319] on div "49 / 155" at bounding box center [263, 323] width 36 height 9
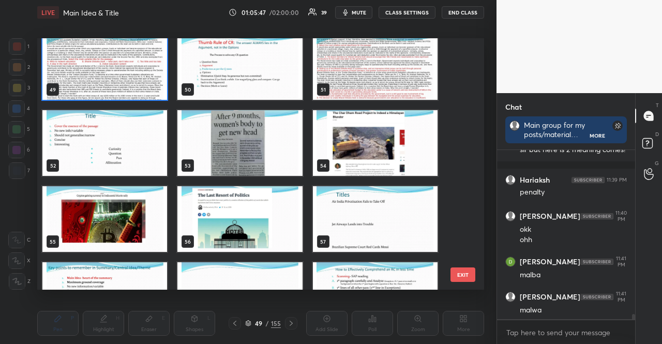
scroll to position [1248, 0]
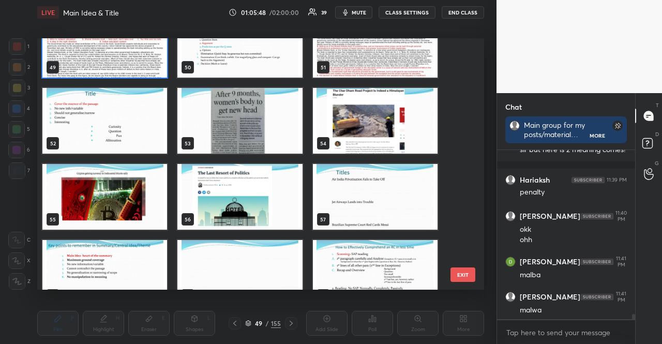
click at [151, 124] on img "grid" at bounding box center [104, 121] width 125 height 66
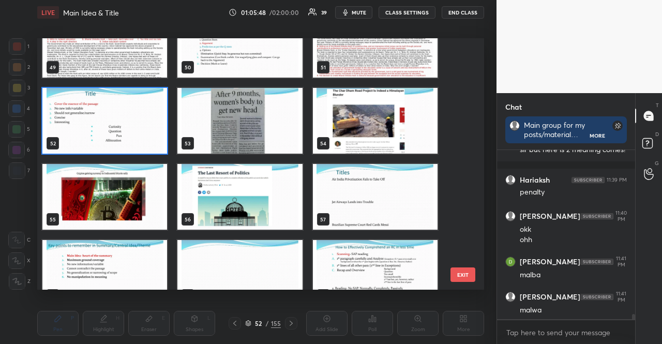
click at [151, 124] on img "grid" at bounding box center [104, 121] width 125 height 66
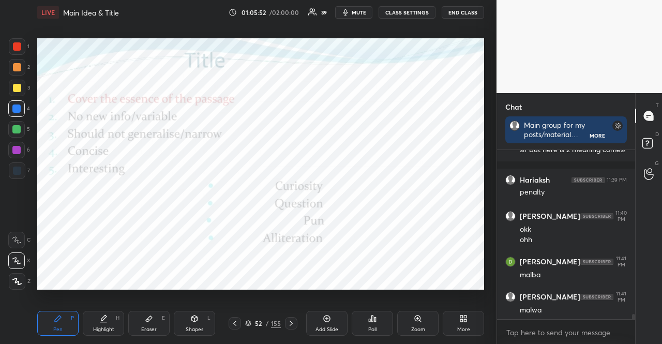
click at [21, 169] on div at bounding box center [17, 170] width 17 height 17
click at [18, 170] on div at bounding box center [17, 171] width 8 height 8
click at [19, 237] on icon at bounding box center [16, 239] width 9 height 7
click at [15, 48] on div at bounding box center [17, 46] width 8 height 8
click at [14, 48] on div at bounding box center [17, 46] width 8 height 8
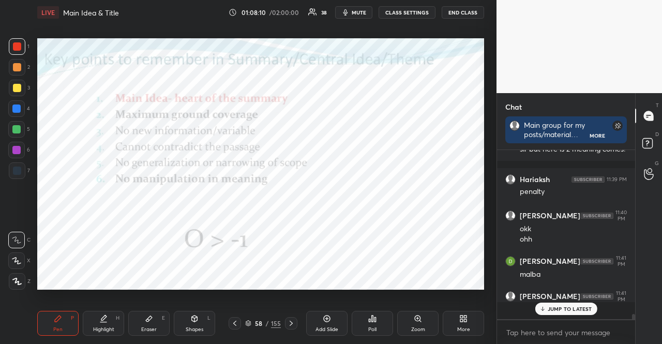
scroll to position [5193, 0]
click at [17, 112] on div at bounding box center [16, 108] width 8 height 8
click at [18, 110] on div at bounding box center [16, 108] width 8 height 8
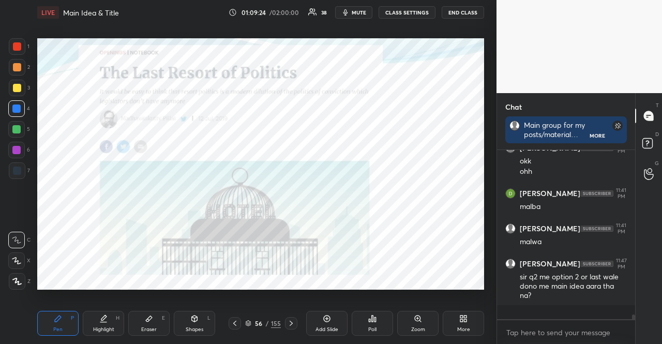
scroll to position [5246, 0]
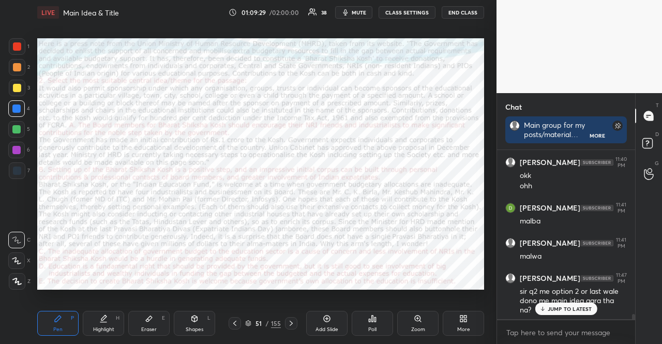
click at [16, 273] on div at bounding box center [17, 281] width 17 height 17
click at [187, 321] on div "Shapes L" at bounding box center [194, 323] width 41 height 25
click at [248, 318] on div "51 / 155" at bounding box center [263, 323] width 69 height 12
click at [249, 320] on div "51 / 155" at bounding box center [263, 323] width 36 height 9
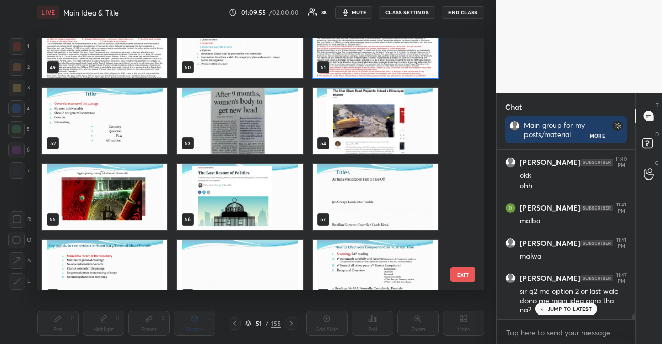
scroll to position [1300, 0]
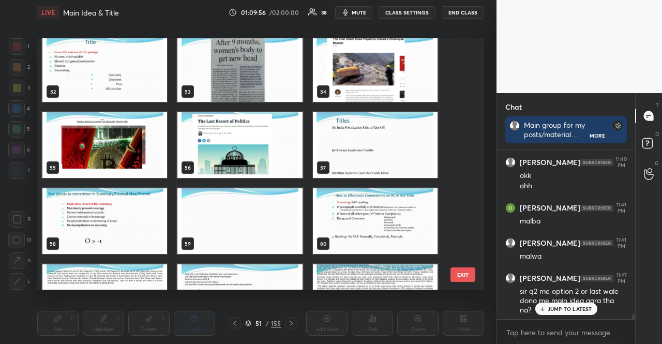
click at [124, 220] on img "grid" at bounding box center [104, 221] width 125 height 66
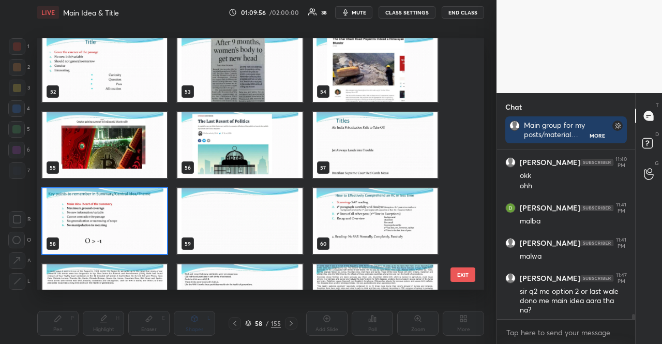
click at [124, 220] on img "grid" at bounding box center [104, 221] width 125 height 66
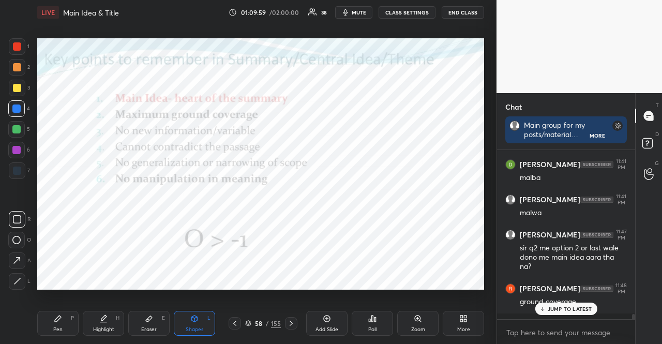
click at [250, 322] on icon at bounding box center [248, 322] width 5 height 3
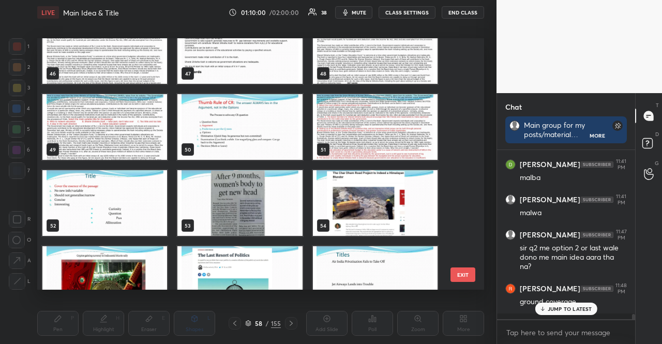
scroll to position [1166, 0]
click at [331, 135] on img "grid" at bounding box center [375, 127] width 125 height 66
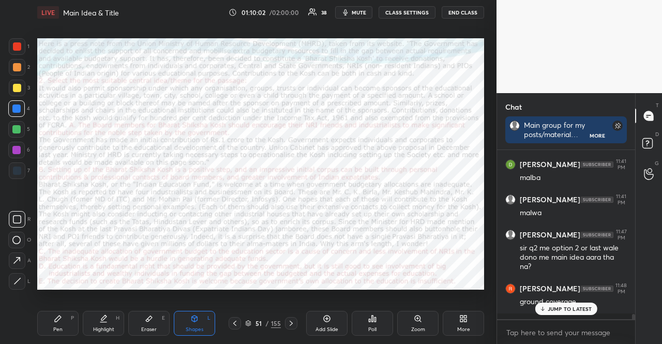
scroll to position [0, 0]
click at [51, 315] on div "Pen P" at bounding box center [57, 323] width 41 height 25
drag, startPoint x: 14, startPoint y: 237, endPoint x: 23, endPoint y: 229, distance: 11.7
click at [16, 236] on icon at bounding box center [16, 239] width 9 height 7
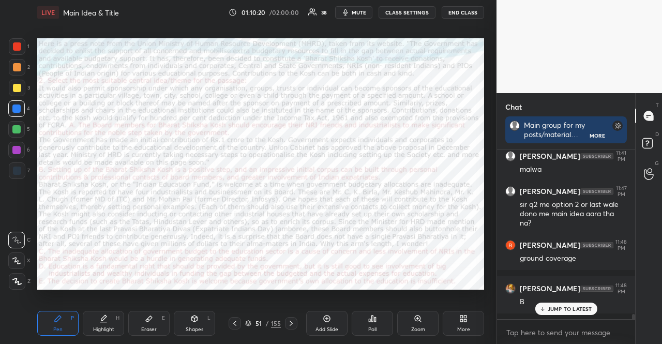
click at [485, 286] on div "Setting up your live class Poll for secs No correct answer Start poll" at bounding box center [260, 164] width 455 height 278
click at [19, 276] on div at bounding box center [17, 281] width 17 height 17
click at [177, 321] on div "Shapes L" at bounding box center [194, 323] width 41 height 25
click at [11, 63] on div at bounding box center [17, 67] width 17 height 17
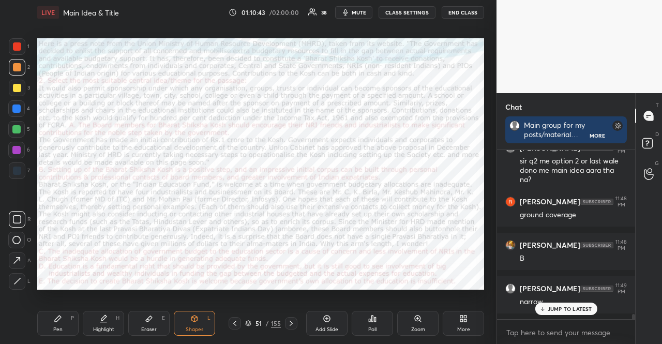
click at [47, 316] on div "Pen P" at bounding box center [57, 323] width 41 height 25
click at [23, 240] on div at bounding box center [16, 240] width 17 height 17
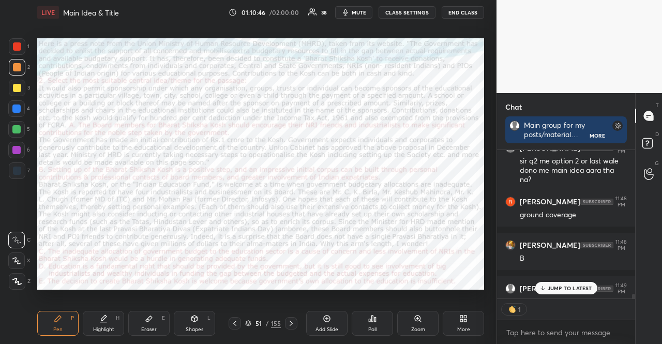
scroll to position [3, 3]
click at [6, 143] on div "1 2 3 4 5 6 7 R O A L C X Z Erase all C X Z" at bounding box center [16, 163] width 33 height 251
click at [11, 144] on div at bounding box center [16, 150] width 17 height 17
click at [12, 274] on div at bounding box center [17, 281] width 17 height 17
click at [188, 331] on div "Shapes" at bounding box center [195, 329] width 18 height 5
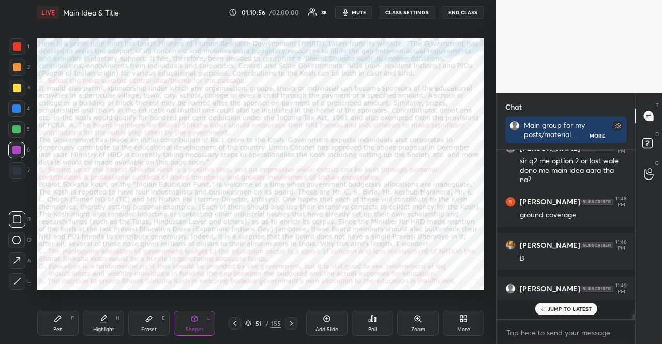
scroll to position [166, 135]
click at [52, 312] on div "Pen P" at bounding box center [57, 323] width 41 height 25
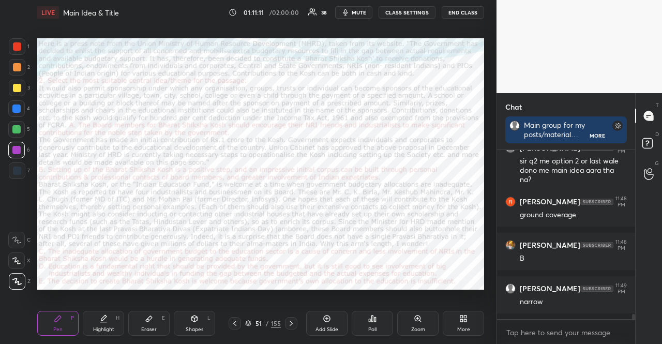
scroll to position [5420, 0]
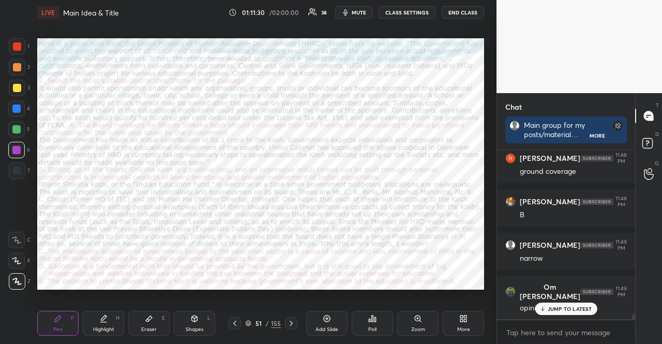
click at [573, 303] on div "JUMP TO LATEST" at bounding box center [566, 309] width 62 height 12
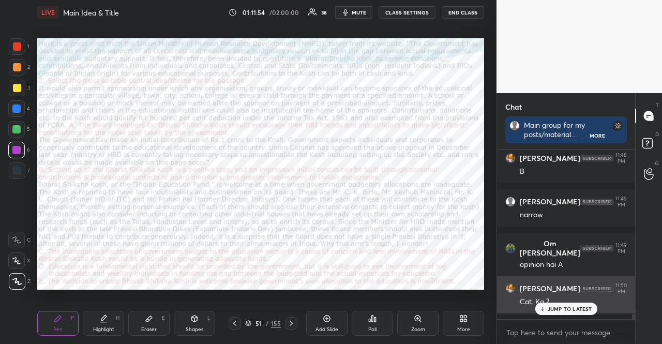
drag, startPoint x: 550, startPoint y: 306, endPoint x: 504, endPoint y: 292, distance: 47.8
click at [549, 307] on p "JUMP TO LATEST" at bounding box center [570, 309] width 44 height 6
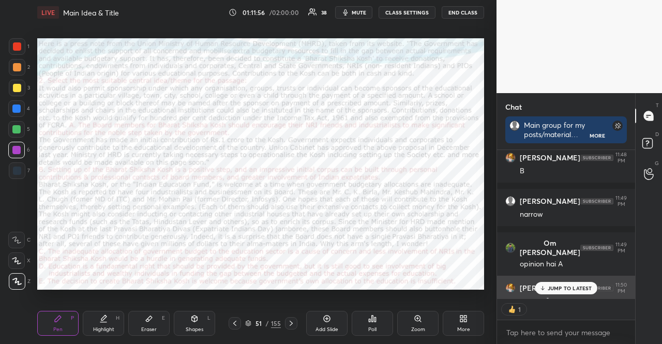
scroll to position [5495, 0]
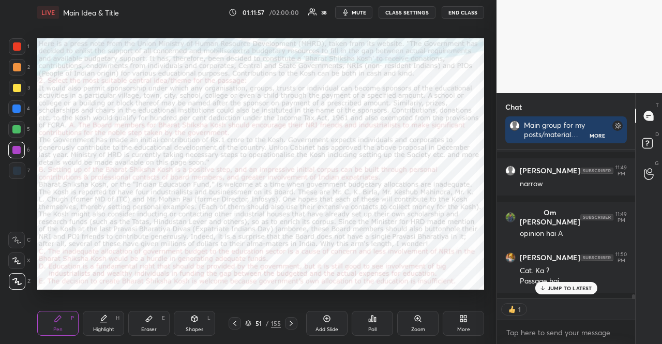
click at [555, 285] on p "JUMP TO LATEST" at bounding box center [570, 288] width 44 height 6
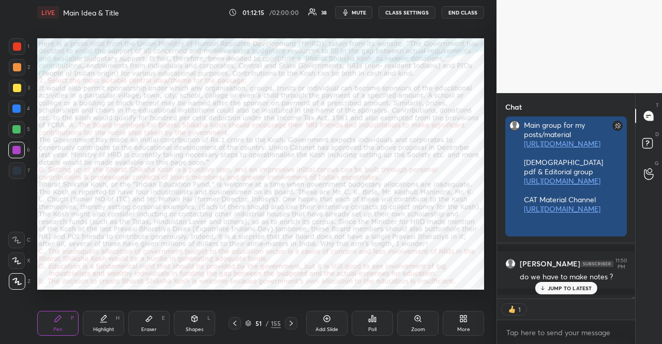
scroll to position [3, 3]
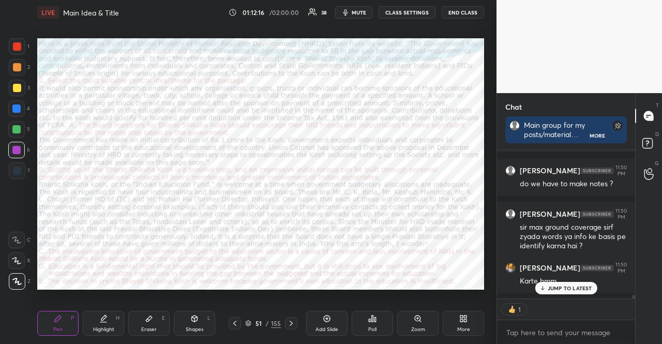
click at [555, 287] on p "JUMP TO LATEST" at bounding box center [570, 288] width 44 height 6
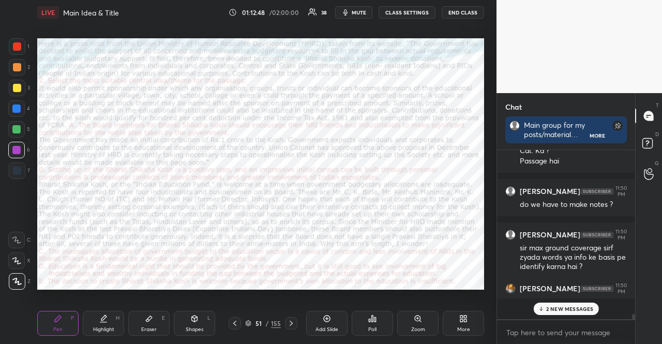
scroll to position [166, 135]
type textarea "x"
click at [562, 327] on textarea at bounding box center [566, 332] width 122 height 17
paste textarea "[URL][DOMAIN_NAME]"
type textarea "[URL][DOMAIN_NAME]"
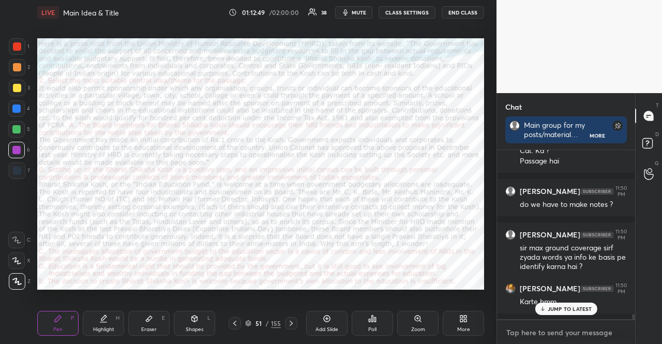
type textarea "x"
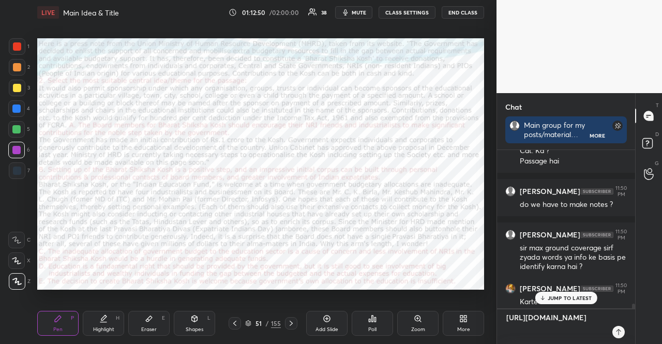
scroll to position [191, 135]
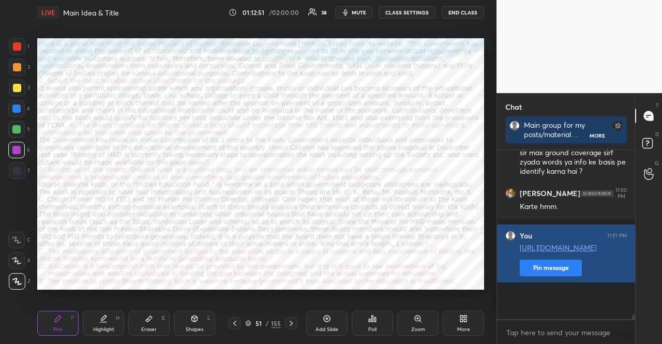
click at [548, 276] on button "Pin message" at bounding box center [551, 268] width 62 height 17
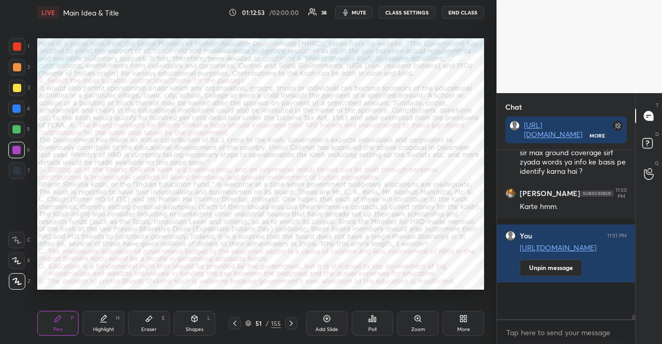
click at [248, 321] on icon at bounding box center [248, 322] width 5 height 3
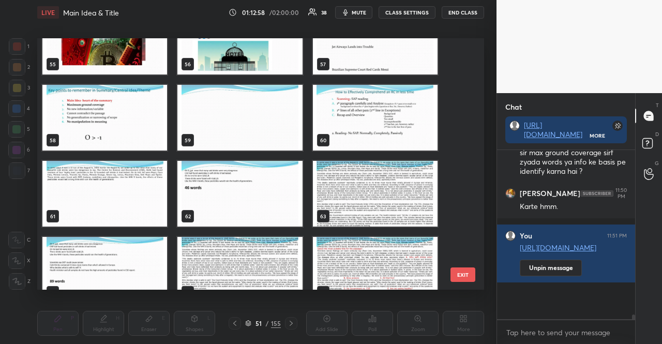
click at [361, 110] on img "grid" at bounding box center [375, 118] width 125 height 66
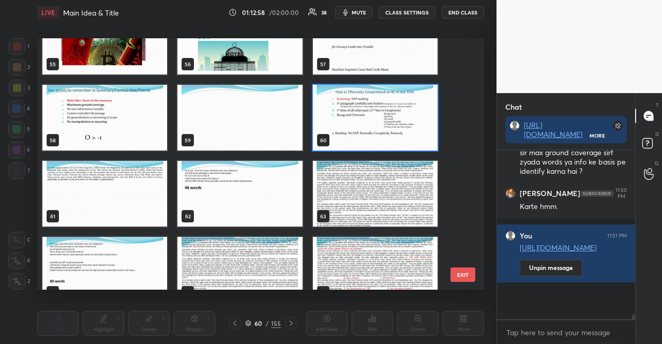
click at [361, 110] on img "grid" at bounding box center [375, 118] width 125 height 66
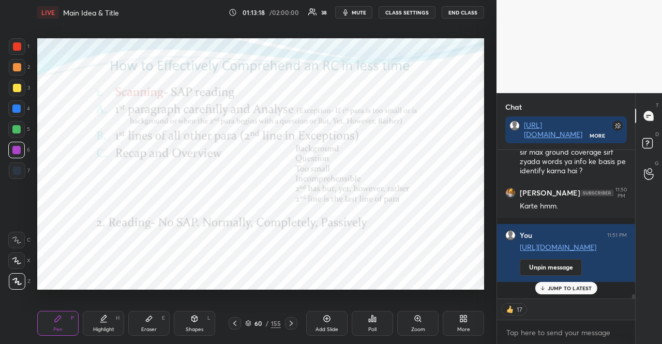
click at [573, 288] on p "JUMP TO LATEST" at bounding box center [570, 288] width 44 height 6
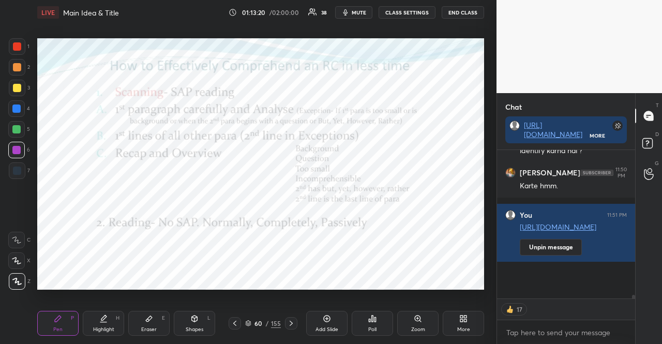
click at [291, 320] on icon at bounding box center [291, 323] width 8 height 8
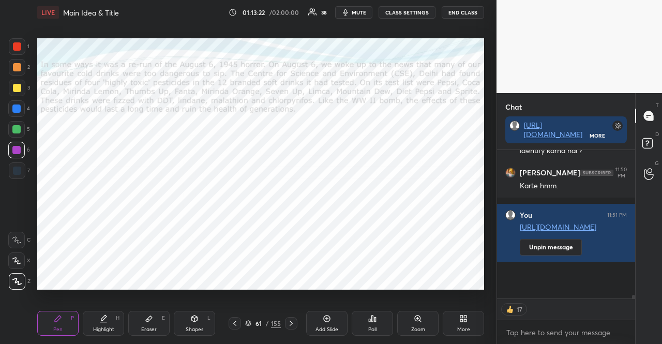
click at [17, 146] on div at bounding box center [16, 150] width 8 height 8
click at [22, 277] on div at bounding box center [17, 281] width 17 height 17
click at [363, 12] on span "mute" at bounding box center [359, 12] width 14 height 7
type textarea "x"
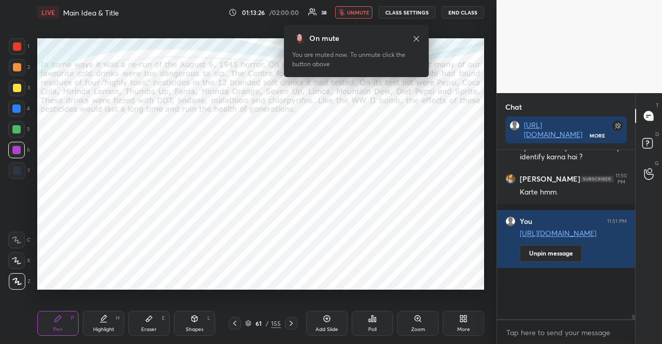
scroll to position [5710, 0]
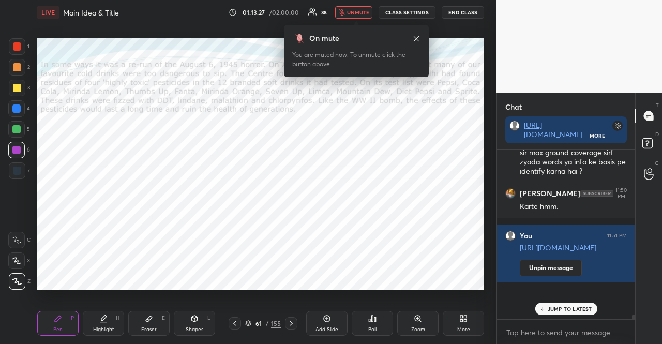
click at [360, 10] on span "unmute" at bounding box center [358, 12] width 22 height 7
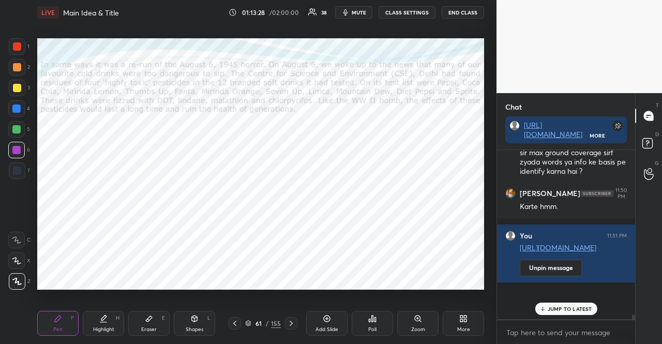
click at [364, 315] on div "Poll" at bounding box center [372, 323] width 41 height 25
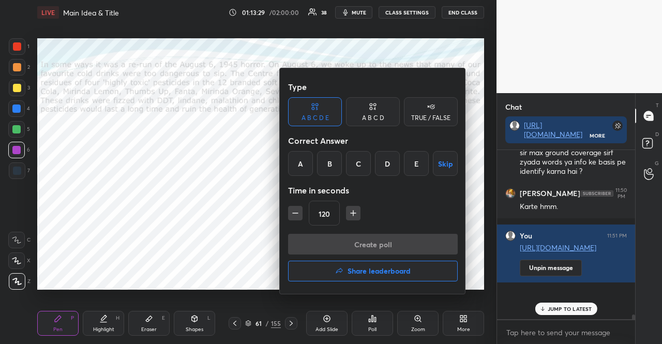
click at [296, 212] on icon "button" at bounding box center [295, 213] width 10 height 10
type input "60"
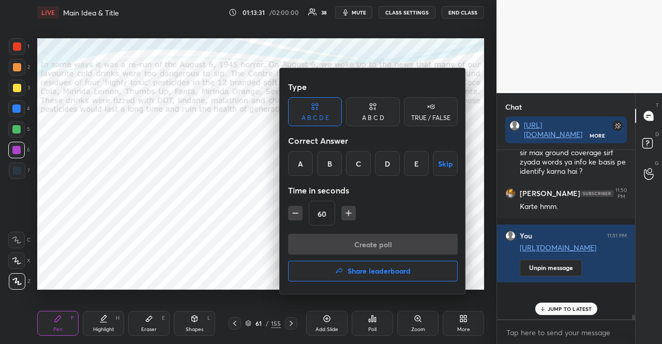
click at [435, 109] on div "TRUE / FALSE" at bounding box center [431, 111] width 54 height 29
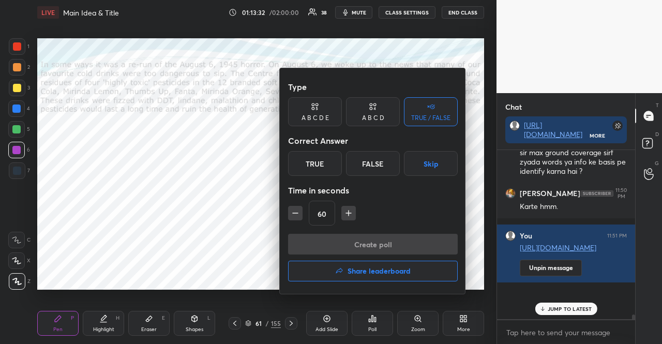
click at [436, 156] on button "Skip" at bounding box center [431, 163] width 54 height 25
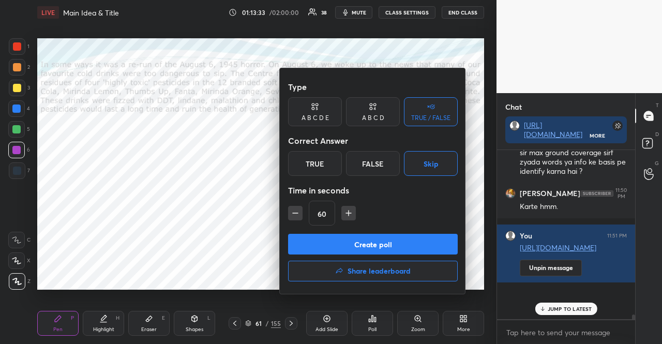
click at [402, 240] on button "Create poll" at bounding box center [373, 244] width 170 height 21
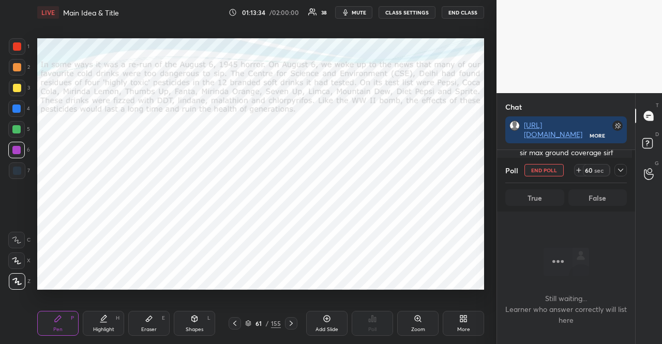
scroll to position [115, 132]
click at [361, 13] on span "mute" at bounding box center [359, 12] width 14 height 7
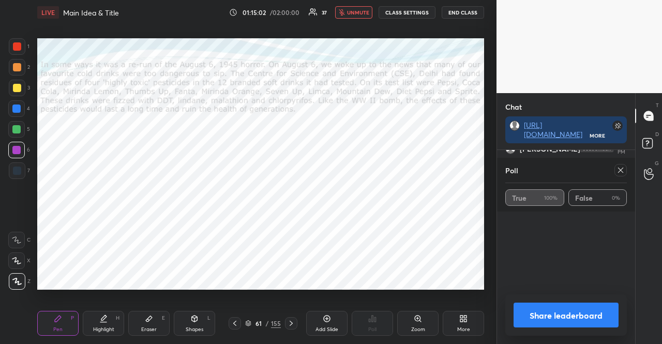
click at [349, 17] on button "unmute" at bounding box center [353, 12] width 37 height 12
click at [288, 325] on icon at bounding box center [291, 323] width 8 height 8
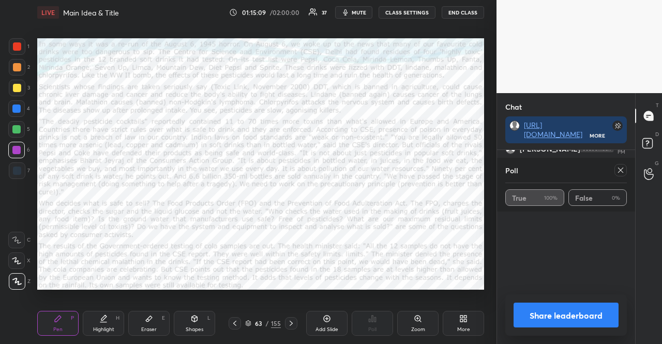
click at [616, 172] on div at bounding box center [621, 170] width 12 height 12
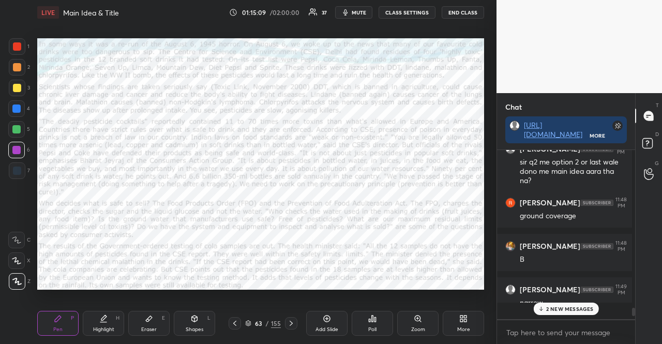
scroll to position [191, 135]
click at [377, 327] on div "Poll" at bounding box center [372, 323] width 41 height 25
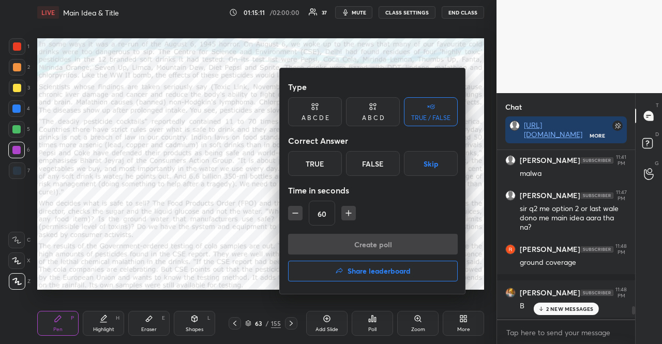
click at [430, 161] on button "Skip" at bounding box center [431, 163] width 54 height 25
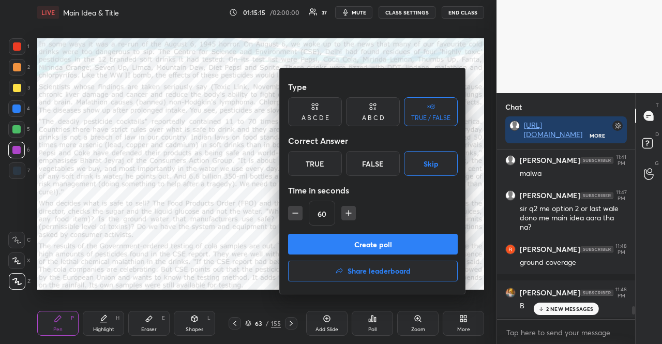
click at [380, 238] on button "Create poll" at bounding box center [373, 244] width 170 height 21
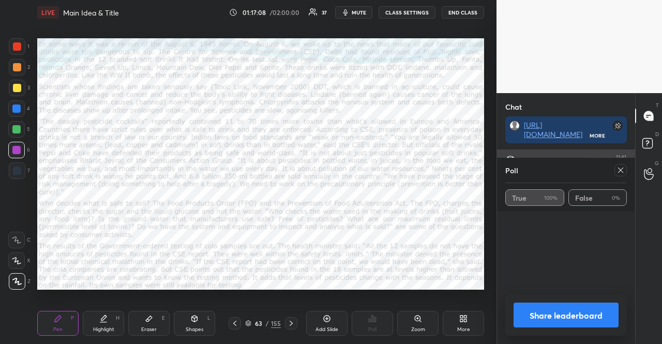
scroll to position [3, 3]
click at [622, 168] on icon at bounding box center [621, 170] width 8 height 8
type textarea "x"
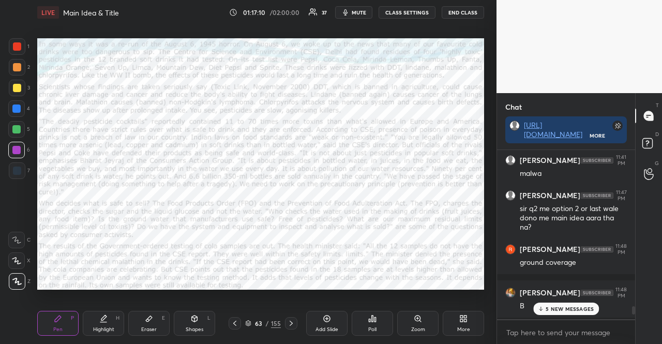
click at [293, 324] on icon at bounding box center [291, 323] width 8 height 8
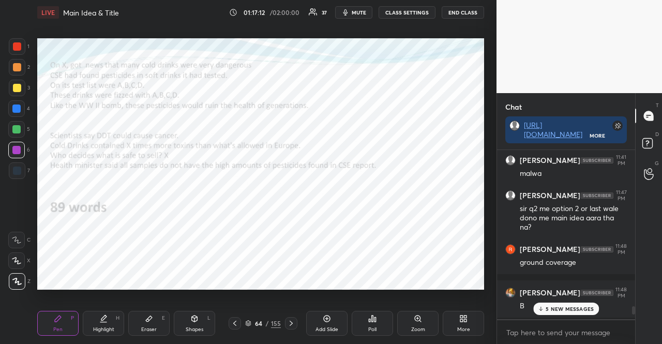
click at [560, 310] on p "5 NEW MESSAGES" at bounding box center [570, 309] width 48 height 6
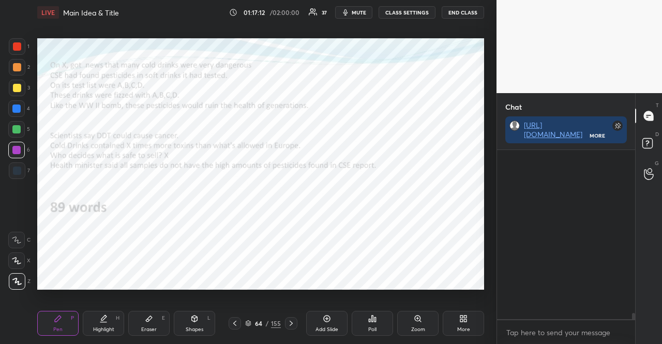
scroll to position [4335, 0]
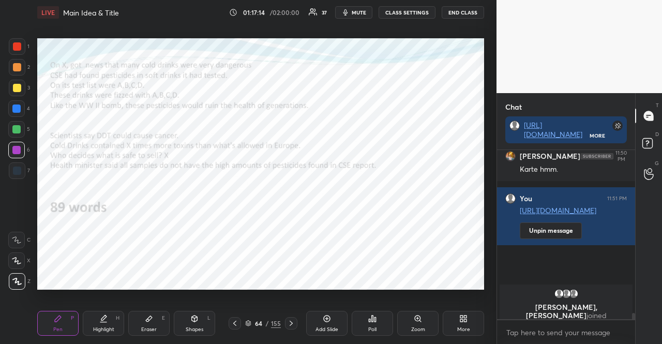
click at [13, 173] on div at bounding box center [17, 171] width 8 height 8
drag, startPoint x: 188, startPoint y: 326, endPoint x: 177, endPoint y: 301, distance: 28.3
click at [188, 327] on div "Shapes" at bounding box center [195, 329] width 18 height 5
click at [292, 322] on icon at bounding box center [291, 323] width 8 height 8
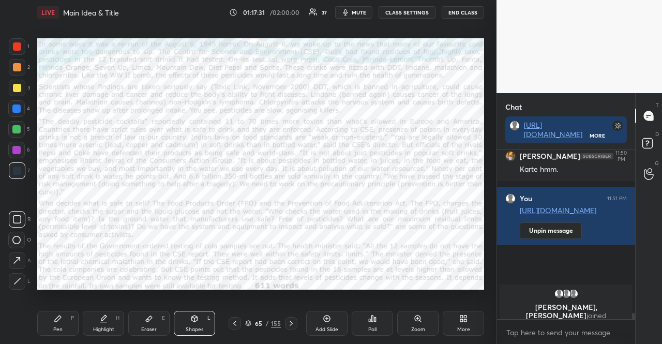
click at [373, 320] on icon at bounding box center [372, 319] width 8 height 8
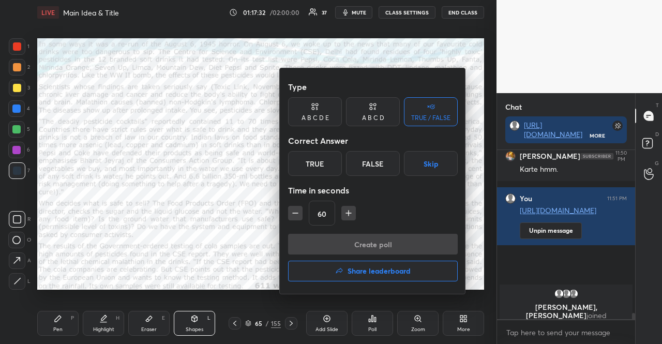
click at [352, 212] on icon "button" at bounding box center [348, 213] width 10 height 10
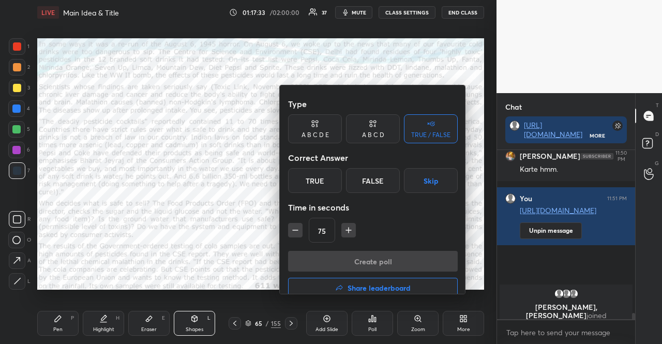
click at [352, 225] on icon "button" at bounding box center [348, 230] width 10 height 10
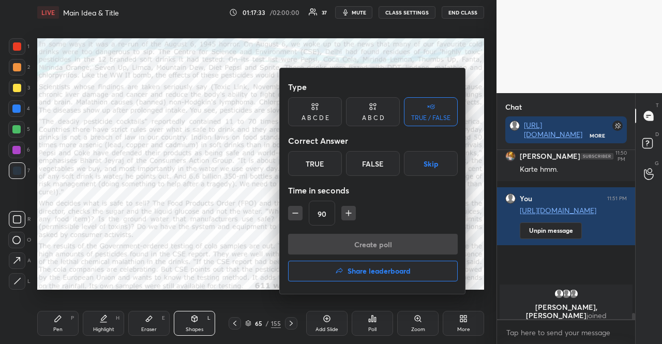
click at [352, 212] on icon "button" at bounding box center [348, 213] width 10 height 10
click at [352, 212] on icon "button" at bounding box center [353, 213] width 10 height 10
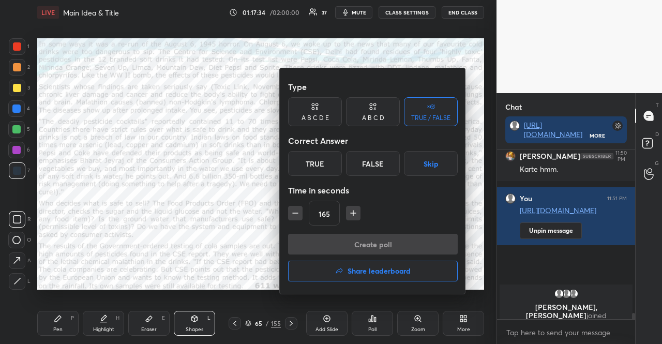
click at [352, 212] on icon "button" at bounding box center [353, 213] width 10 height 10
type input "180"
click at [421, 164] on button "Skip" at bounding box center [431, 163] width 54 height 25
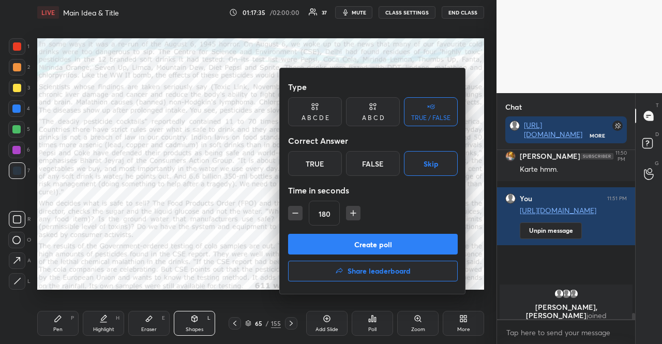
click at [405, 244] on button "Create poll" at bounding box center [373, 244] width 170 height 21
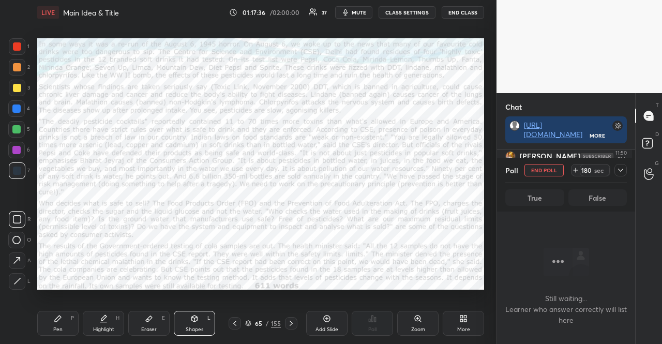
scroll to position [112, 135]
click at [350, 15] on icon "button" at bounding box center [345, 12] width 8 height 8
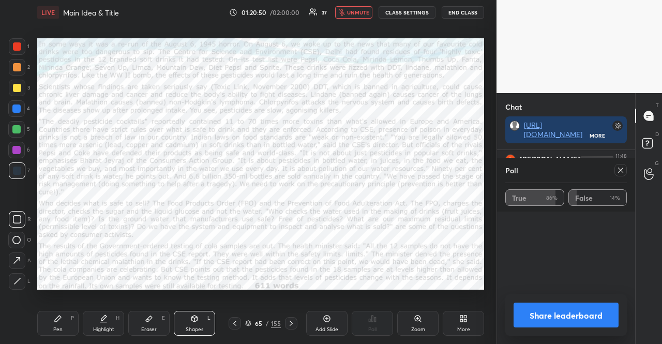
click at [287, 323] on icon at bounding box center [291, 323] width 8 height 8
click at [361, 8] on button "unmute" at bounding box center [353, 12] width 37 height 12
click at [619, 167] on icon at bounding box center [621, 170] width 8 height 8
type textarea "x"
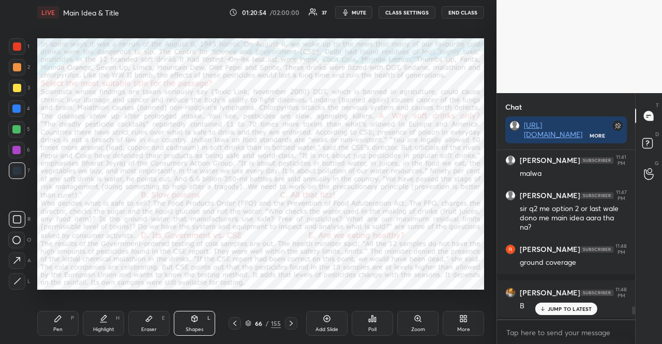
click at [562, 314] on div "JUMP TO LATEST" at bounding box center [566, 309] width 62 height 12
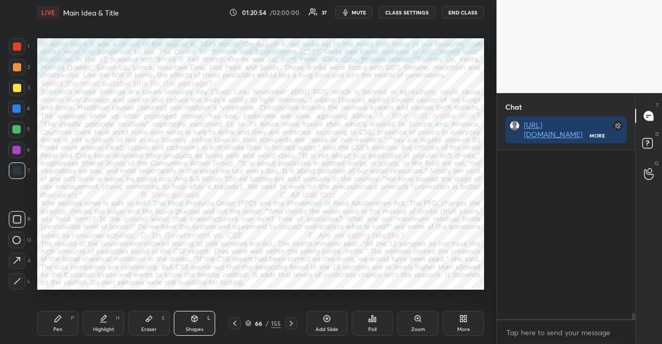
scroll to position [4335, 0]
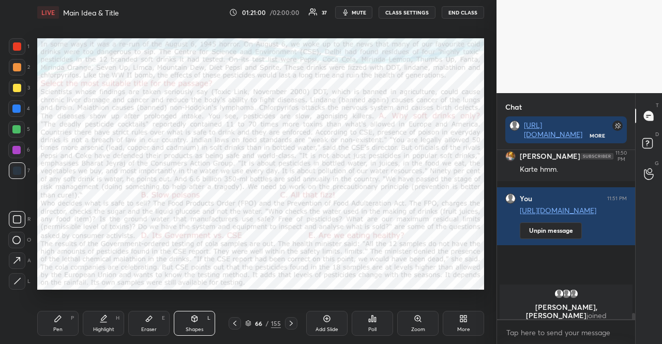
click at [358, 17] on button "mute" at bounding box center [353, 12] width 37 height 12
click at [353, 13] on span "unmute" at bounding box center [358, 12] width 22 height 7
click at [291, 317] on div at bounding box center [291, 323] width 12 height 12
click at [382, 313] on div "Poll" at bounding box center [372, 323] width 41 height 25
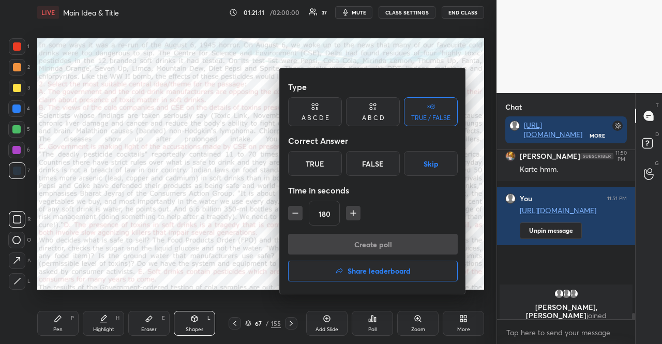
click at [295, 211] on icon "button" at bounding box center [295, 213] width 10 height 10
type input "120"
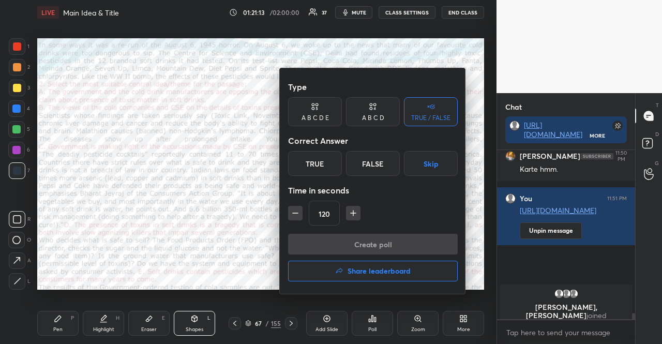
click at [441, 154] on button "Skip" at bounding box center [431, 163] width 54 height 25
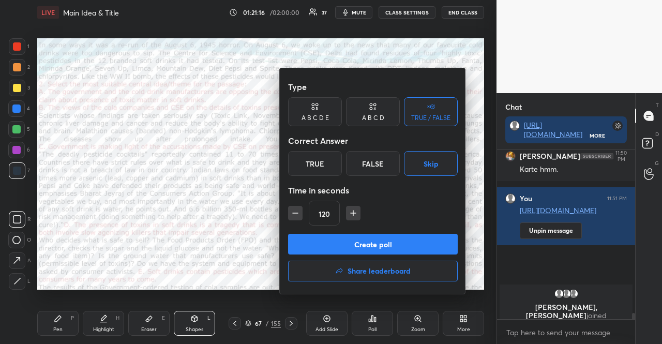
click at [433, 237] on button "Create poll" at bounding box center [373, 244] width 170 height 21
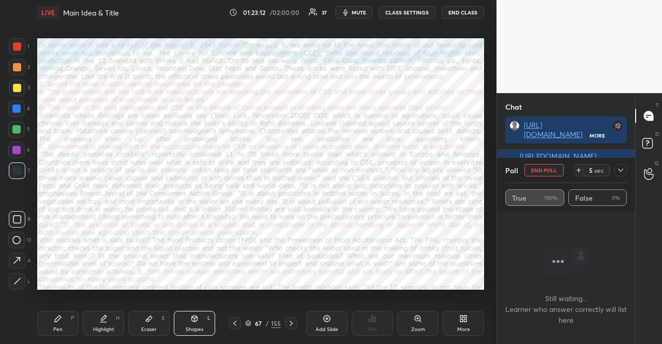
scroll to position [4250, 0]
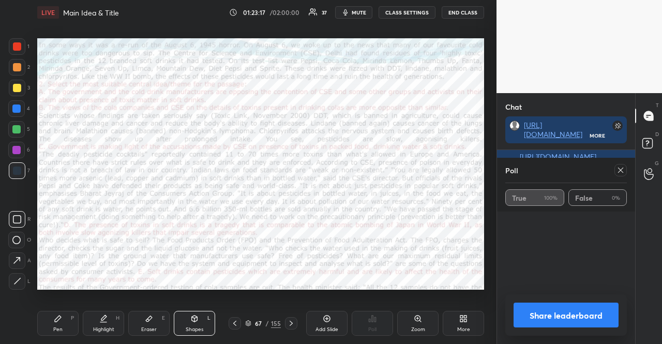
click at [236, 317] on div at bounding box center [235, 323] width 12 height 12
click at [620, 166] on div at bounding box center [621, 170] width 12 height 12
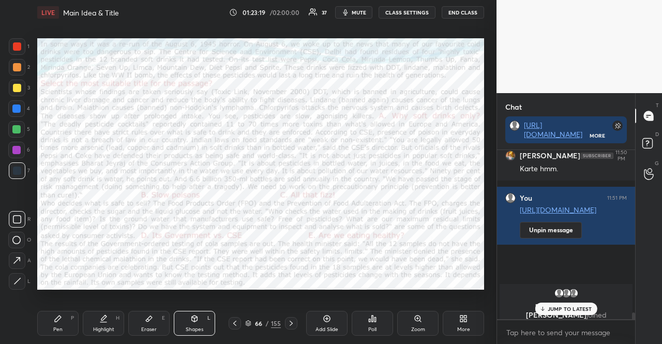
scroll to position [4206, 0]
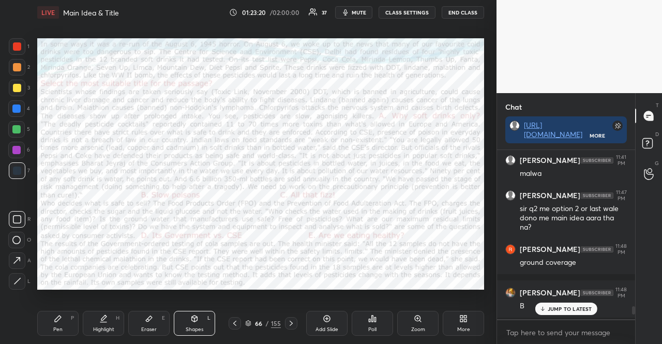
click at [559, 311] on p "JUMP TO LATEST" at bounding box center [570, 309] width 44 height 6
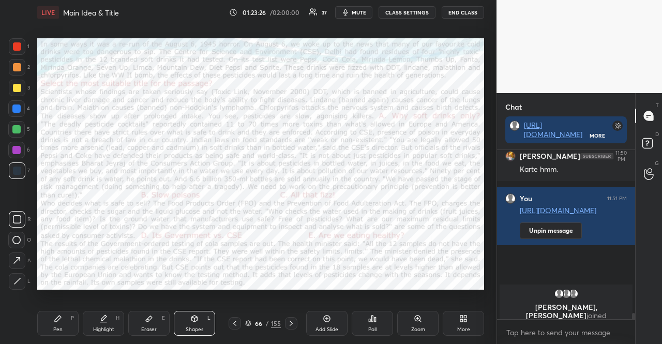
click at [369, 318] on icon at bounding box center [372, 319] width 8 height 8
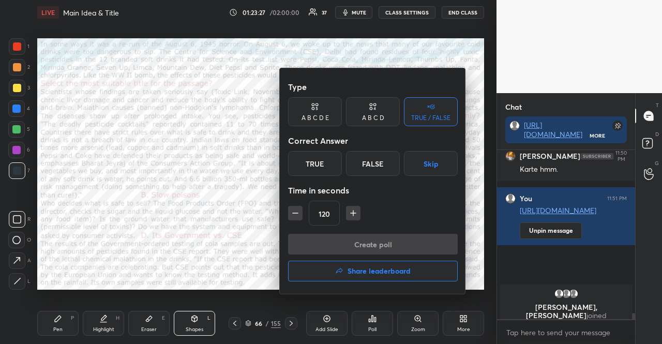
click at [369, 318] on div at bounding box center [331, 172] width 662 height 344
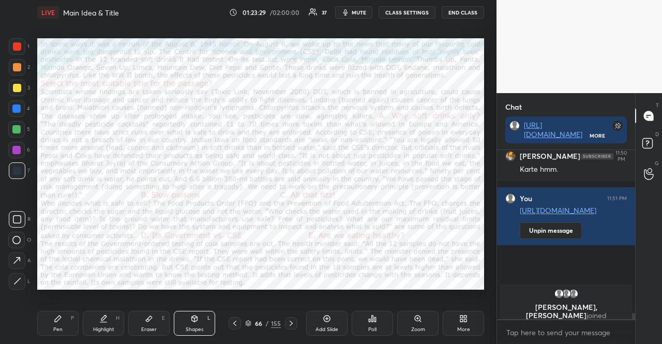
click at [367, 318] on div "Poll" at bounding box center [372, 323] width 41 height 25
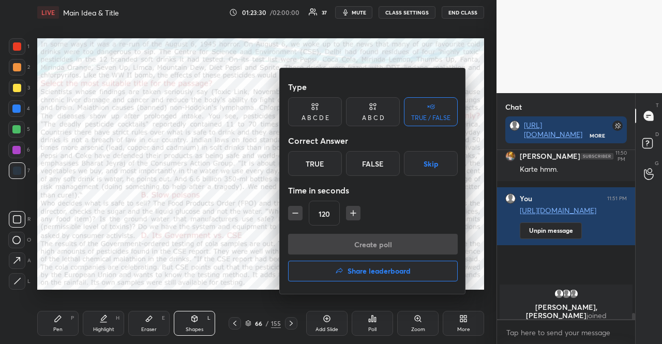
click at [315, 104] on icon at bounding box center [315, 106] width 8 height 10
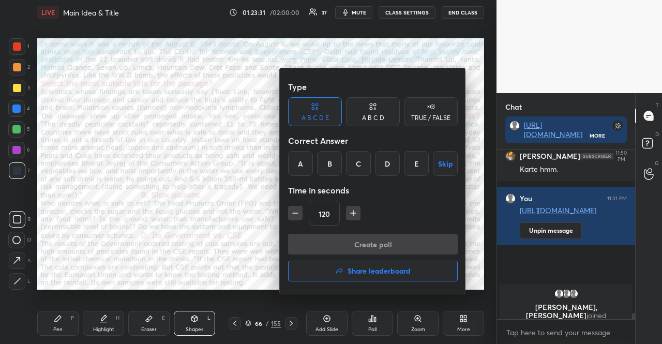
click at [361, 161] on div "C" at bounding box center [358, 163] width 25 height 25
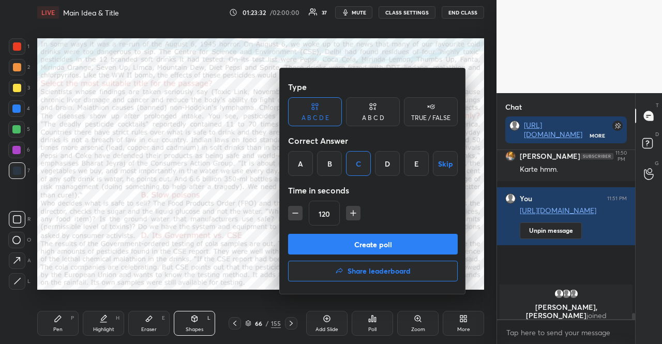
click at [363, 244] on button "Create poll" at bounding box center [373, 244] width 170 height 21
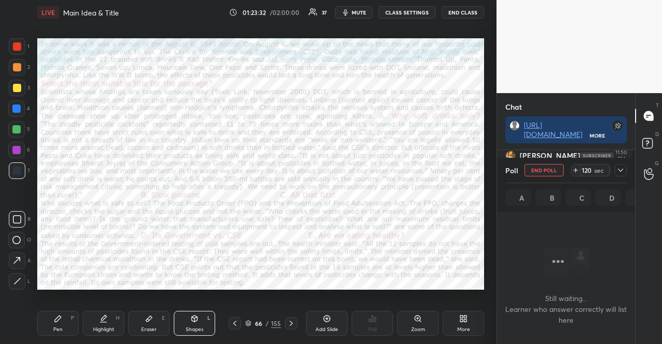
scroll to position [110, 132]
click at [360, 7] on button "mute" at bounding box center [353, 12] width 37 height 12
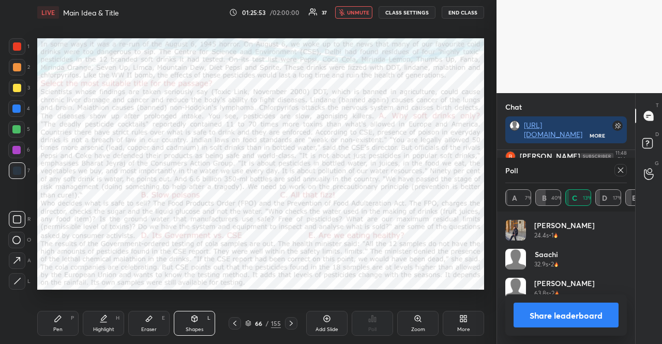
scroll to position [4, 3]
click at [360, 9] on span "unmute" at bounding box center [358, 12] width 22 height 7
click at [617, 169] on icon at bounding box center [621, 170] width 8 height 8
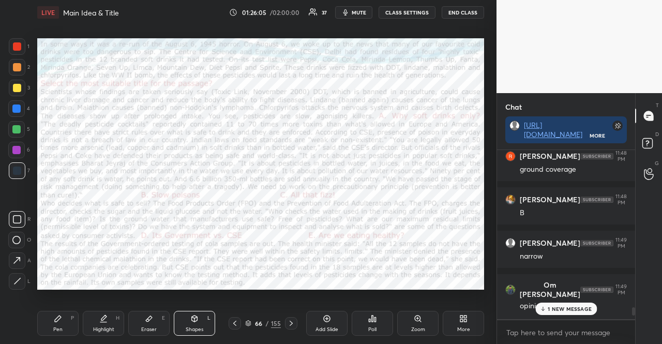
scroll to position [3917, 0]
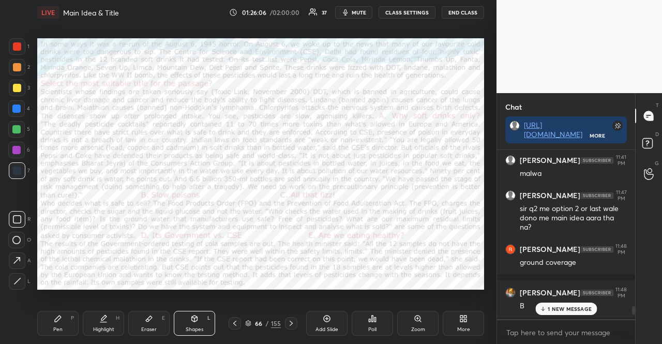
click at [561, 306] on p "1 NEW MESSAGE" at bounding box center [570, 309] width 44 height 6
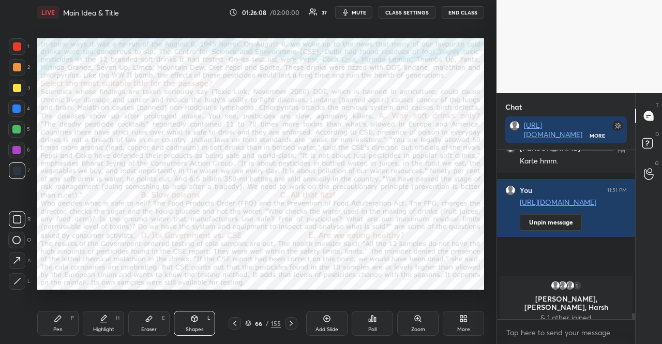
click at [294, 323] on icon at bounding box center [291, 323] width 8 height 8
click at [235, 321] on icon at bounding box center [235, 323] width 8 height 8
click at [292, 320] on icon at bounding box center [291, 323] width 8 height 8
click at [230, 324] on div at bounding box center [235, 323] width 12 height 12
click at [16, 145] on div at bounding box center [16, 150] width 17 height 17
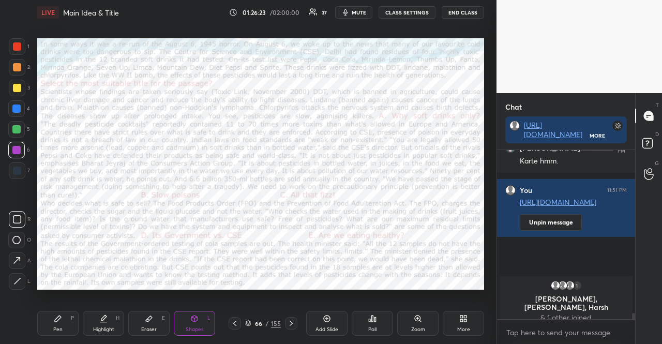
click at [52, 323] on div "Pen P" at bounding box center [57, 323] width 41 height 25
click at [20, 274] on div at bounding box center [17, 281] width 17 height 17
click at [186, 318] on div "Shapes L" at bounding box center [194, 323] width 41 height 25
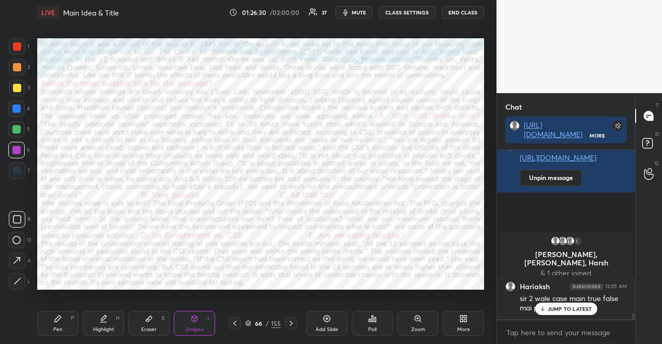
scroll to position [4432, 0]
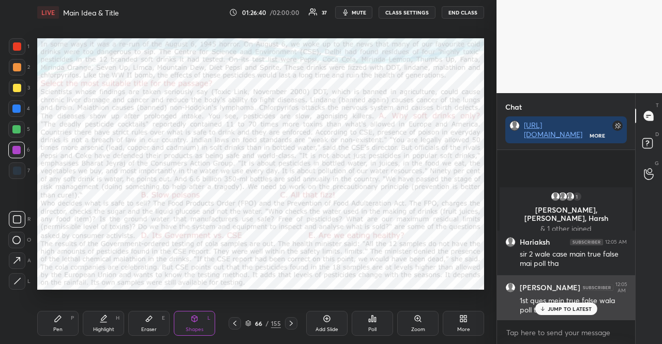
drag, startPoint x: 557, startPoint y: 310, endPoint x: 544, endPoint y: 301, distance: 15.8
click at [557, 310] on p "JUMP TO LATEST" at bounding box center [570, 309] width 44 height 6
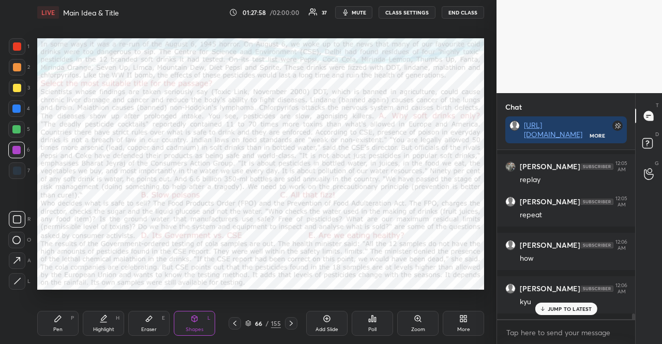
scroll to position [4972, 0]
drag, startPoint x: 147, startPoint y: 318, endPoint x: 142, endPoint y: 306, distance: 13.3
click at [147, 318] on icon at bounding box center [149, 319] width 8 height 8
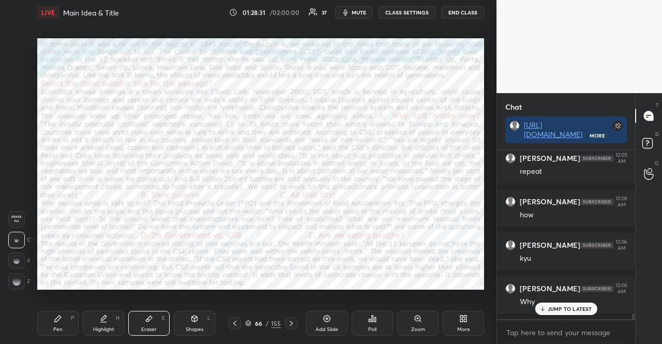
drag, startPoint x: 63, startPoint y: 317, endPoint x: 63, endPoint y: 297, distance: 19.7
click at [63, 315] on div "Pen P" at bounding box center [57, 323] width 41 height 25
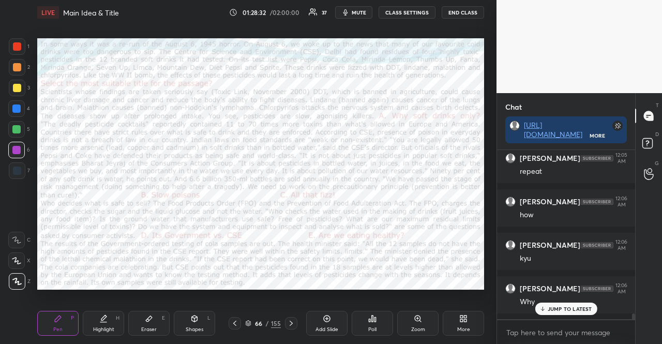
click at [18, 146] on div at bounding box center [16, 150] width 17 height 17
click at [192, 328] on div "Shapes" at bounding box center [195, 329] width 18 height 5
click at [560, 309] on p "JUMP TO LATEST" at bounding box center [570, 309] width 44 height 6
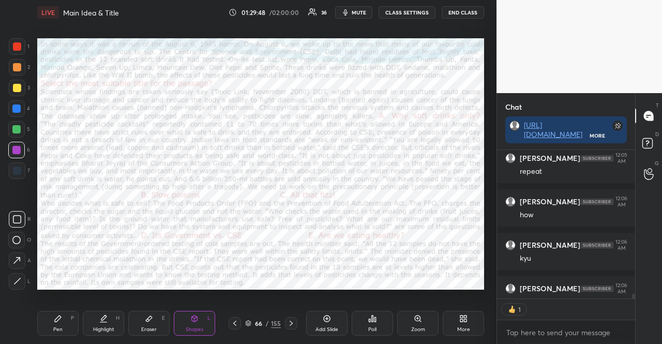
scroll to position [3, 3]
click at [19, 109] on div at bounding box center [16, 108] width 8 height 8
click at [47, 310] on div "Pen P Highlight H Eraser E Shapes L 66 / 155 Add Slide Poll Zoom More" at bounding box center [260, 323] width 447 height 41
click at [23, 277] on div at bounding box center [17, 281] width 17 height 17
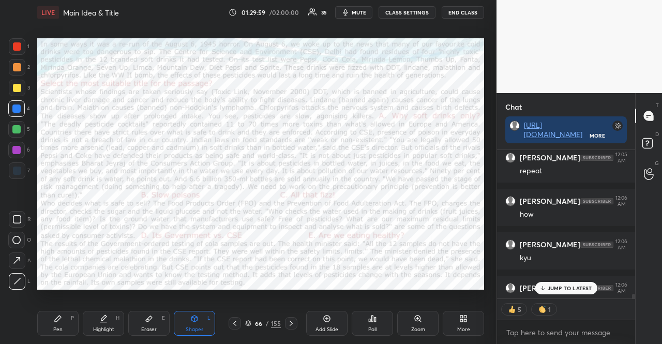
click at [51, 308] on div "Pen P Highlight H Eraser E Shapes L 66 / 155 Add Slide Poll Zoom More" at bounding box center [260, 323] width 447 height 41
click at [56, 317] on icon at bounding box center [58, 319] width 8 height 8
click at [24, 274] on div "Z" at bounding box center [20, 281] width 22 height 17
click at [181, 323] on div "Shapes L" at bounding box center [194, 323] width 41 height 25
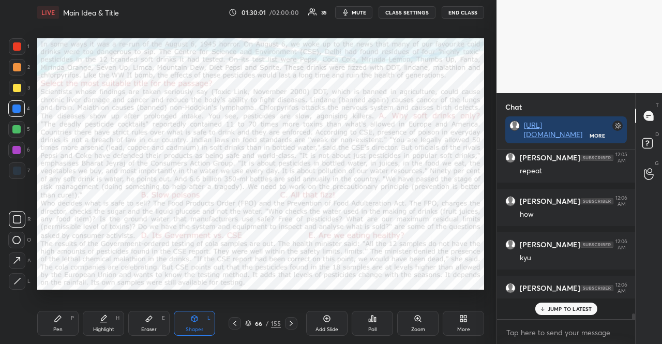
scroll to position [4972, 0]
click at [232, 324] on icon at bounding box center [235, 323] width 8 height 8
click at [290, 321] on icon at bounding box center [291, 323] width 8 height 8
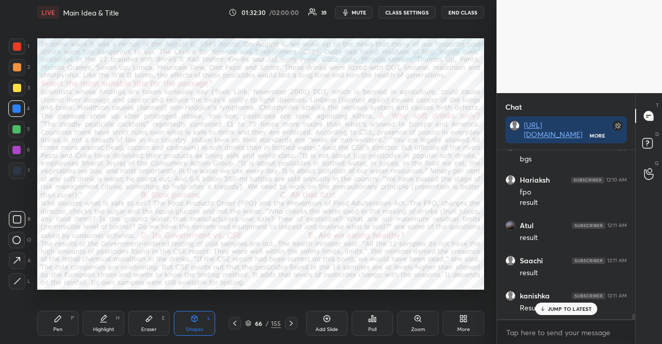
scroll to position [5343, 0]
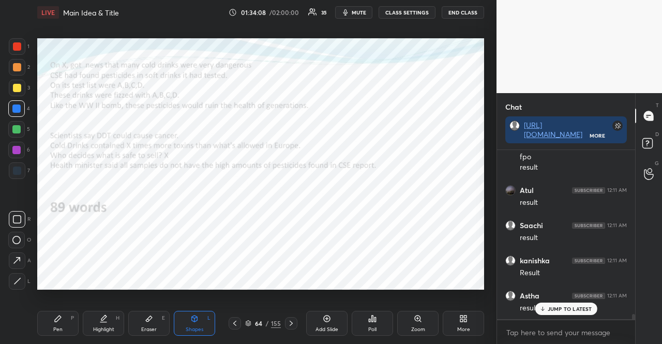
click at [567, 306] on p "JUMP TO LATEST" at bounding box center [570, 309] width 44 height 6
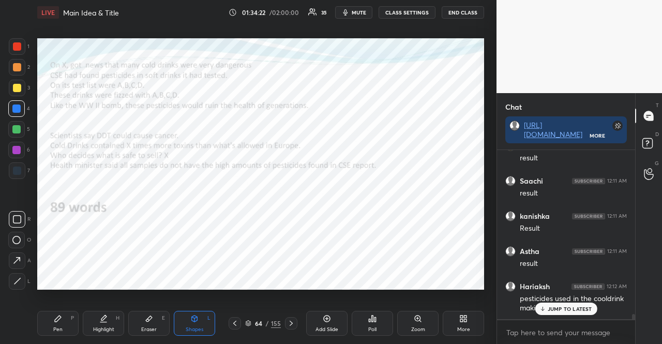
click at [563, 306] on p "JUMP TO LATEST" at bounding box center [570, 309] width 44 height 6
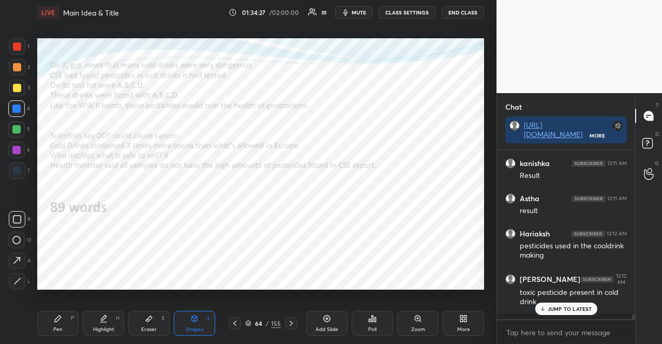
click at [564, 308] on p "JUMP TO LATEST" at bounding box center [570, 309] width 44 height 6
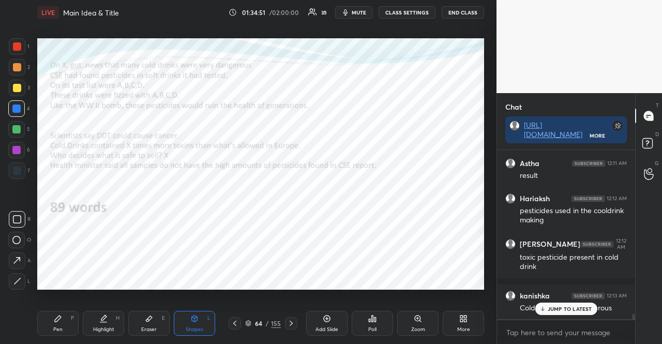
click at [584, 310] on p "JUMP TO LATEST" at bounding box center [570, 309] width 44 height 6
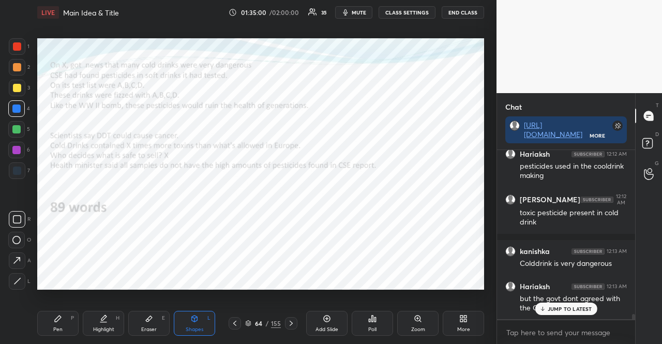
click at [582, 306] on p "JUMP TO LATEST" at bounding box center [570, 309] width 44 height 6
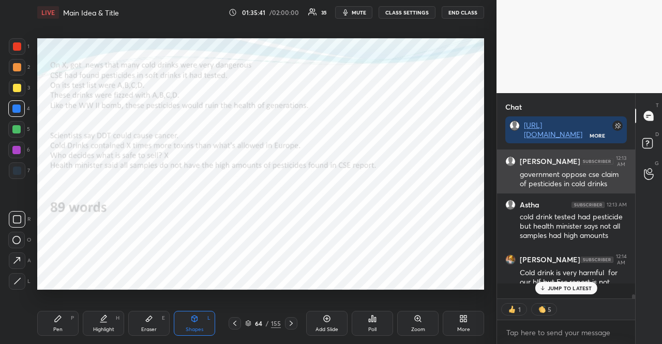
scroll to position [0, 0]
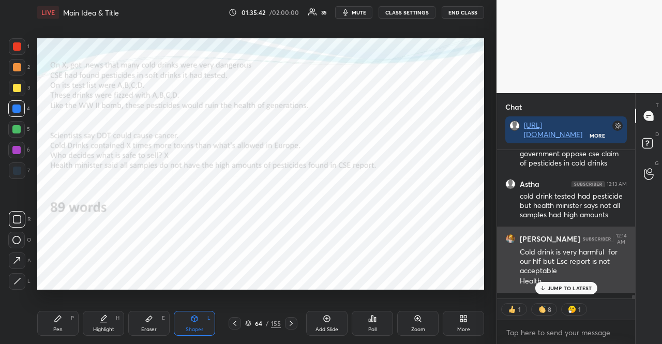
drag, startPoint x: 563, startPoint y: 286, endPoint x: 542, endPoint y: 279, distance: 21.9
click at [562, 286] on p "JUMP TO LATEST" at bounding box center [570, 288] width 44 height 6
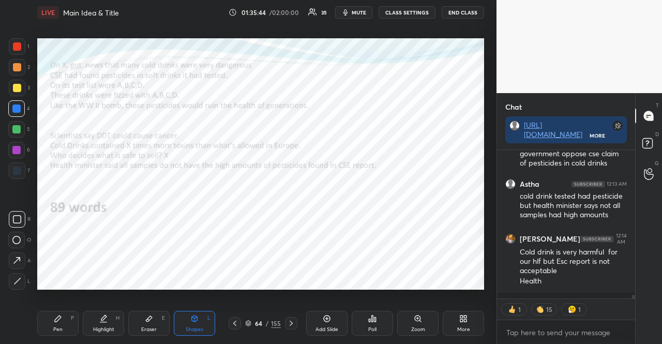
scroll to position [5799, 0]
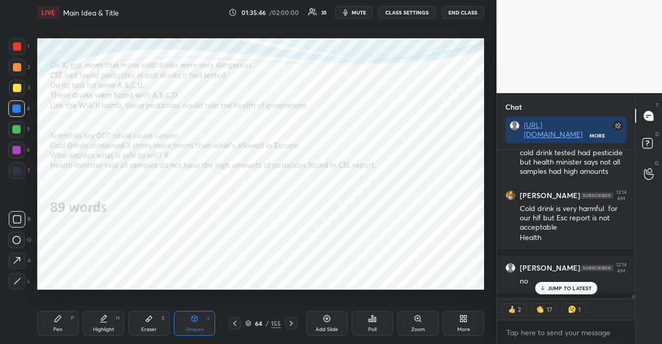
click at [294, 321] on icon at bounding box center [291, 323] width 8 height 8
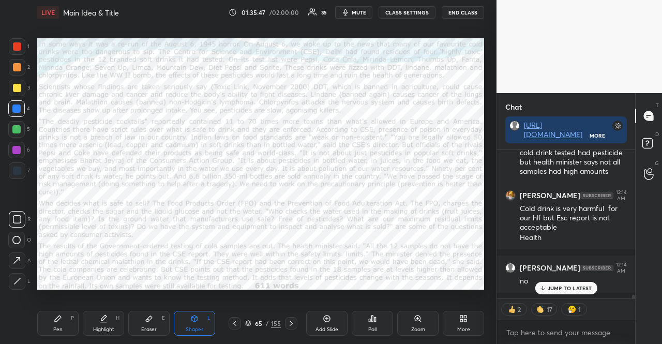
click at [289, 315] on div "Pen P Highlight H Eraser E Shapes L 65 / 155 Add Slide Poll Zoom More" at bounding box center [260, 323] width 447 height 41
click at [292, 324] on icon at bounding box center [291, 323] width 8 height 8
click at [12, 42] on div at bounding box center [17, 46] width 17 height 17
drag, startPoint x: 13, startPoint y: 41, endPoint x: 17, endPoint y: 52, distance: 11.8
click at [13, 41] on div at bounding box center [17, 46] width 17 height 17
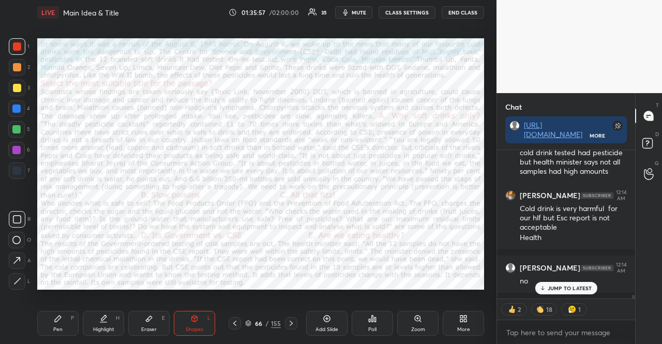
drag, startPoint x: 69, startPoint y: 320, endPoint x: 70, endPoint y: 310, distance: 9.4
click at [69, 320] on div "Pen P" at bounding box center [57, 323] width 41 height 25
drag, startPoint x: 15, startPoint y: 166, endPoint x: 25, endPoint y: 164, distance: 10.0
click at [16, 165] on div at bounding box center [17, 170] width 17 height 17
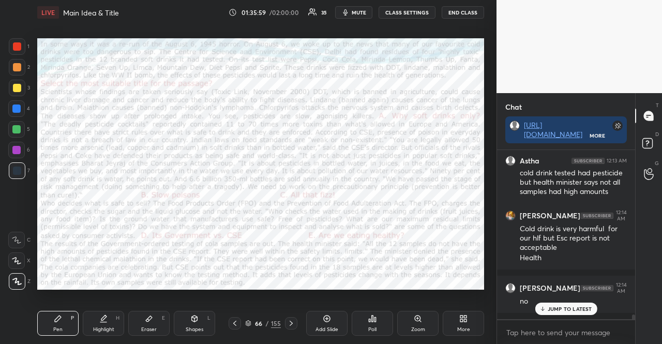
scroll to position [3, 3]
click at [13, 103] on div at bounding box center [16, 108] width 17 height 17
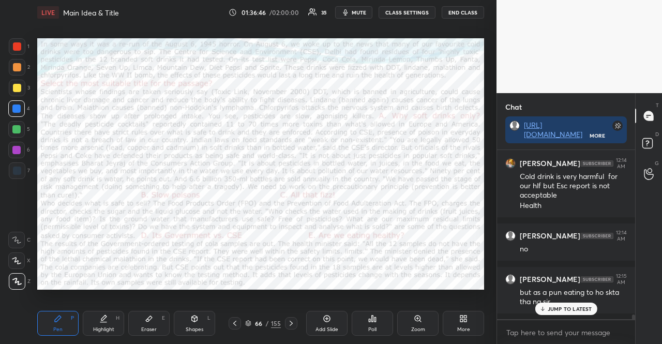
scroll to position [5885, 0]
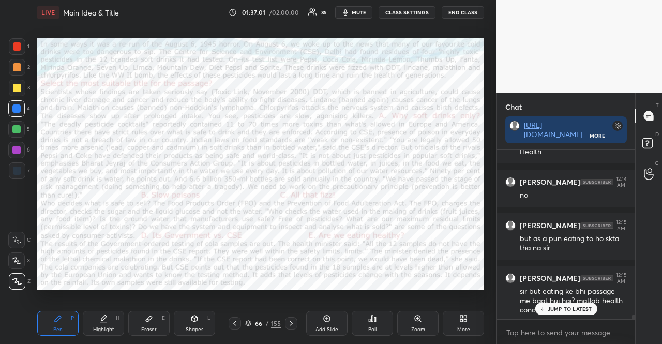
click at [576, 305] on div "JUMP TO LATEST" at bounding box center [566, 309] width 62 height 12
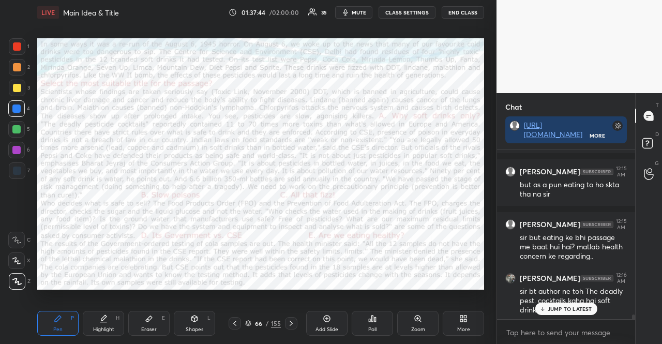
click at [564, 306] on p "JUMP TO LATEST" at bounding box center [570, 309] width 44 height 6
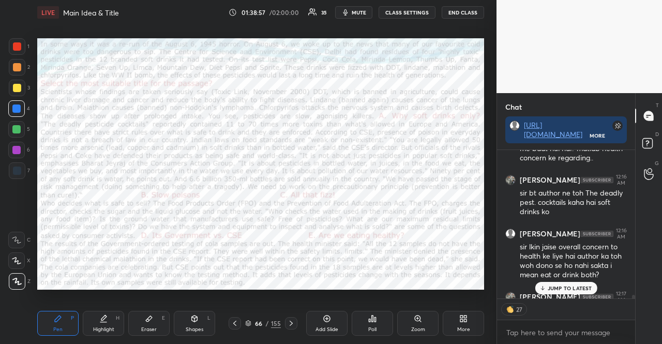
scroll to position [6093, 0]
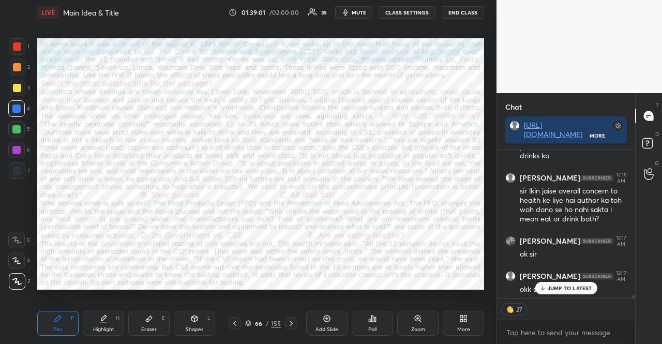
click at [20, 259] on icon at bounding box center [16, 260] width 9 height 7
click at [20, 260] on icon at bounding box center [16, 260] width 9 height 7
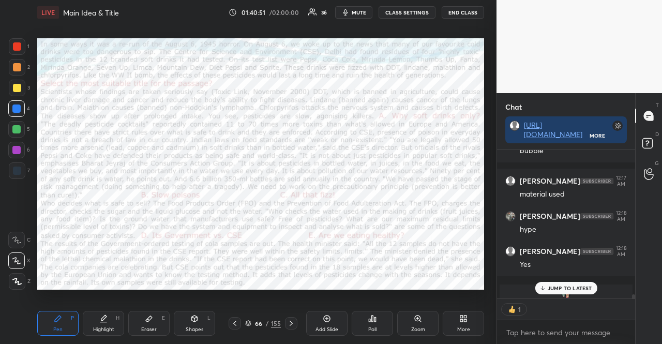
scroll to position [3, 3]
click at [16, 137] on div at bounding box center [16, 129] width 17 height 17
click at [292, 326] on icon at bounding box center [291, 323] width 8 height 8
click at [16, 114] on div at bounding box center [16, 108] width 17 height 17
click at [189, 320] on div "Shapes L" at bounding box center [194, 323] width 41 height 25
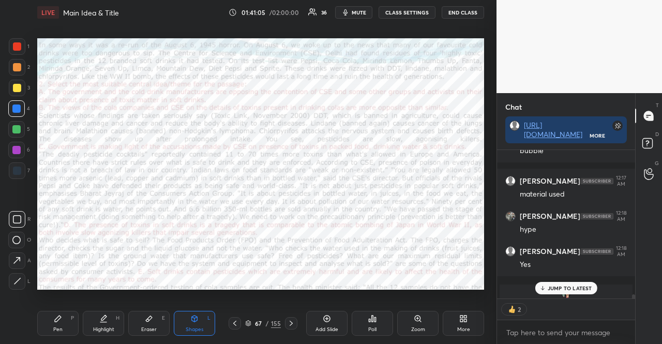
type textarea "x"
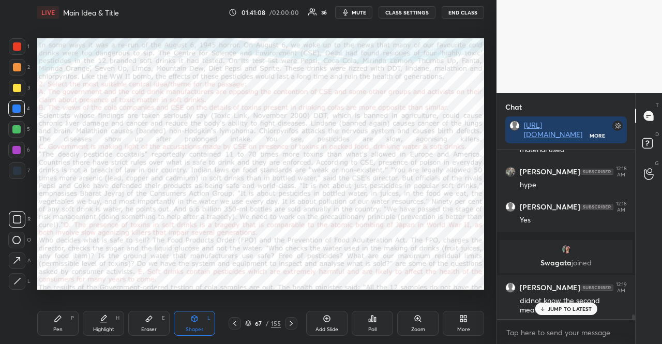
click at [550, 307] on p "JUMP TO LATEST" at bounding box center [570, 309] width 44 height 6
click at [379, 318] on div "Poll" at bounding box center [372, 323] width 41 height 25
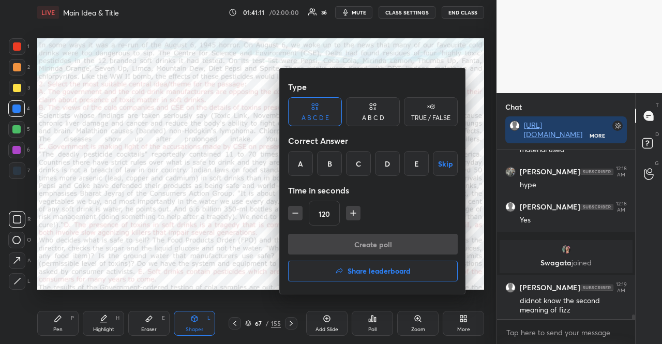
click at [465, 160] on div "Type A B C D E A B C D TRUE / FALSE Correct Answer A B C D E Skip Time in secon…" at bounding box center [373, 181] width 186 height 226
click at [441, 160] on button "Skip" at bounding box center [445, 163] width 25 height 25
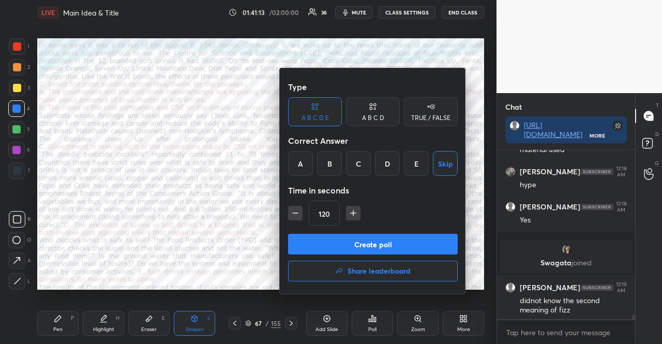
click at [289, 218] on button "button" at bounding box center [295, 213] width 14 height 14
click at [304, 220] on div "105" at bounding box center [373, 213] width 170 height 25
click at [294, 213] on icon "button" at bounding box center [295, 213] width 5 height 0
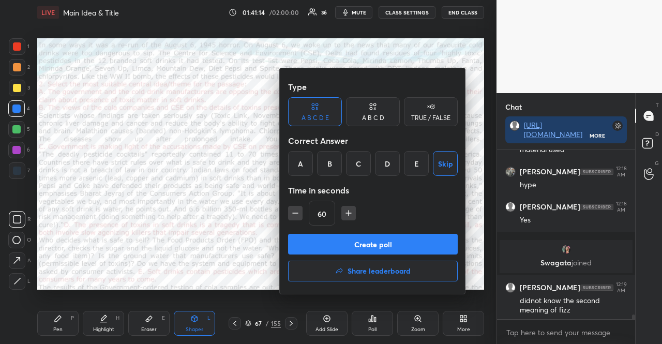
click at [294, 213] on icon "button" at bounding box center [295, 213] width 5 height 0
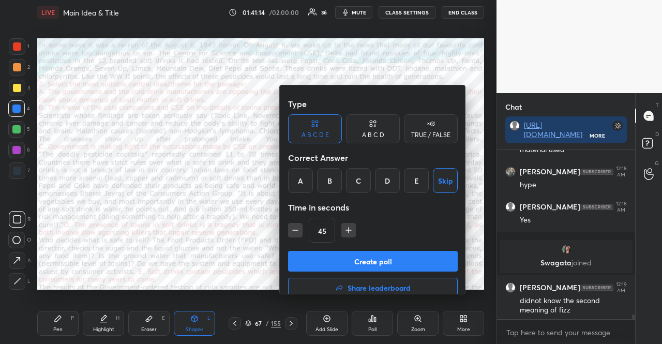
click at [294, 230] on icon "button" at bounding box center [295, 230] width 5 height 0
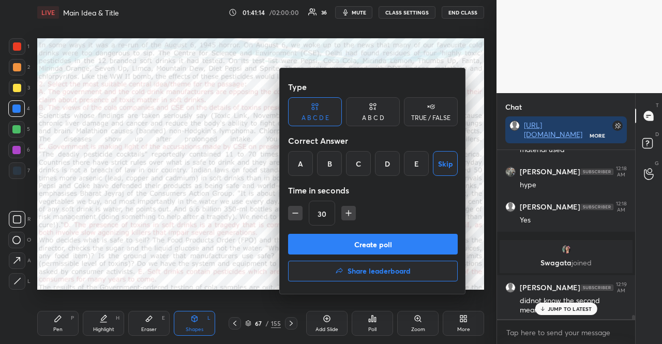
scroll to position [6354, 0]
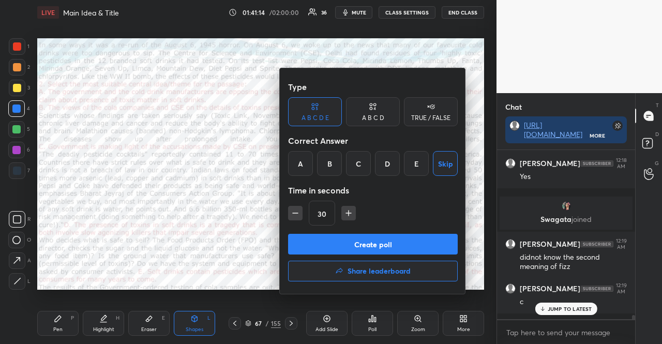
click at [294, 213] on icon "button" at bounding box center [295, 213] width 5 height 0
type input "15"
click at [294, 213] on div "15" at bounding box center [373, 213] width 170 height 25
click at [319, 251] on button "Create poll" at bounding box center [373, 244] width 170 height 21
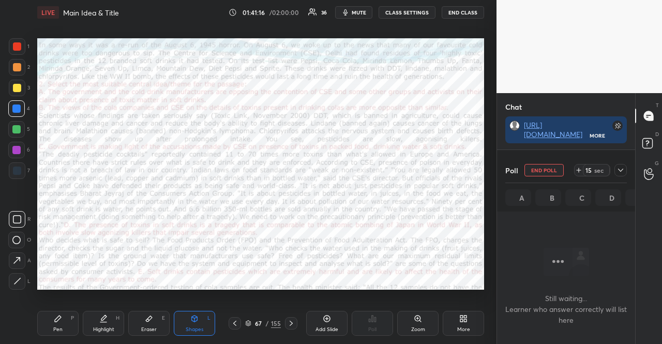
scroll to position [5190, 0]
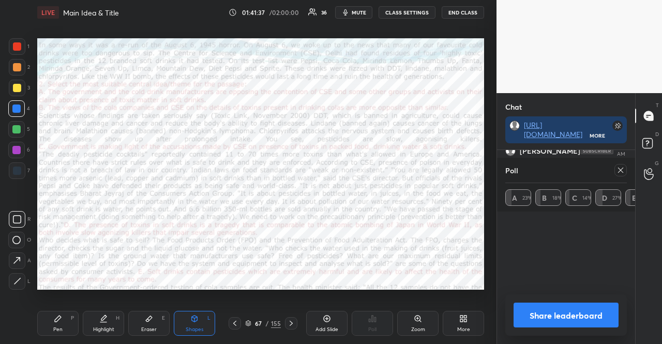
click at [20, 131] on div at bounding box center [16, 129] width 8 height 8
click at [191, 336] on div "Shapes L" at bounding box center [194, 323] width 41 height 25
click at [625, 165] on div at bounding box center [621, 170] width 12 height 12
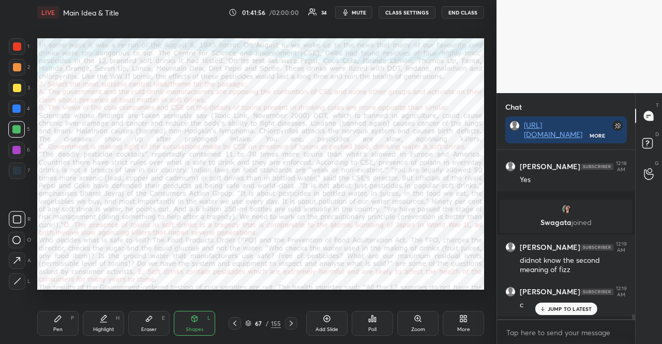
scroll to position [5639, 0]
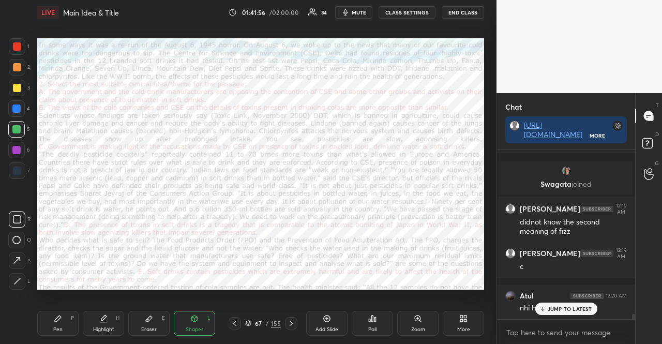
click at [558, 306] on p "JUMP TO LATEST" at bounding box center [570, 309] width 44 height 6
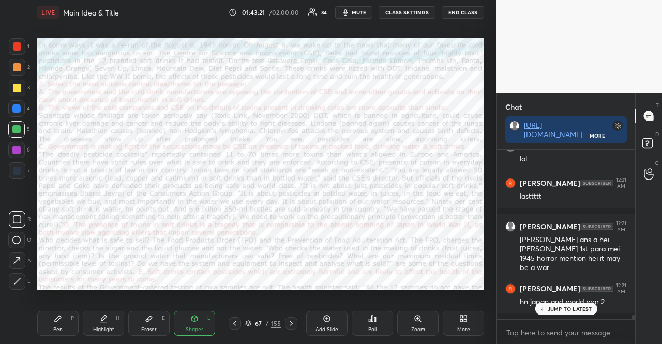
scroll to position [6102, 0]
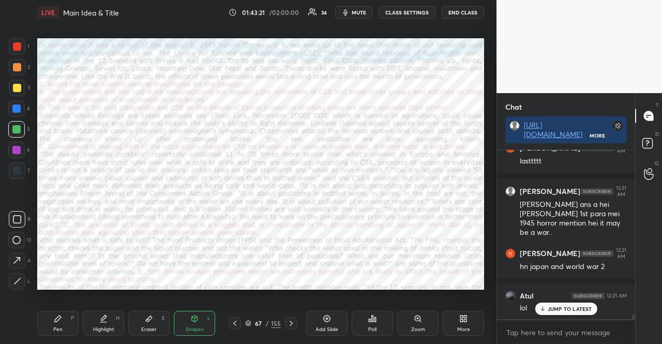
drag, startPoint x: 22, startPoint y: 103, endPoint x: 27, endPoint y: 107, distance: 6.2
click at [24, 104] on div at bounding box center [16, 108] width 17 height 17
click at [573, 309] on p "JUMP TO LATEST" at bounding box center [570, 309] width 44 height 6
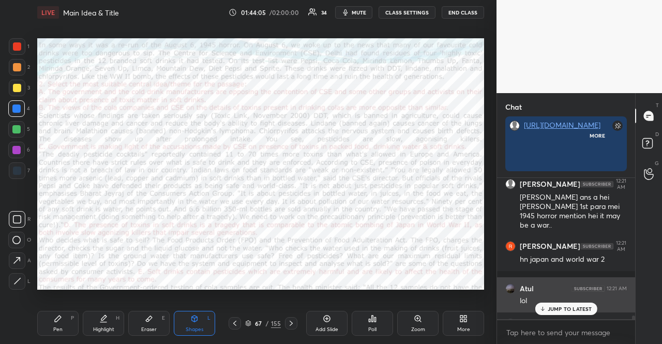
scroll to position [3, 3]
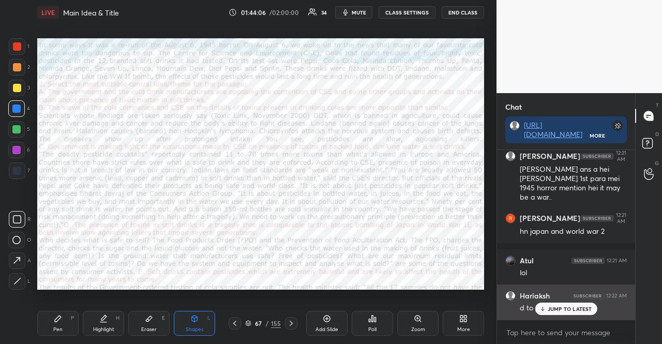
click at [545, 306] on icon at bounding box center [542, 309] width 7 height 6
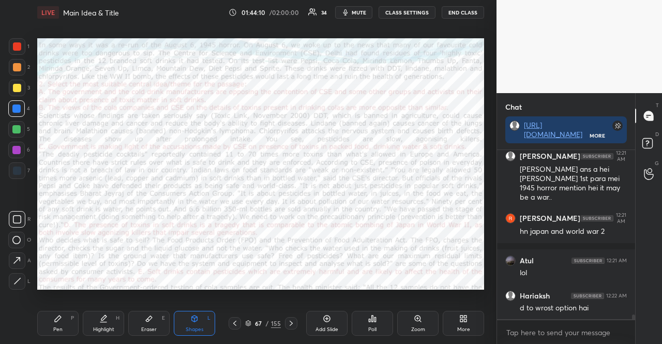
click at [19, 128] on div at bounding box center [16, 129] width 8 height 8
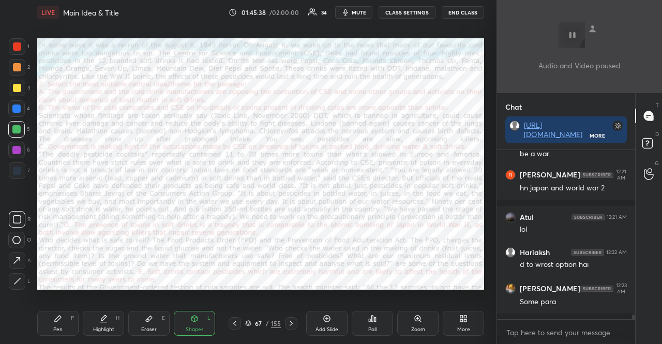
scroll to position [6259, 0]
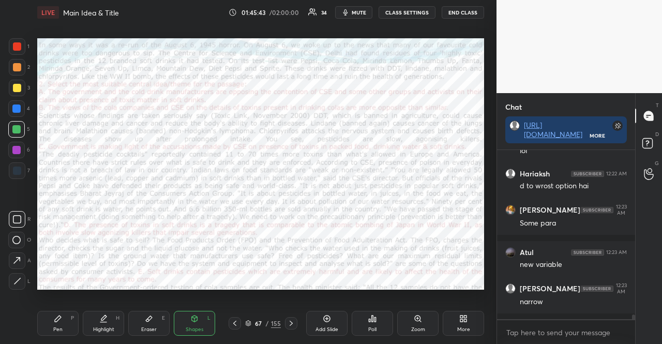
click at [19, 140] on div "1 2 3 4 5 6 7" at bounding box center [19, 110] width 22 height 145
click at [20, 147] on div at bounding box center [16, 150] width 8 height 8
click at [203, 327] on div "Shapes L" at bounding box center [194, 323] width 41 height 25
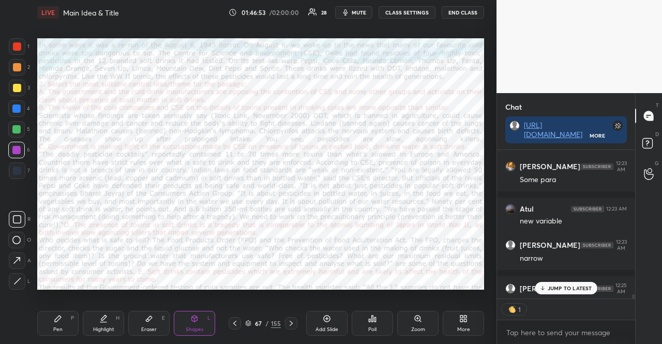
scroll to position [3, 3]
click at [26, 110] on div "4" at bounding box center [19, 108] width 22 height 17
click at [19, 101] on div at bounding box center [16, 108] width 17 height 17
click at [186, 315] on div "Shapes L" at bounding box center [194, 323] width 41 height 25
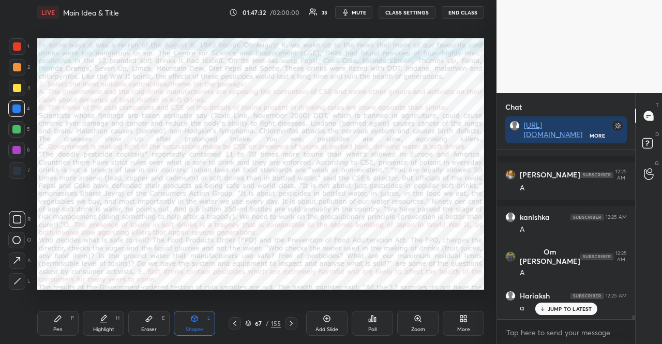
scroll to position [6503, 0]
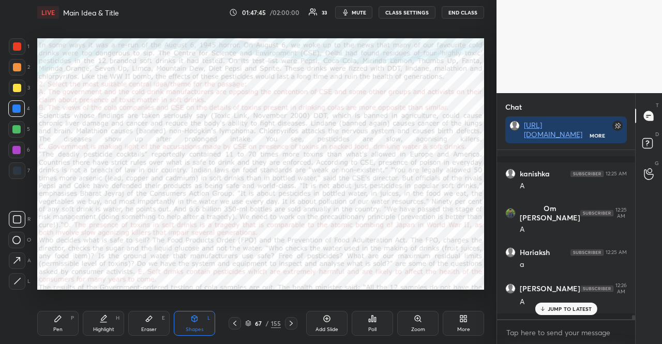
click at [18, 65] on div at bounding box center [17, 67] width 8 height 8
click at [13, 167] on div at bounding box center [17, 171] width 8 height 8
click at [252, 323] on div "67 / 155" at bounding box center [263, 323] width 36 height 9
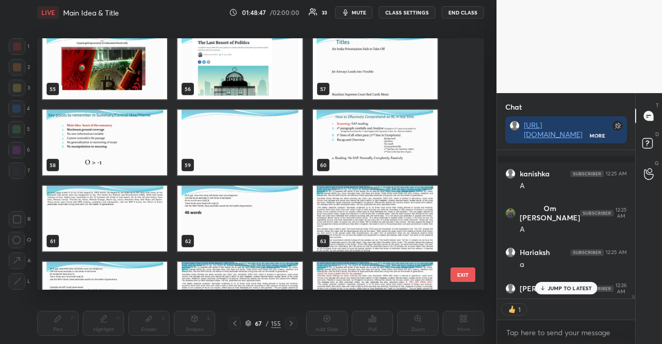
scroll to position [1394, 0]
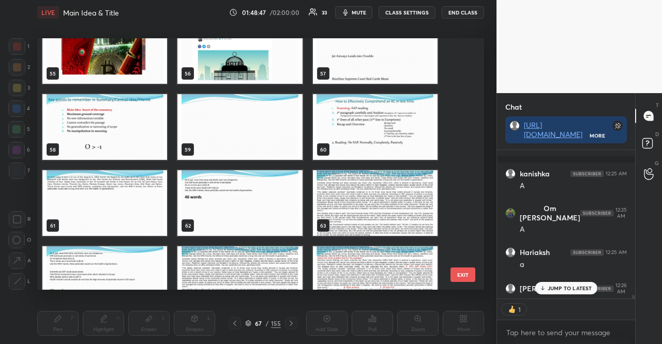
click at [119, 100] on img "grid" at bounding box center [104, 127] width 125 height 66
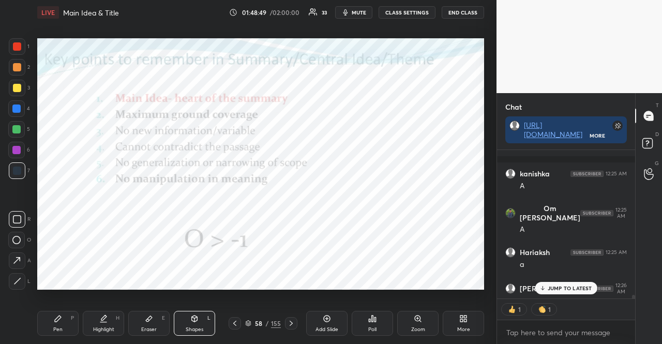
scroll to position [6568, 0]
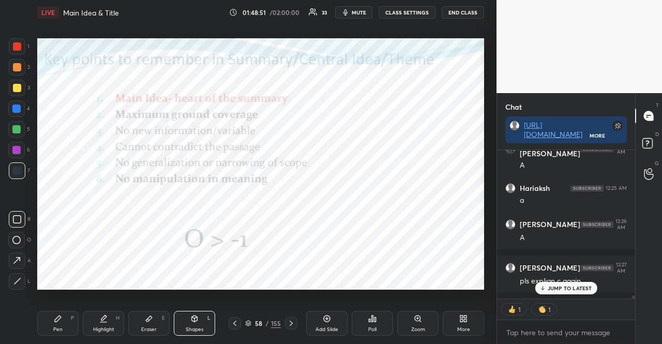
click at [14, 167] on div at bounding box center [17, 171] width 8 height 8
drag, startPoint x: 190, startPoint y: 317, endPoint x: 186, endPoint y: 295, distance: 22.0
click at [190, 317] on div "Shapes L" at bounding box center [194, 323] width 41 height 25
click at [571, 285] on p "JUMP TO LATEST" at bounding box center [570, 288] width 44 height 6
click at [247, 325] on icon at bounding box center [248, 323] width 6 height 6
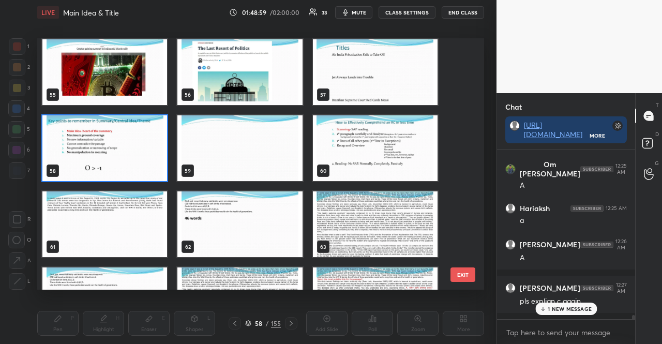
scroll to position [6547, 0]
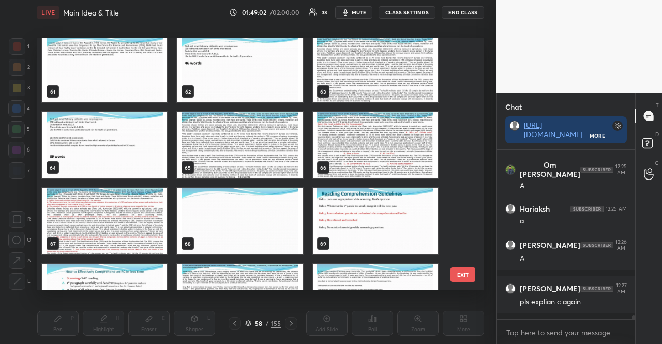
click at [131, 214] on img "grid" at bounding box center [104, 221] width 125 height 66
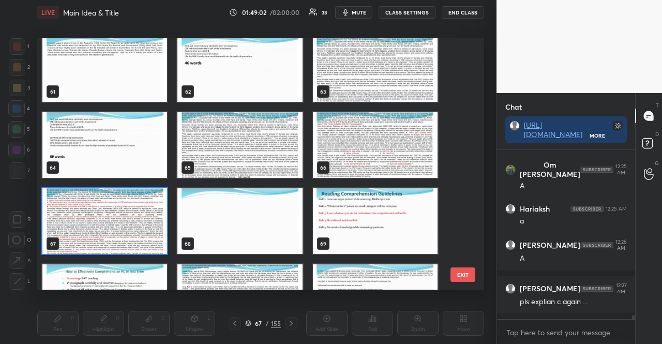
click at [131, 214] on img "grid" at bounding box center [104, 221] width 125 height 66
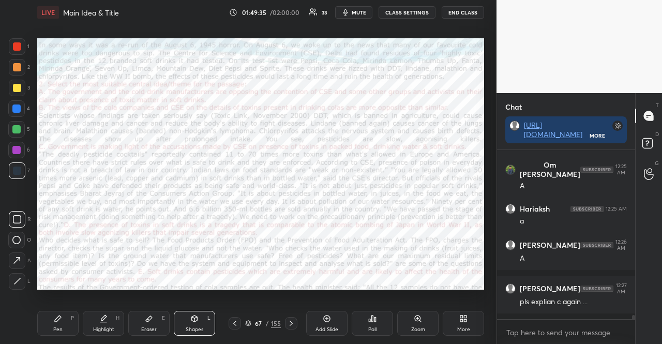
scroll to position [6590, 0]
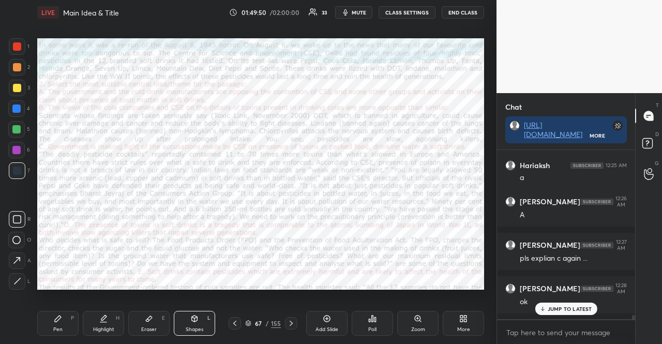
click at [251, 319] on div "67 / 155" at bounding box center [263, 323] width 36 height 9
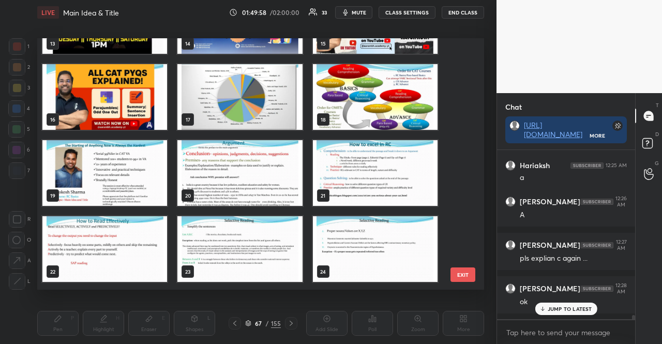
scroll to position [308, 0]
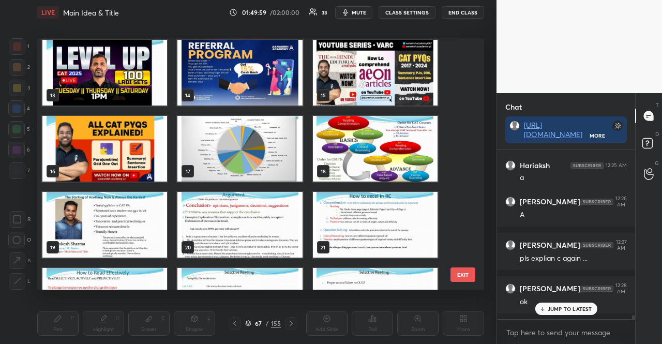
click at [393, 149] on img "grid" at bounding box center [375, 149] width 125 height 66
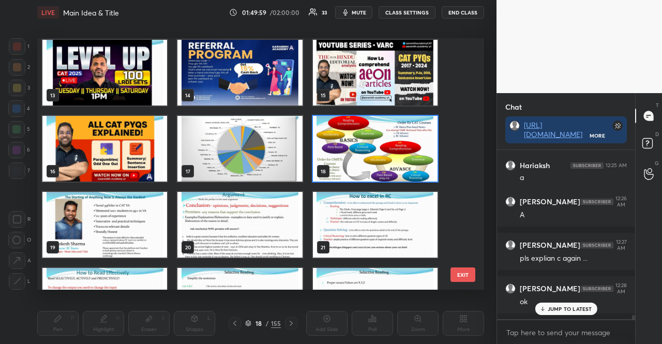
click at [393, 149] on img "grid" at bounding box center [375, 149] width 125 height 66
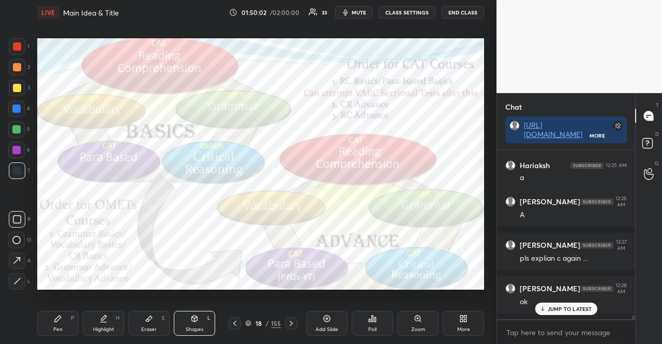
click at [15, 85] on div at bounding box center [17, 88] width 8 height 8
click at [13, 88] on div at bounding box center [17, 88] width 8 height 8
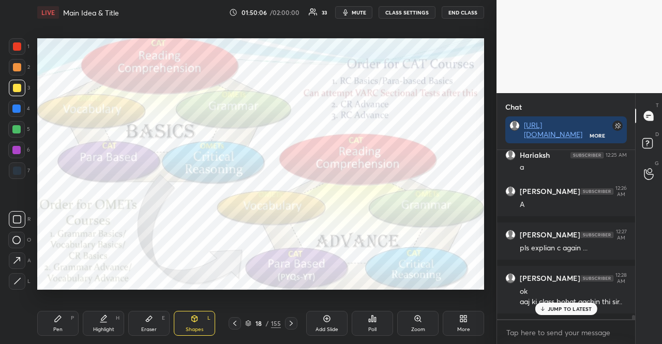
drag, startPoint x: 68, startPoint y: 316, endPoint x: 72, endPoint y: 290, distance: 26.6
click at [68, 317] on div "Pen P" at bounding box center [57, 323] width 41 height 25
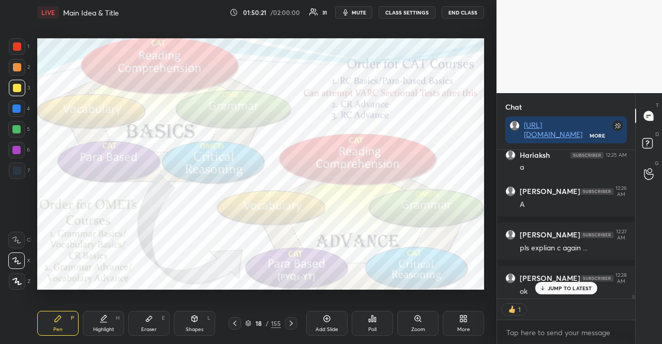
click at [18, 158] on div "1 2 3 4 5 6 7" at bounding box center [19, 110] width 22 height 145
click at [17, 164] on div at bounding box center [17, 170] width 17 height 17
click at [17, 167] on div at bounding box center [17, 170] width 17 height 17
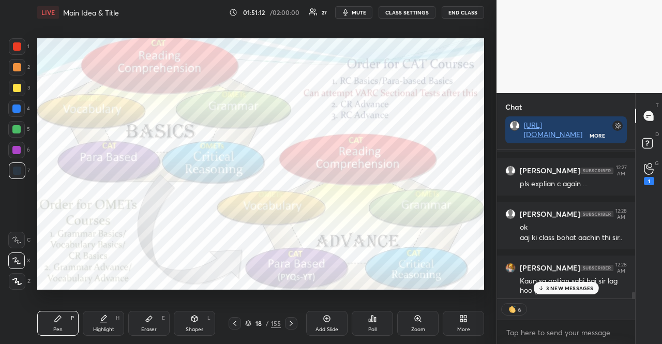
scroll to position [166, 135]
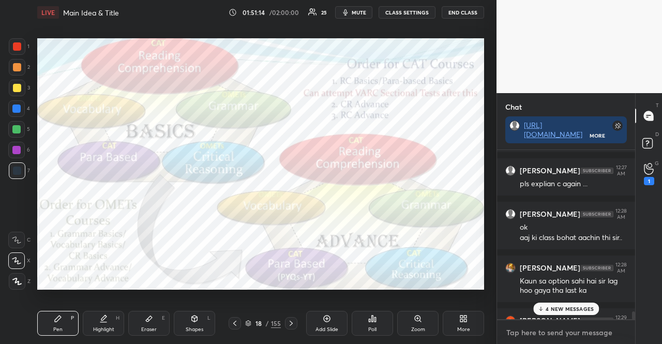
type textarea "x"
click at [544, 337] on textarea at bounding box center [566, 332] width 122 height 17
paste textarea "Everything about Bschool Programmes & Specialisaton [URL][DOMAIN_NAME]"
type textarea "Everything about Bschool Programmes & Specialisaton [URL][DOMAIN_NAME]"
type textarea "x"
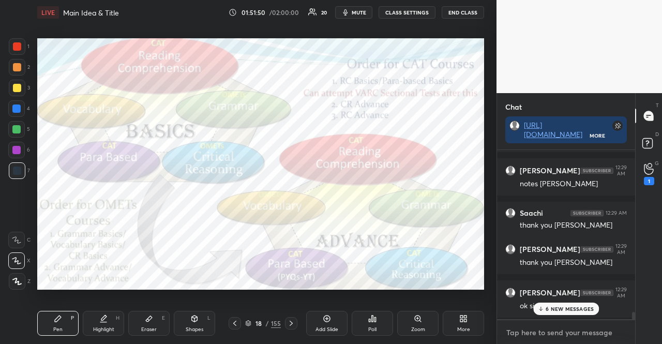
scroll to position [6923, 0]
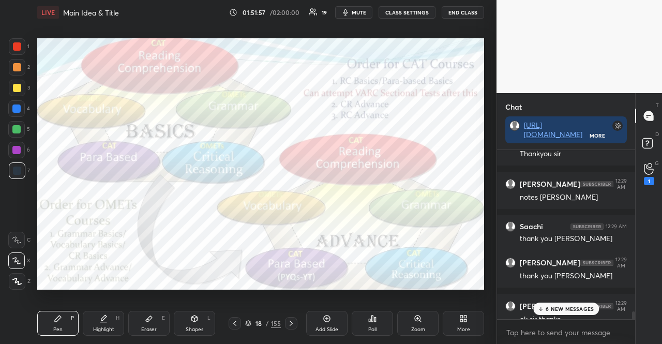
click at [248, 321] on icon at bounding box center [248, 322] width 5 height 3
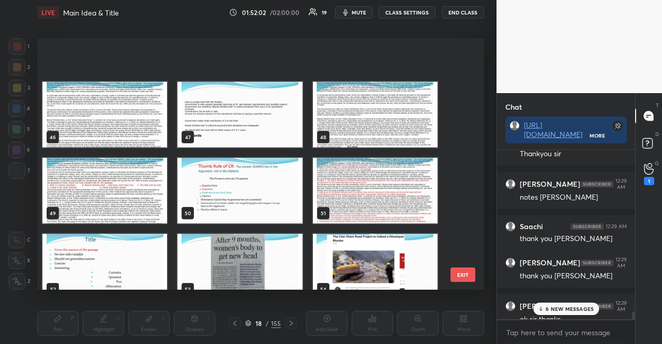
scroll to position [1190, 0]
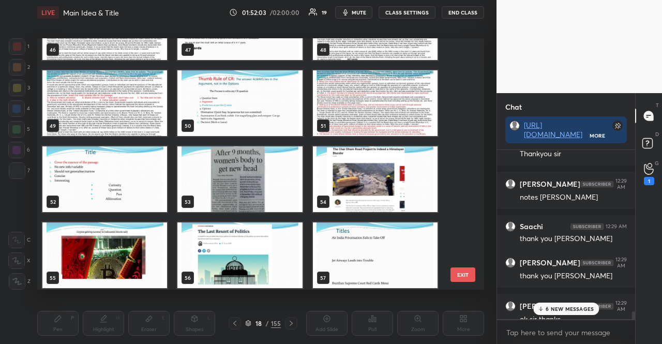
click at [129, 185] on img "grid" at bounding box center [104, 179] width 125 height 66
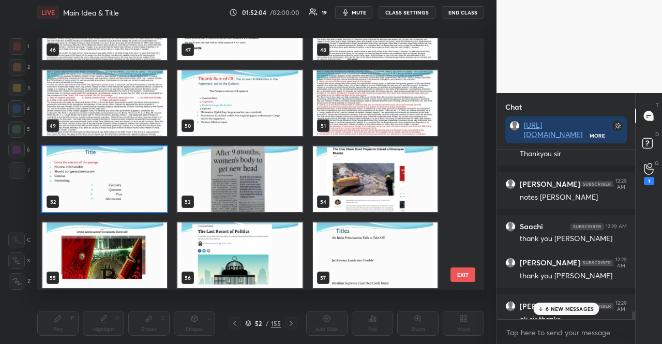
click at [129, 185] on img "grid" at bounding box center [104, 179] width 125 height 66
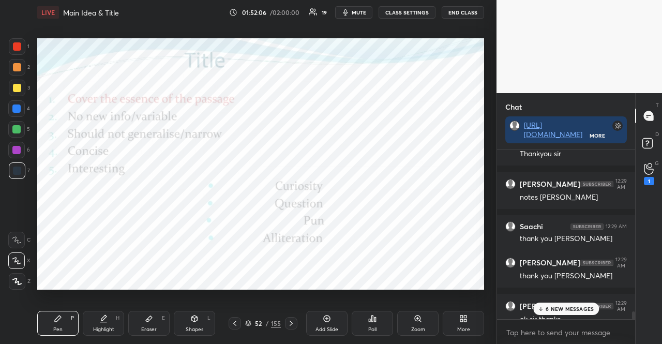
click at [252, 319] on div "52 / 155" at bounding box center [263, 323] width 36 height 9
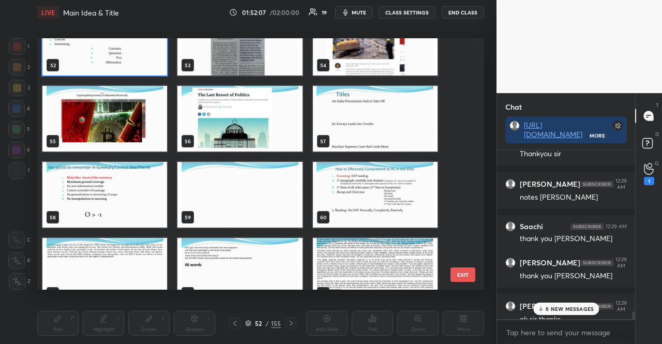
scroll to position [1376, 0]
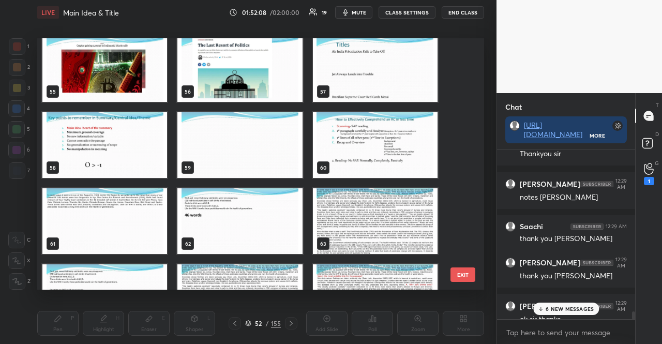
click at [143, 141] on img "grid" at bounding box center [104, 145] width 125 height 66
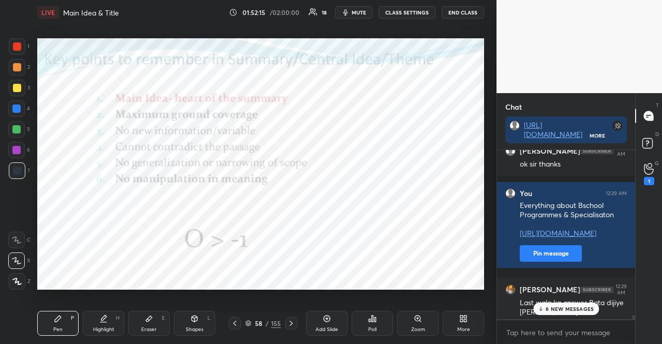
scroll to position [7089, 0]
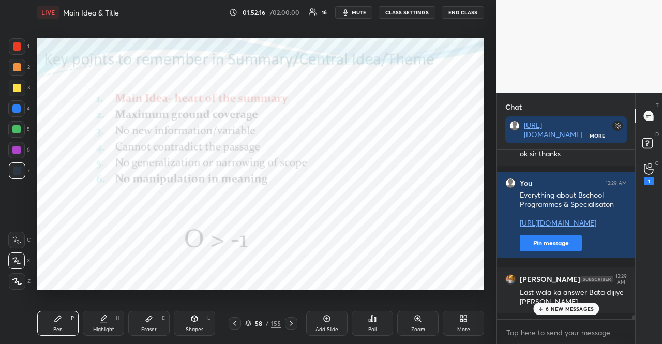
click at [567, 306] on p "6 NEW MESSAGES" at bounding box center [570, 309] width 48 height 6
click at [654, 168] on div "1" at bounding box center [649, 174] width 10 height 22
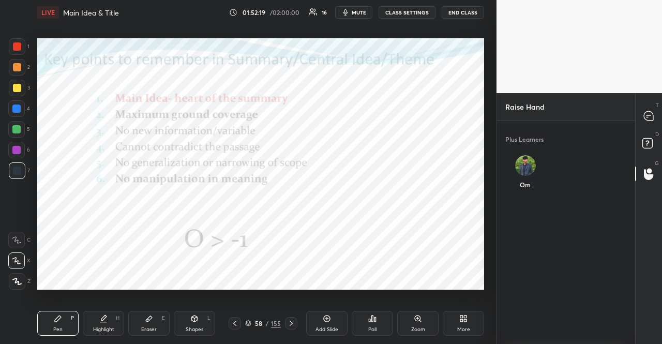
drag, startPoint x: 528, startPoint y: 157, endPoint x: 523, endPoint y: 164, distance: 9.3
click at [528, 157] on img "grid" at bounding box center [525, 165] width 21 height 21
click at [516, 193] on button "INVITE" at bounding box center [526, 191] width 32 height 13
click at [648, 116] on icon at bounding box center [648, 115] width 9 height 9
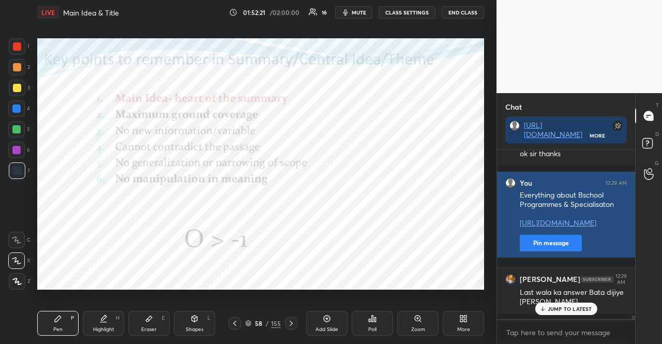
scroll to position [166, 135]
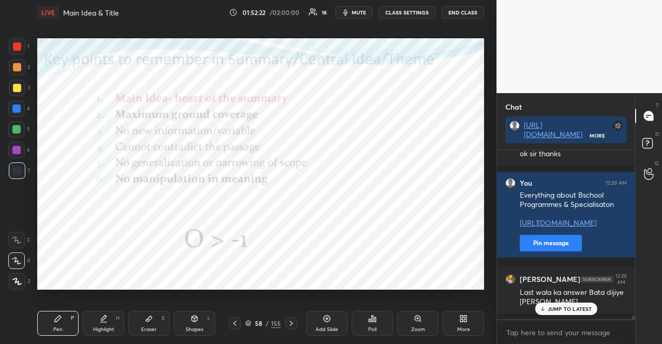
click at [570, 308] on p "JUMP TO LATEST" at bounding box center [570, 309] width 44 height 6
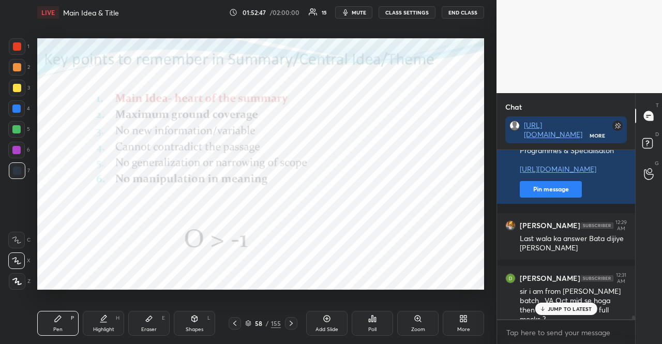
click at [570, 303] on div "JUMP TO LATEST" at bounding box center [566, 309] width 62 height 12
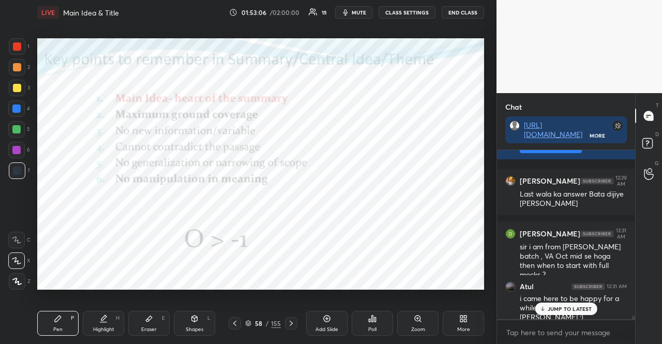
click at [576, 306] on p "JUMP TO LATEST" at bounding box center [570, 309] width 44 height 6
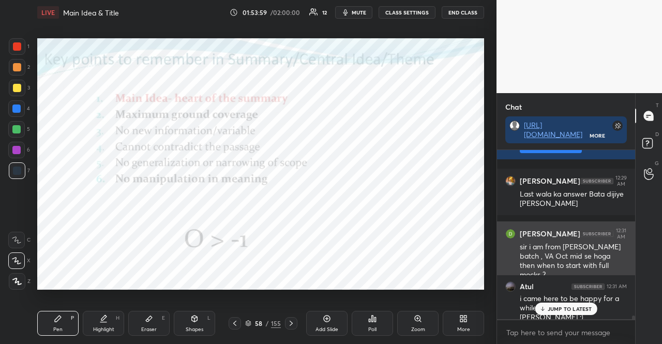
scroll to position [7500, 0]
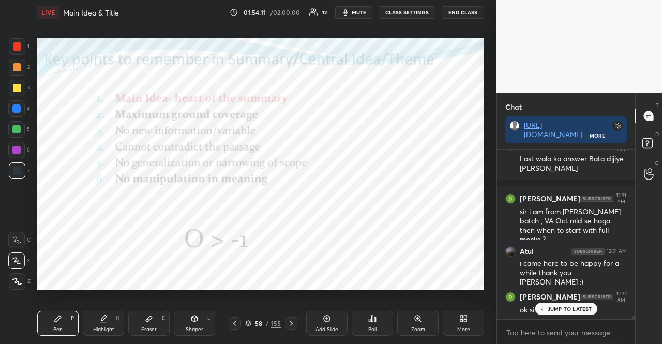
click at [576, 304] on div "JUMP TO LATEST" at bounding box center [566, 309] width 62 height 12
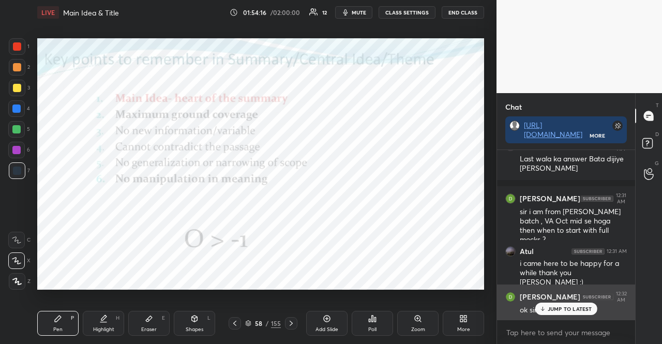
click at [582, 312] on p "JUMP TO LATEST" at bounding box center [570, 309] width 44 height 6
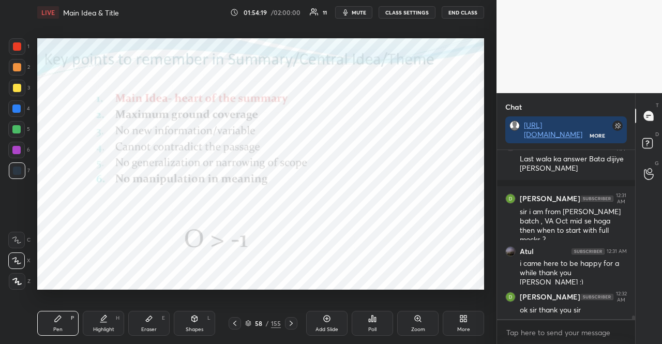
scroll to position [3, 3]
click at [461, 11] on button "END CLASS" at bounding box center [463, 12] width 42 height 12
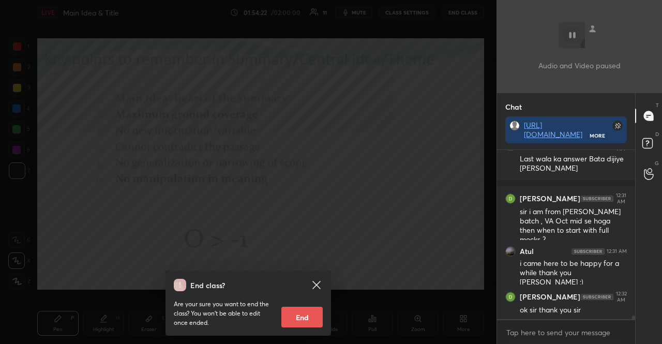
click at [305, 316] on button "End" at bounding box center [301, 317] width 41 height 21
type textarea "x"
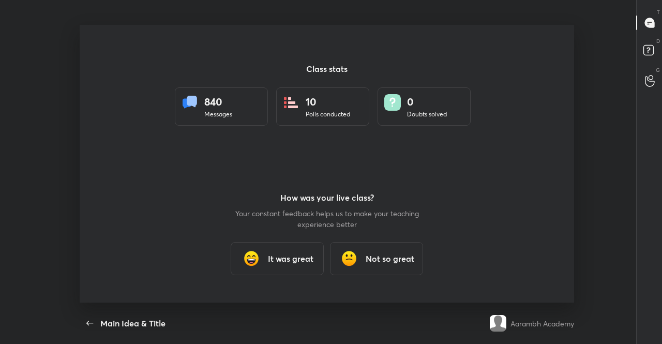
scroll to position [51451, 51076]
